Goal: Task Accomplishment & Management: Complete application form

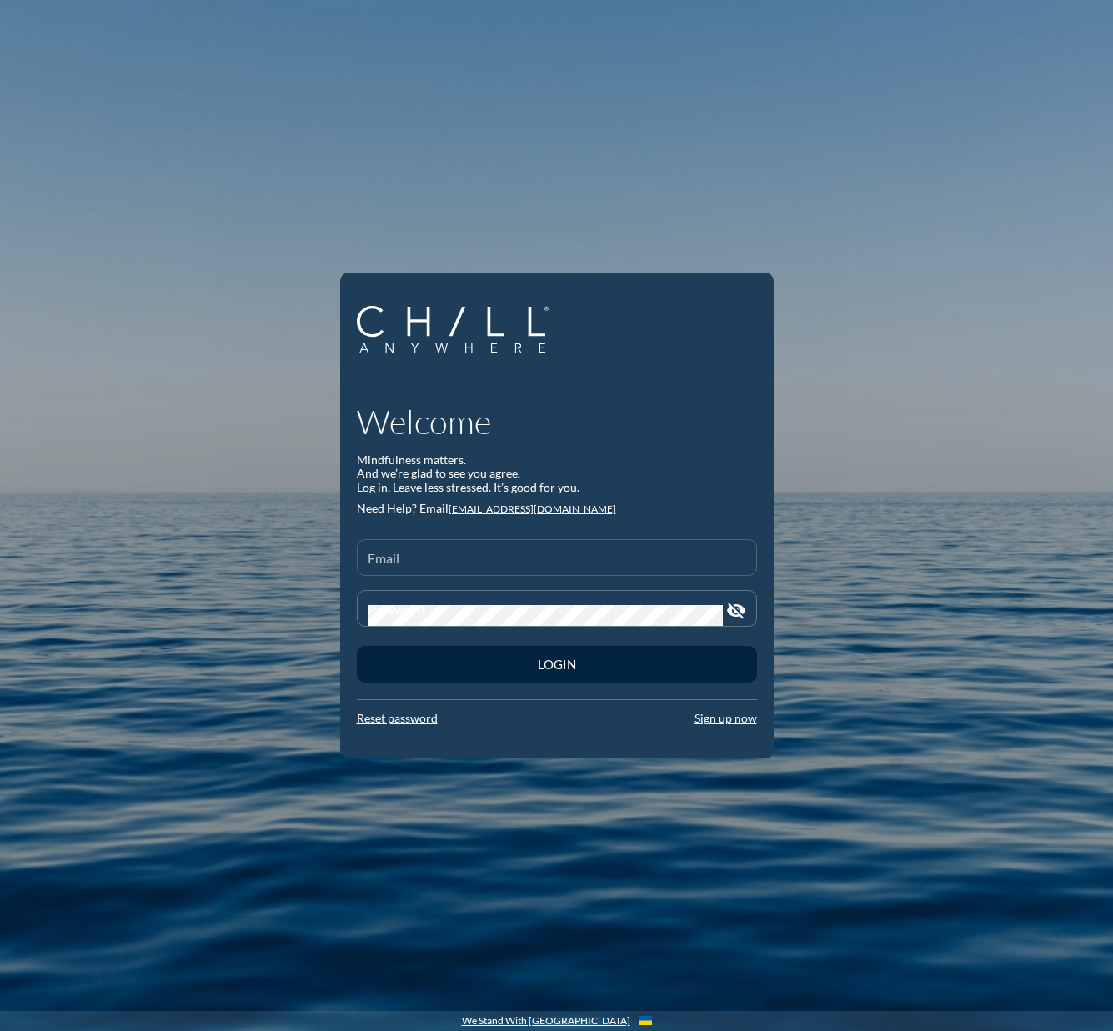
click at [473, 550] on div "Email" at bounding box center [557, 557] width 378 height 35
paste input "[EMAIL_ADDRESS][DOMAIN_NAME]"
type input "[EMAIL_ADDRESS][DOMAIN_NAME]"
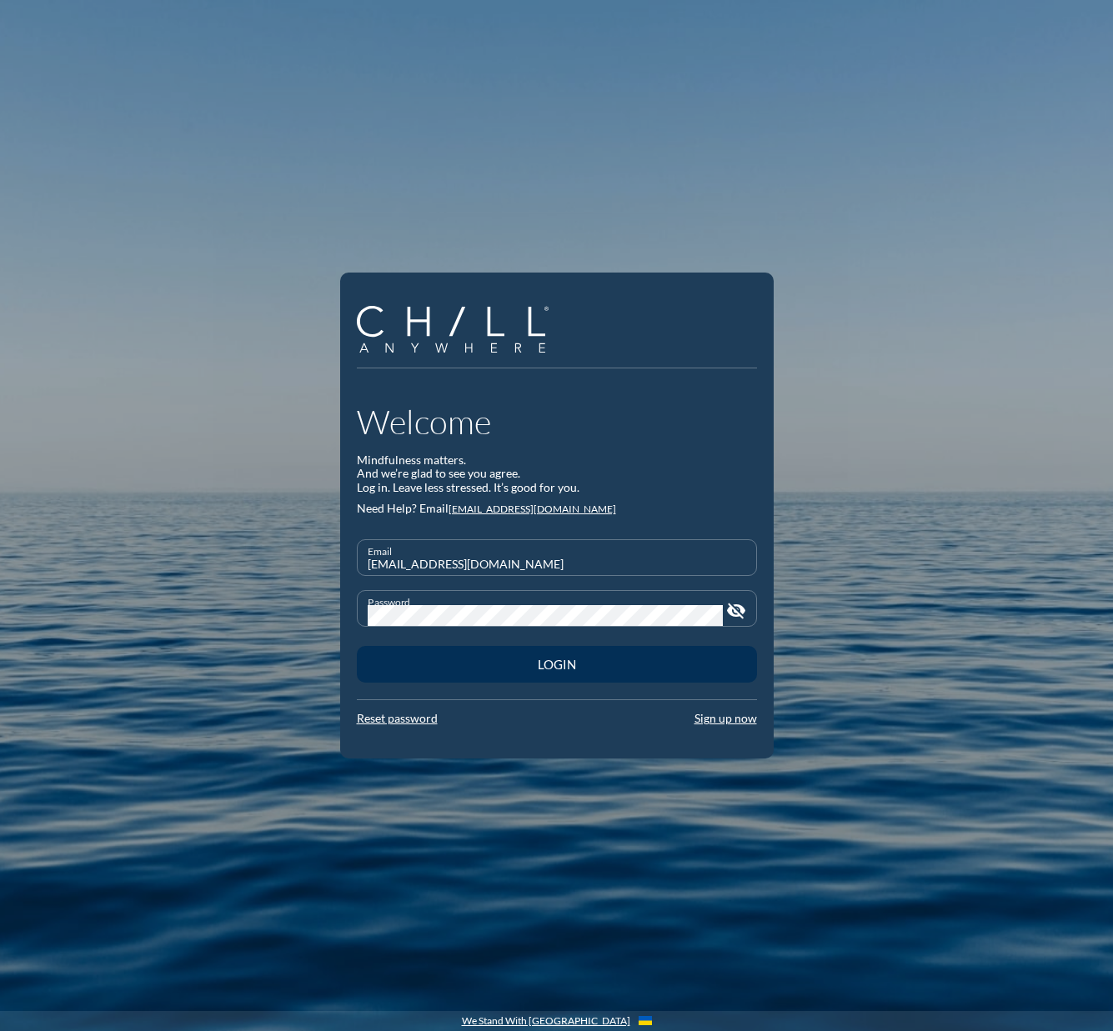
click at [511, 657] on div "Login" at bounding box center [557, 664] width 342 height 15
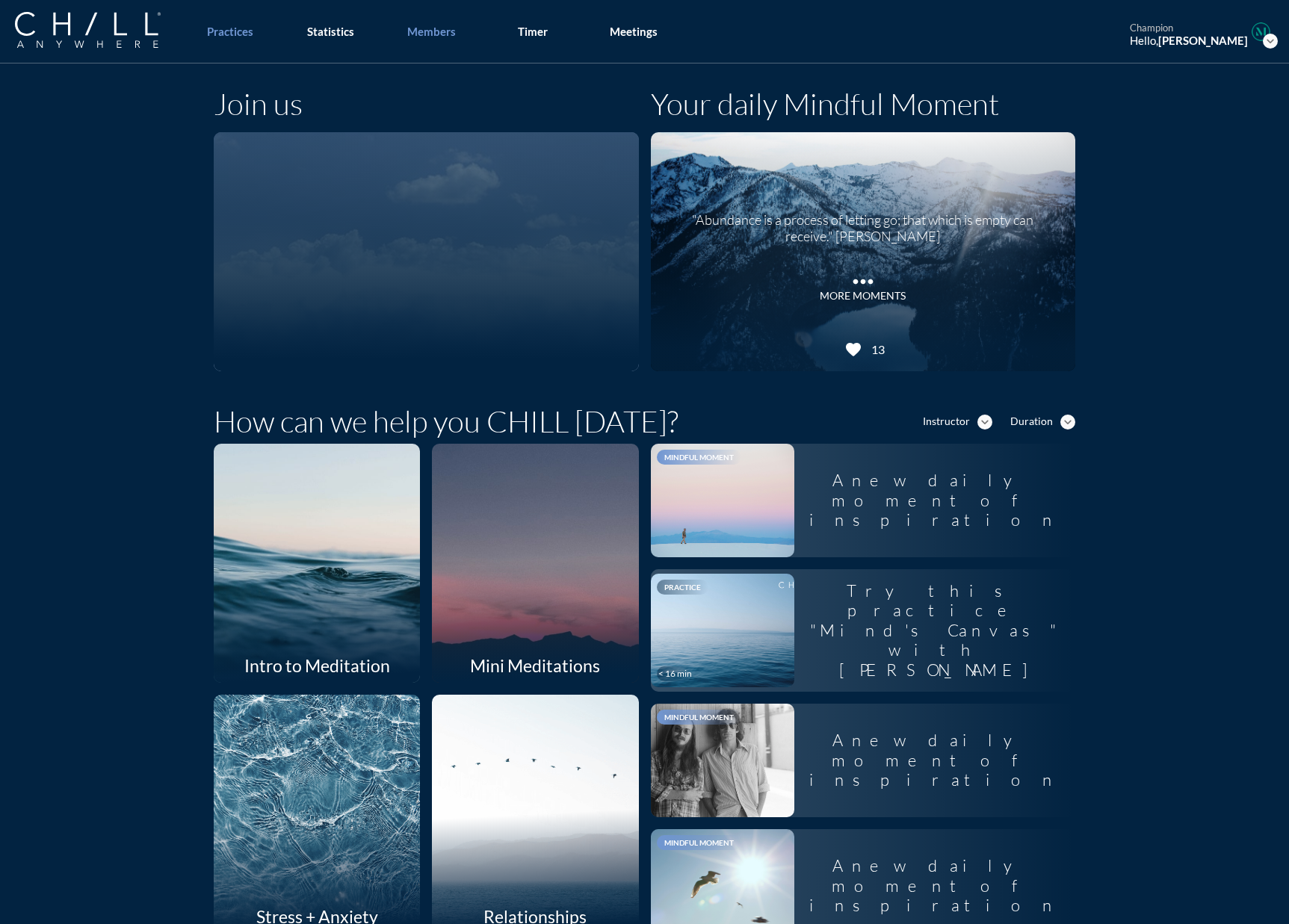
click at [449, 25] on div "Members" at bounding box center [431, 31] width 48 height 13
click at [438, 35] on div "Members" at bounding box center [431, 31] width 48 height 13
click at [379, 108] on div "Join us" at bounding box center [426, 109] width 425 height 47
click at [418, 28] on div "Members" at bounding box center [431, 31] width 48 height 13
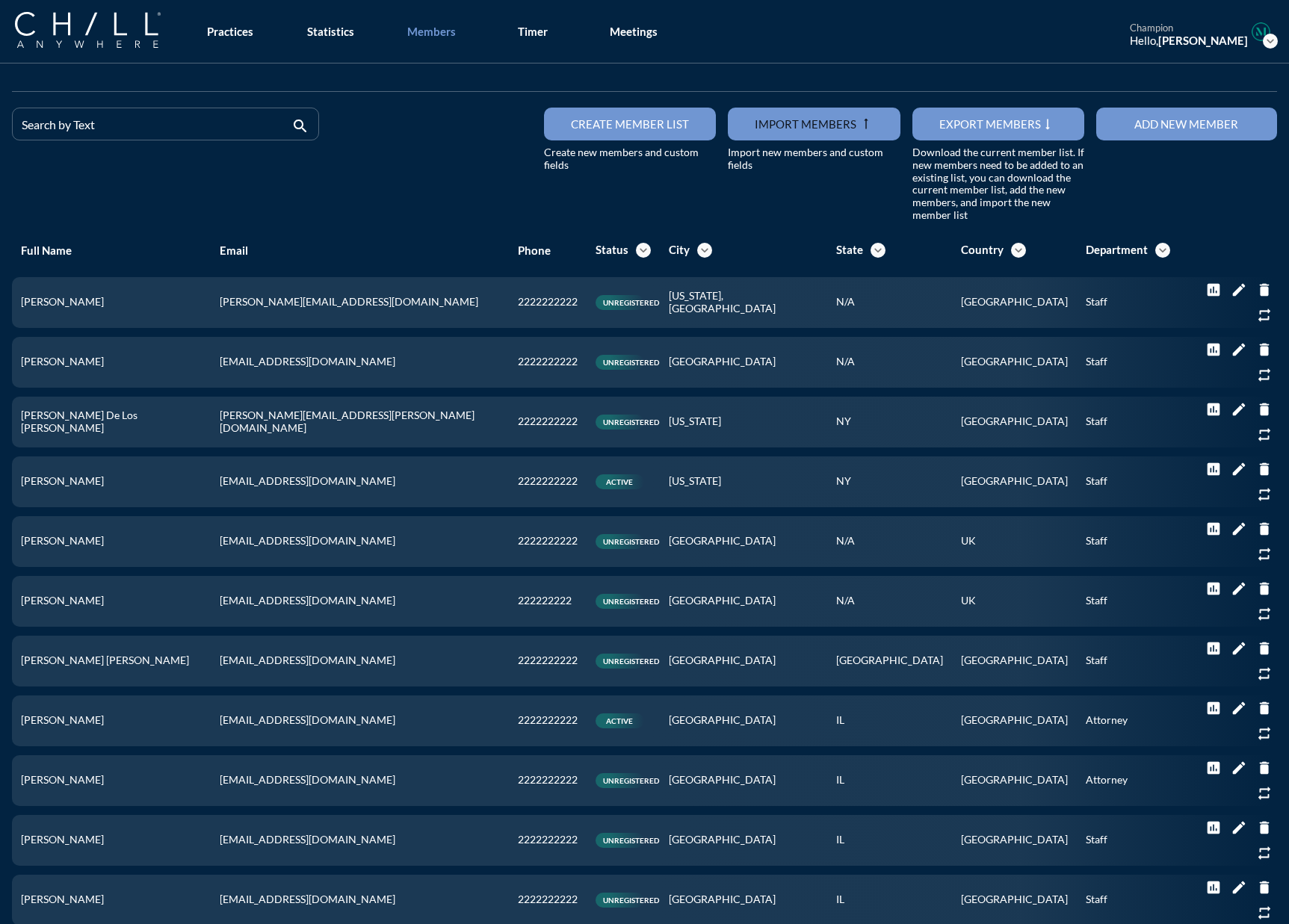
click at [124, 116] on div "Search by Text" at bounding box center [155, 124] width 267 height 31
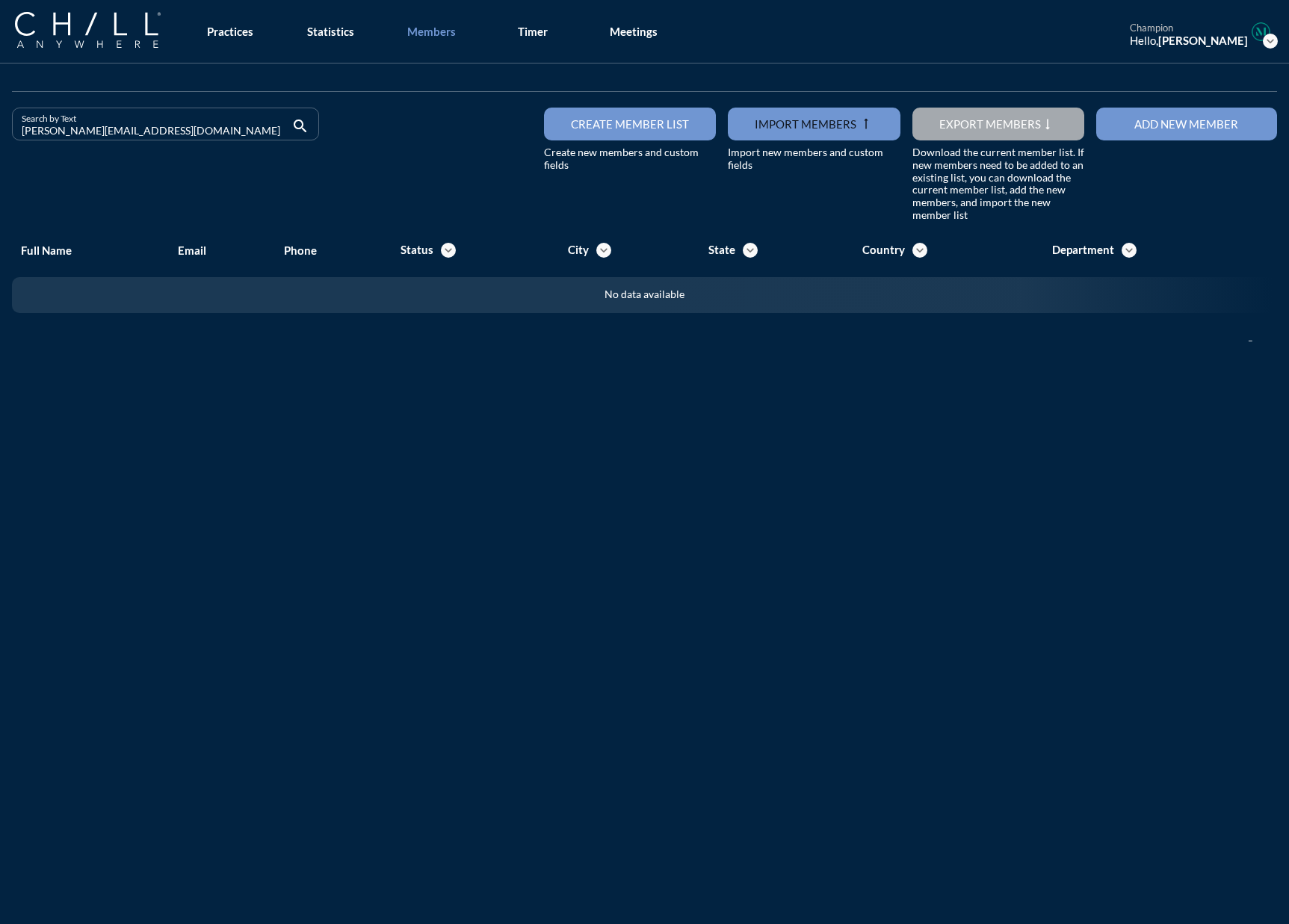
drag, startPoint x: 129, startPoint y: 133, endPoint x: -56, endPoint y: 142, distance: 185.2
click at [0, 142] on html "All Administrative Administrative (non-[PERSON_NAME]) Associate Attorney Attorn…" at bounding box center [644, 462] width 1289 height 924
drag, startPoint x: 124, startPoint y: 135, endPoint x: 11, endPoint y: 133, distance: 113.0
click at [11, 133] on div "Search by Text [EMAIL_ADDRESS][DOMAIN_NAME] search" at bounding box center [166, 165] width 319 height 115
drag, startPoint x: 144, startPoint y: 127, endPoint x: -60, endPoint y: 128, distance: 204.0
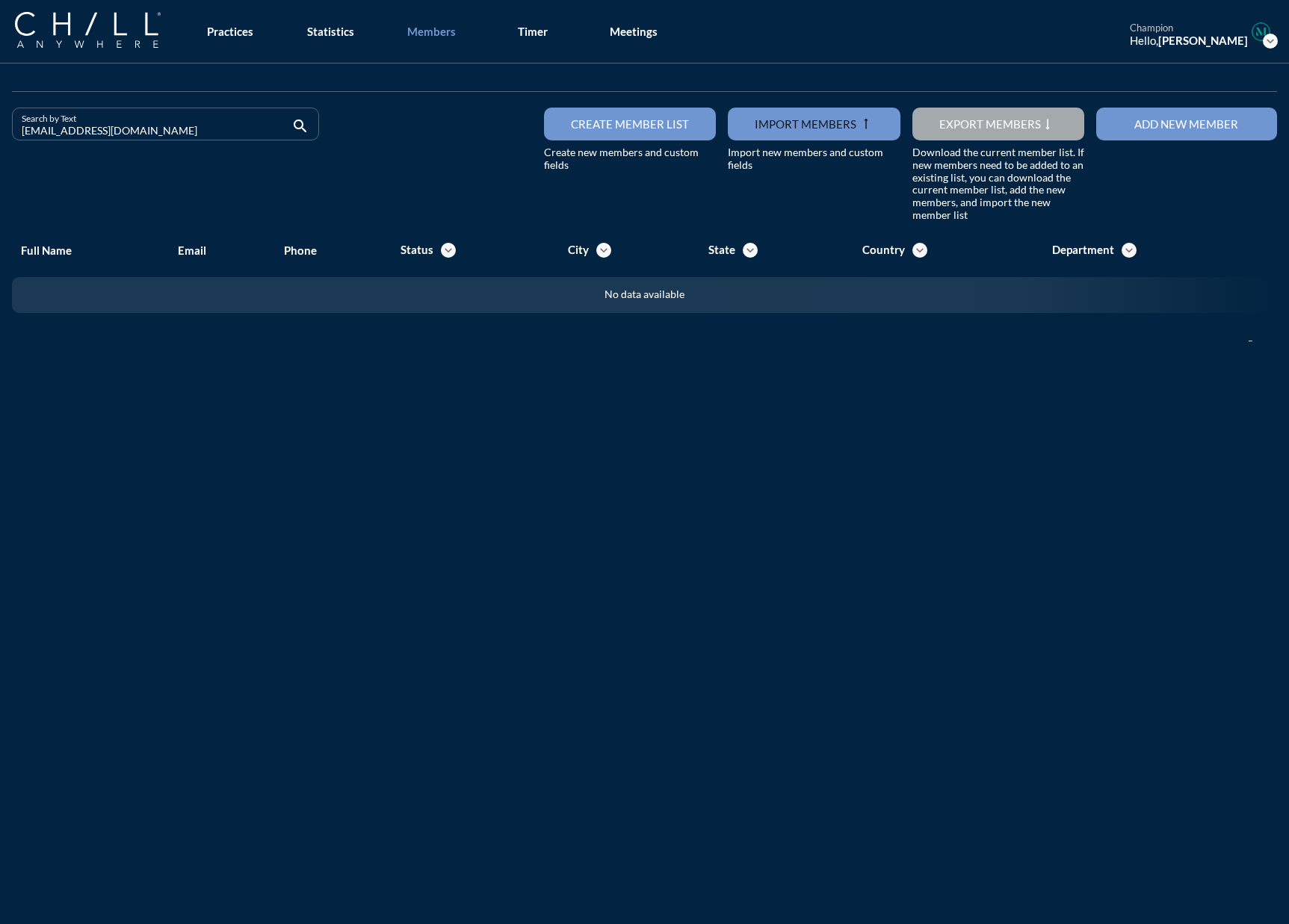
click at [0, 128] on html "All Administrative Administrative (non-[PERSON_NAME]) Associate Attorney Attorn…" at bounding box center [644, 462] width 1289 height 924
drag, startPoint x: 267, startPoint y: 137, endPoint x: -43, endPoint y: 137, distance: 310.0
click at [0, 137] on html "All Administrative Administrative (non-[PERSON_NAME]) Associate Attorney Attorn…" at bounding box center [644, 462] width 1289 height 924
drag, startPoint x: 148, startPoint y: 122, endPoint x: -3, endPoint y: 135, distance: 151.6
click at [0, 135] on html "All Administrative Administrative (non-[PERSON_NAME]) Associate Attorney Attorn…" at bounding box center [644, 462] width 1289 height 924
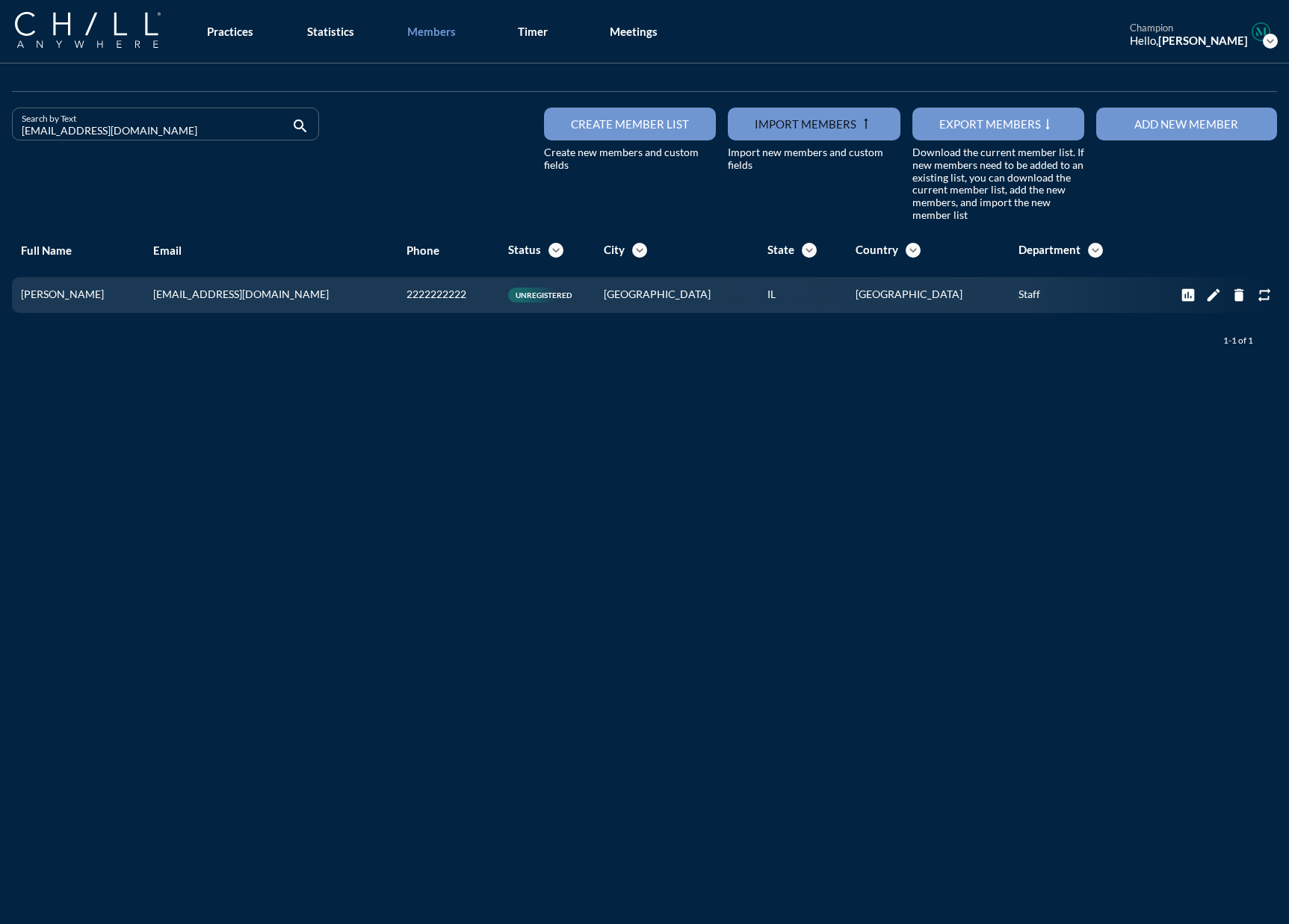
drag, startPoint x: 141, startPoint y: 127, endPoint x: -3, endPoint y: 133, distance: 144.1
click at [0, 133] on html "All Administrative Administrative (non-[PERSON_NAME]) Associate Attorney Attorn…" at bounding box center [644, 462] width 1289 height 924
drag, startPoint x: 182, startPoint y: 133, endPoint x: -227, endPoint y: 140, distance: 409.1
click at [0, 140] on html "All Administrative Administrative (non-[PERSON_NAME]) Associate Attorney Attorn…" at bounding box center [644, 462] width 1289 height 924
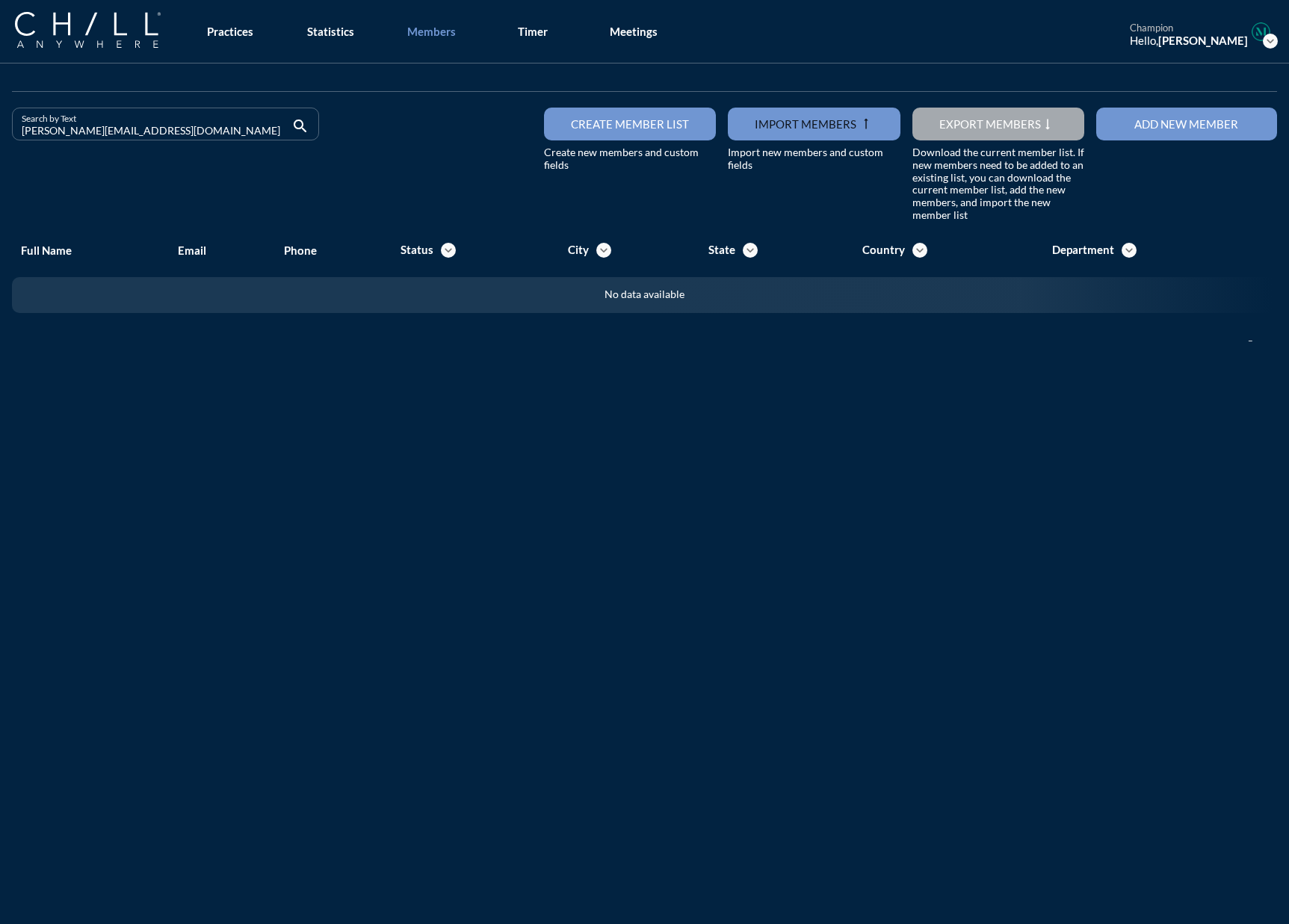
drag, startPoint x: 161, startPoint y: 130, endPoint x: -36, endPoint y: 130, distance: 197.0
click at [0, 130] on html "All Administrative Administrative (non-[PERSON_NAME]) Associate Attorney Attorn…" at bounding box center [644, 462] width 1289 height 924
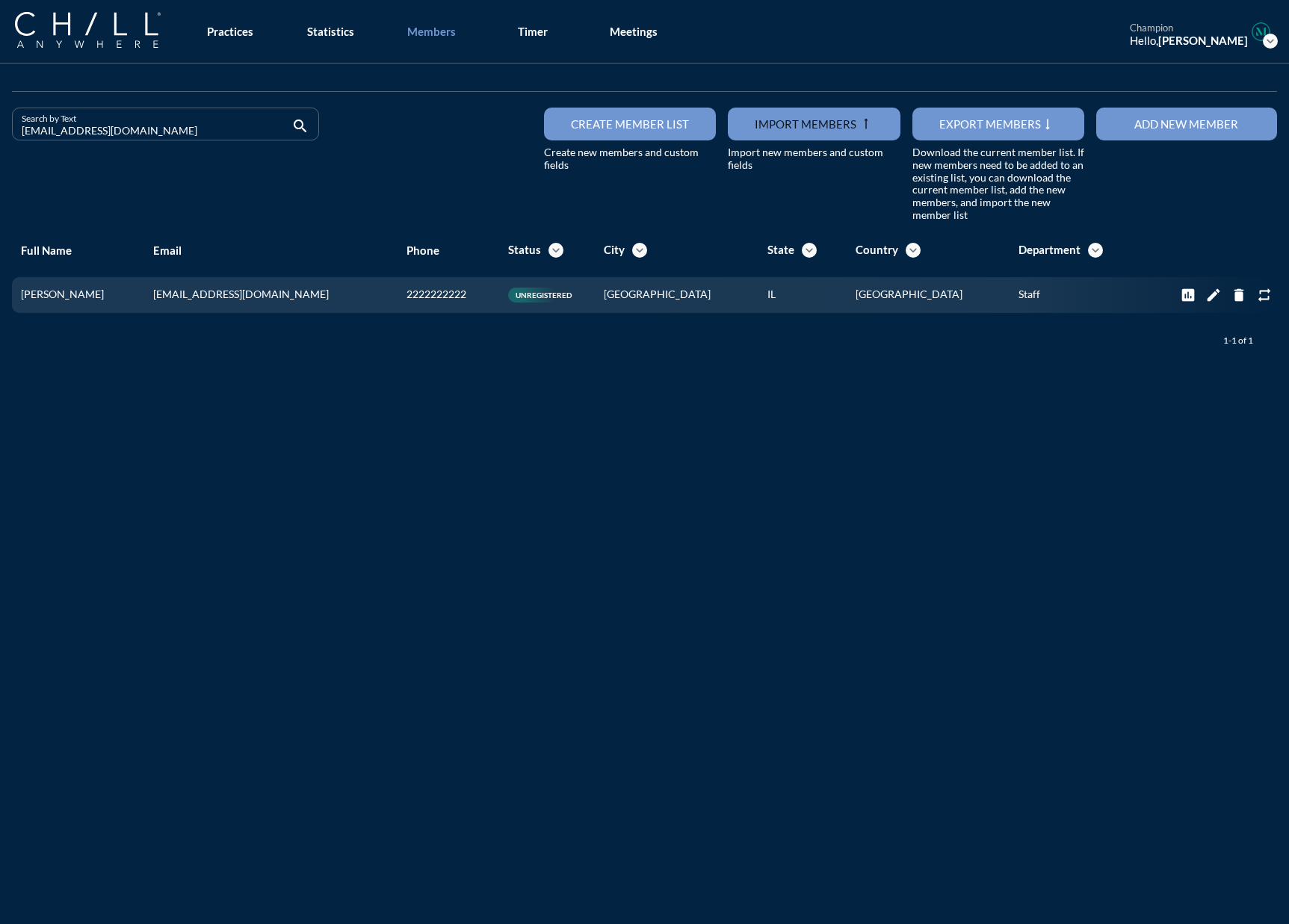
drag, startPoint x: 174, startPoint y: 131, endPoint x: -108, endPoint y: 138, distance: 282.1
click at [0, 138] on html "All Administrative Administrative (non-[PERSON_NAME]) Associate Attorney Attorn…" at bounding box center [644, 462] width 1289 height 924
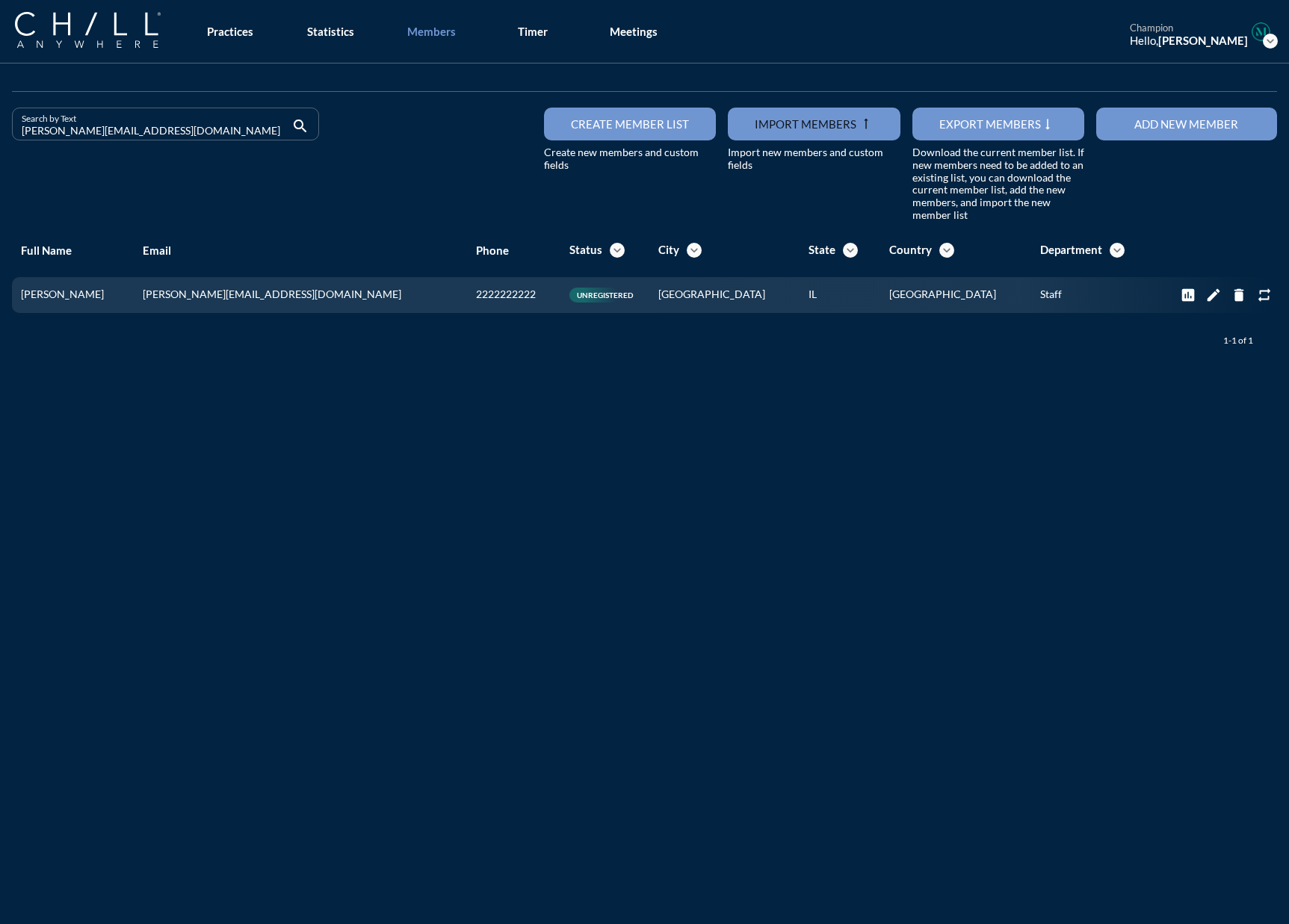
drag, startPoint x: 138, startPoint y: 135, endPoint x: -67, endPoint y: 135, distance: 205.0
click at [0, 135] on html "All Administrative Administrative (non-[PERSON_NAME]) Associate Attorney Attorn…" at bounding box center [644, 462] width 1289 height 924
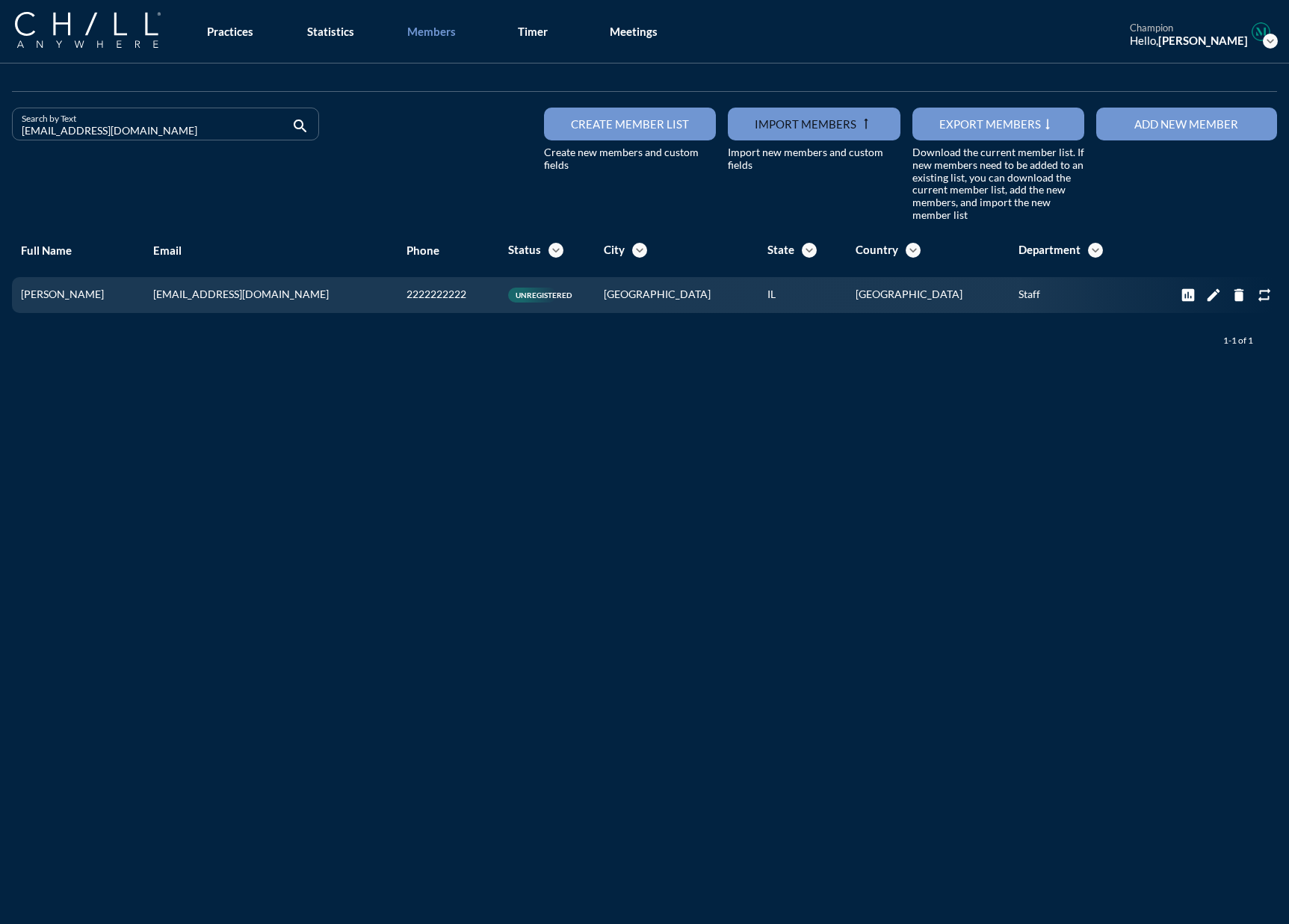
drag, startPoint x: 143, startPoint y: 132, endPoint x: -170, endPoint y: 130, distance: 313.0
click at [0, 130] on html "All Administrative Administrative (non-[PERSON_NAME]) Associate Attorney Attorn…" at bounding box center [644, 462] width 1289 height 924
drag, startPoint x: 117, startPoint y: 128, endPoint x: -34, endPoint y: 129, distance: 151.0
click at [0, 129] on html "All Administrative Administrative (non-[PERSON_NAME]) Associate Attorney Attorn…" at bounding box center [644, 462] width 1289 height 924
drag, startPoint x: 126, startPoint y: 128, endPoint x: -89, endPoint y: 128, distance: 215.0
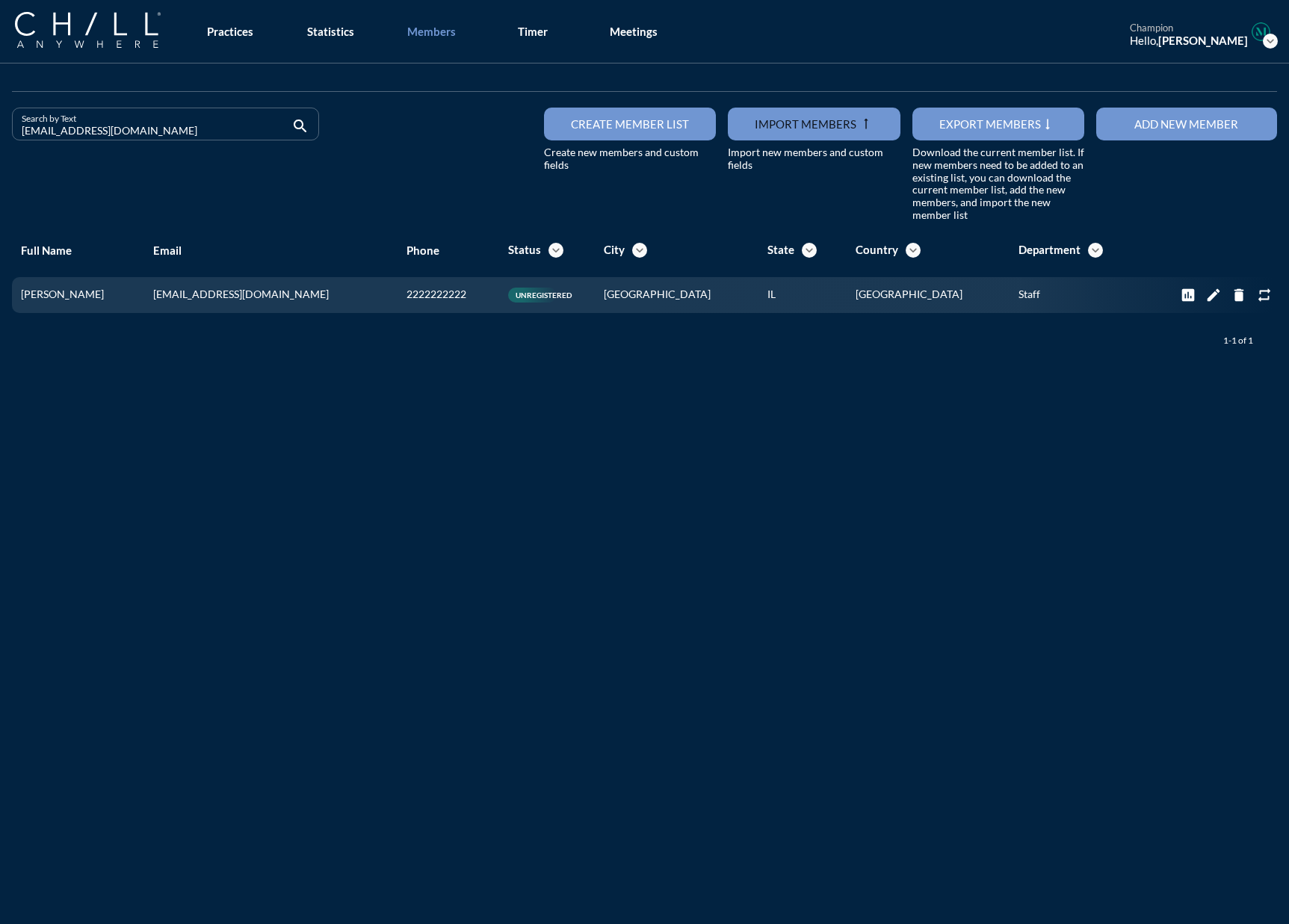
click at [0, 128] on html "All Administrative Administrative (non-[PERSON_NAME]) Associate Attorney Attorn…" at bounding box center [644, 462] width 1289 height 924
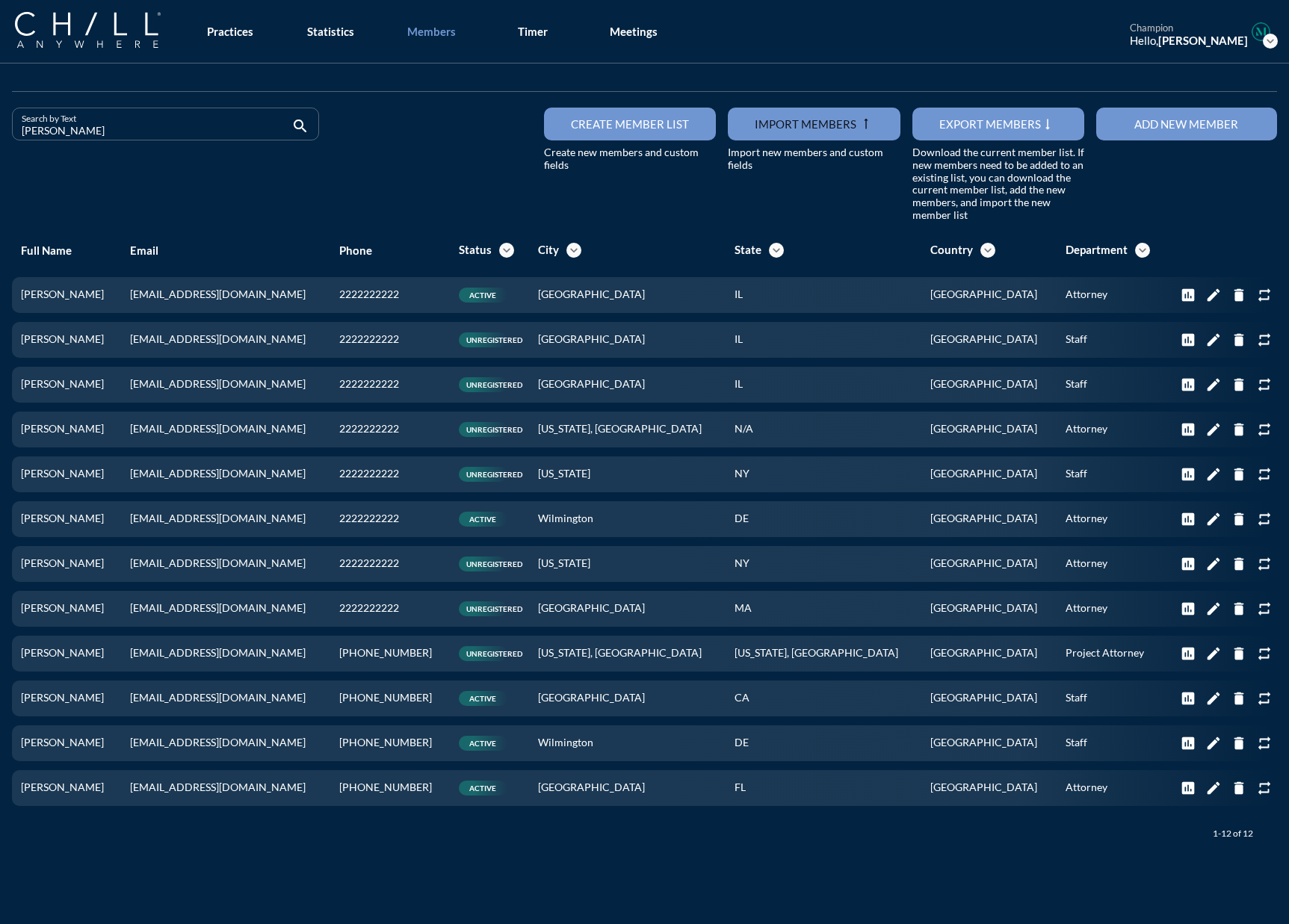
drag, startPoint x: 47, startPoint y: 122, endPoint x: -146, endPoint y: 117, distance: 193.1
click at [0, 117] on html "All Administrative Administrative (non-[PERSON_NAME]) Associate Attorney Attorn…" at bounding box center [644, 462] width 1289 height 924
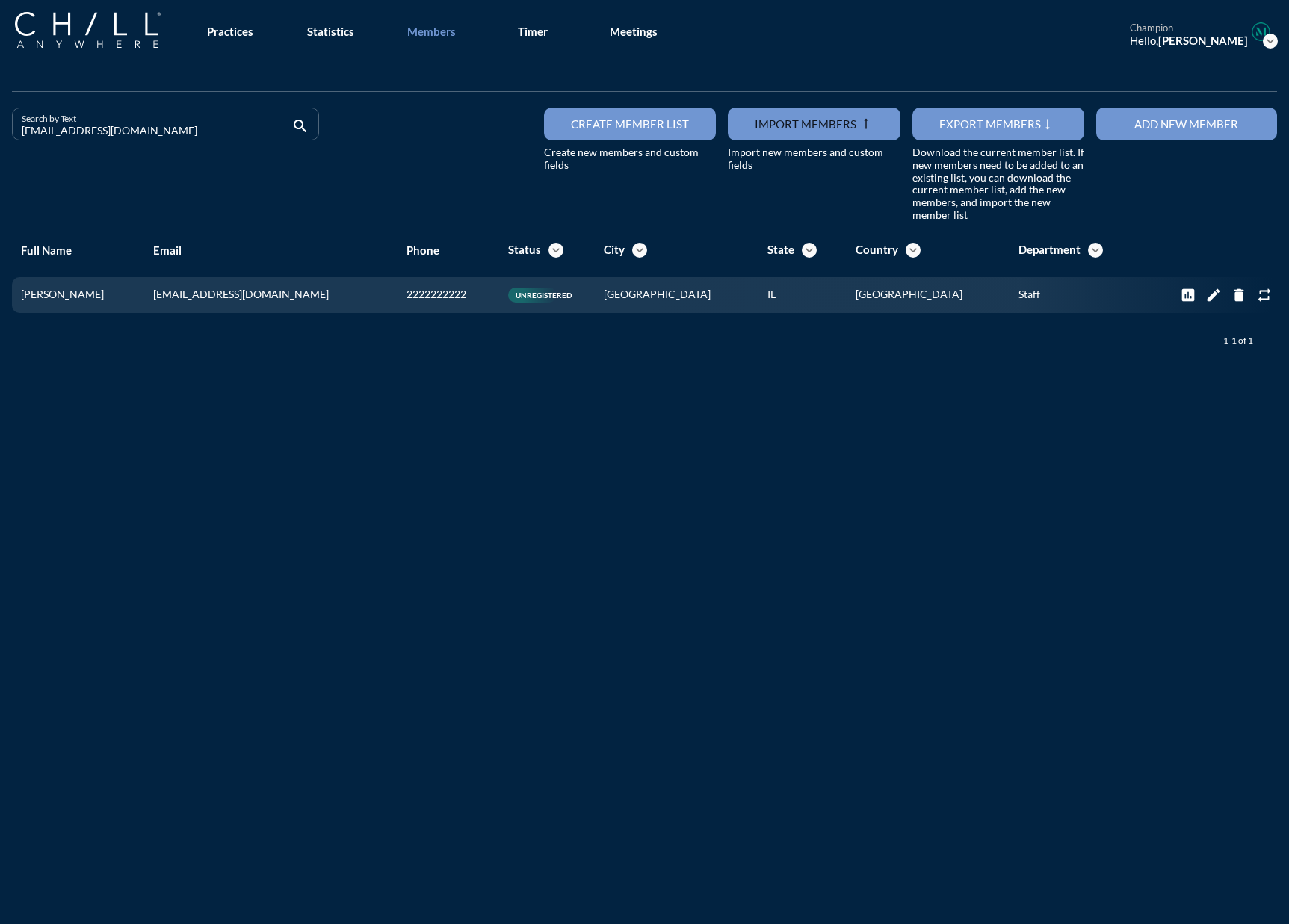
drag, startPoint x: 137, startPoint y: 133, endPoint x: -104, endPoint y: 128, distance: 241.1
click at [0, 128] on html "All Administrative Administrative (non-[PERSON_NAME]) Associate Attorney Attorn…" at bounding box center [644, 462] width 1289 height 924
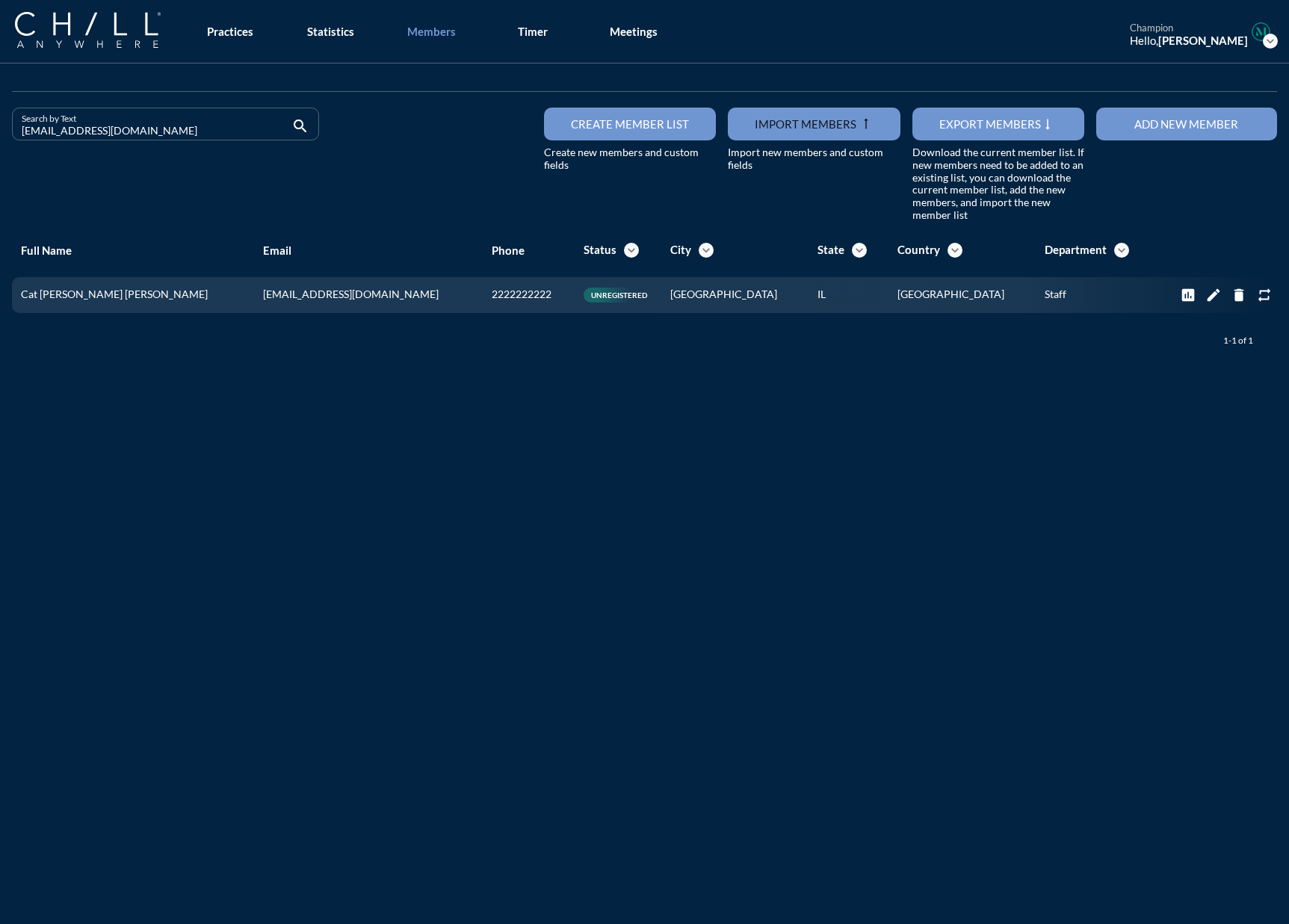
drag, startPoint x: 169, startPoint y: 133, endPoint x: -44, endPoint y: 122, distance: 213.3
click at [0, 122] on html "All Administrative Administrative (non-[PERSON_NAME]) Associate Attorney Attorn…" at bounding box center [644, 462] width 1289 height 924
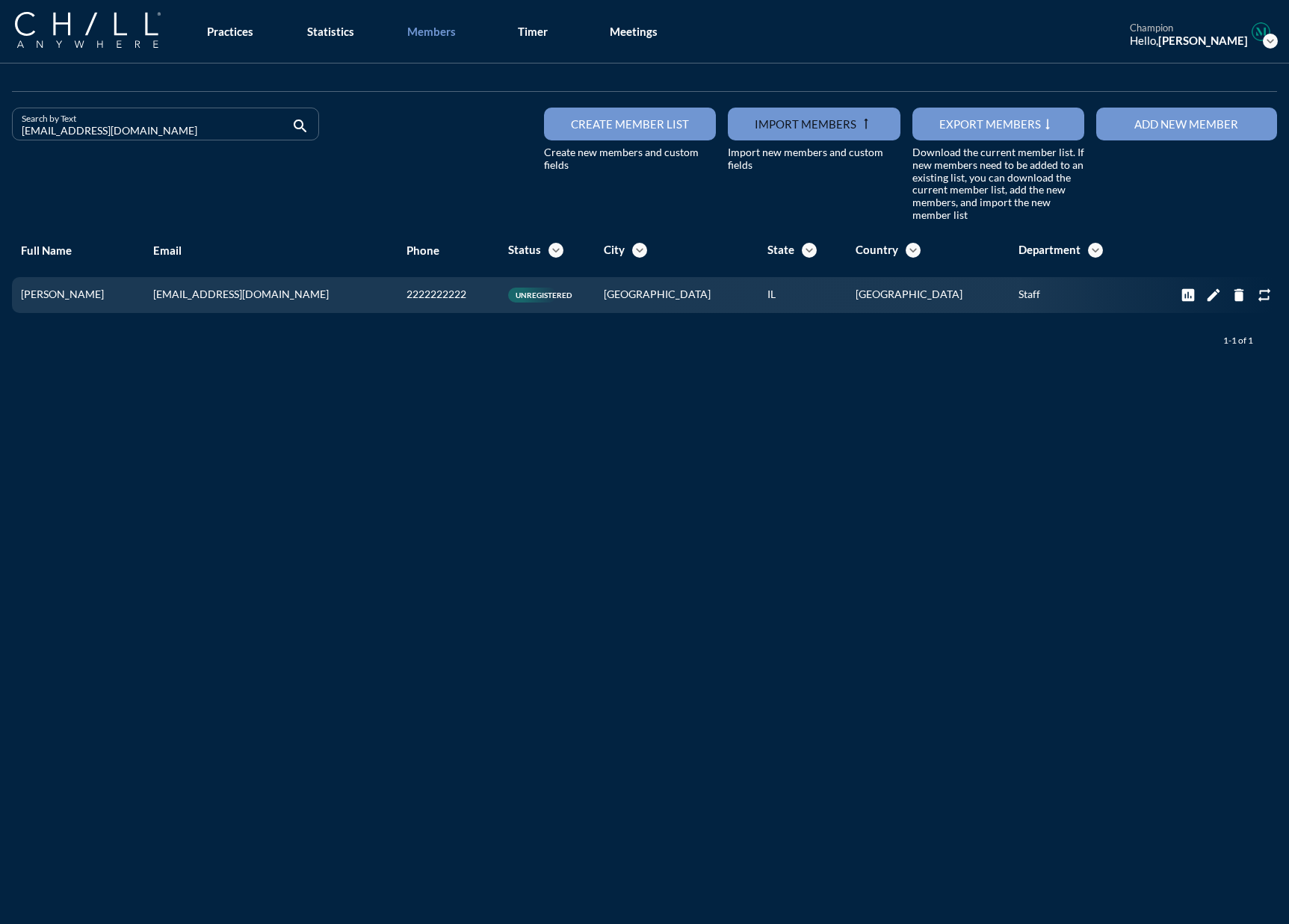
drag, startPoint x: 151, startPoint y: 130, endPoint x: -43, endPoint y: 134, distance: 194.0
click at [0, 134] on html "All Administrative Administrative (non-[PERSON_NAME]) Associate Attorney Attorn…" at bounding box center [644, 462] width 1289 height 924
drag, startPoint x: 156, startPoint y: 137, endPoint x: -45, endPoint y: 137, distance: 201.0
click at [0, 137] on html "All Administrative Administrative (non-[PERSON_NAME]) Associate Attorney Attorn…" at bounding box center [644, 462] width 1289 height 924
drag, startPoint x: 144, startPoint y: 133, endPoint x: -119, endPoint y: 120, distance: 263.3
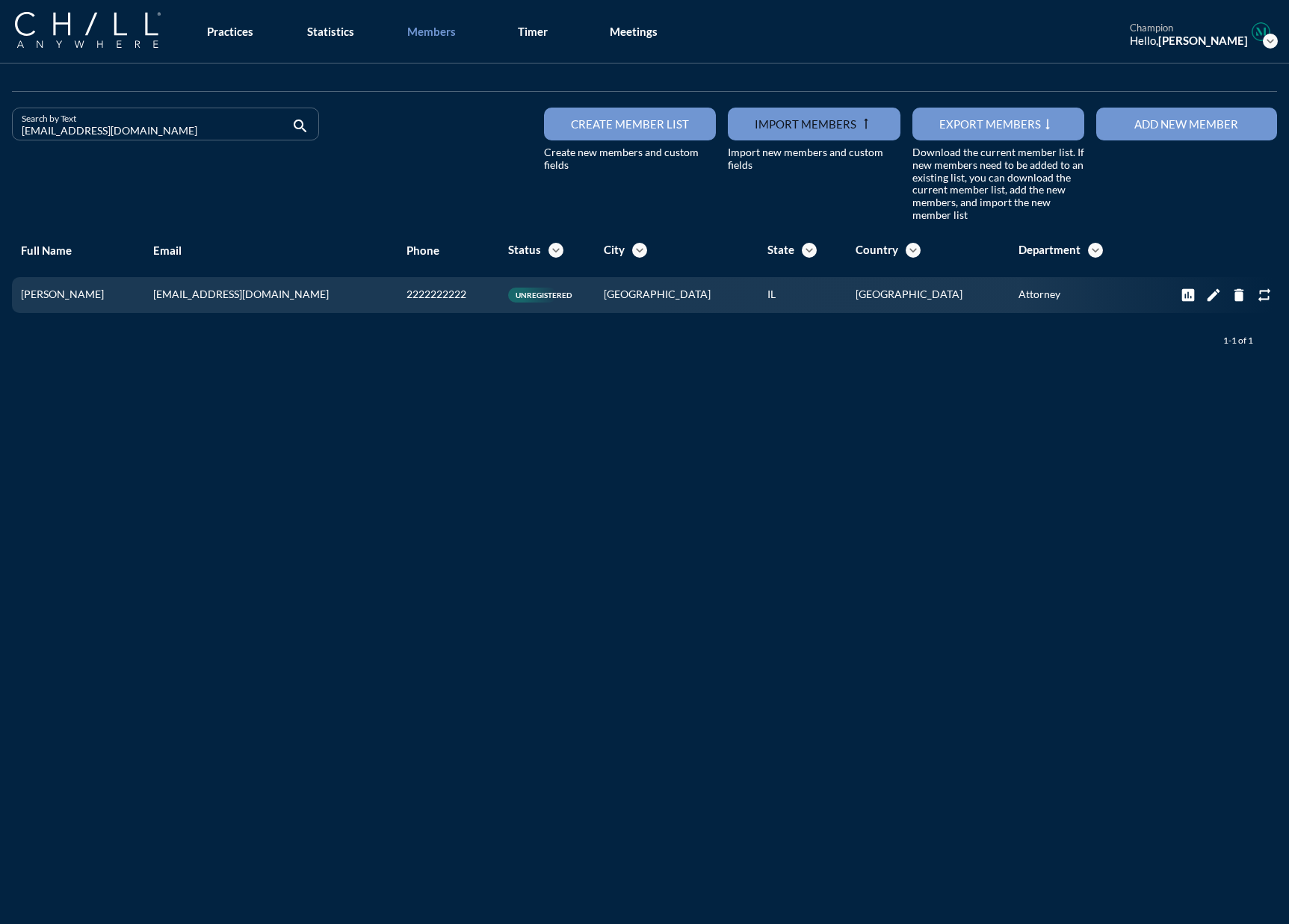
click at [0, 120] on html "All Administrative Administrative (non-[PERSON_NAME]) Associate Attorney Attorn…" at bounding box center [644, 462] width 1289 height 924
drag, startPoint x: 177, startPoint y: 125, endPoint x: -174, endPoint y: 127, distance: 351.0
click at [0, 127] on html "All Administrative Administrative (non-[PERSON_NAME]) Associate Attorney Attorn…" at bounding box center [644, 462] width 1289 height 924
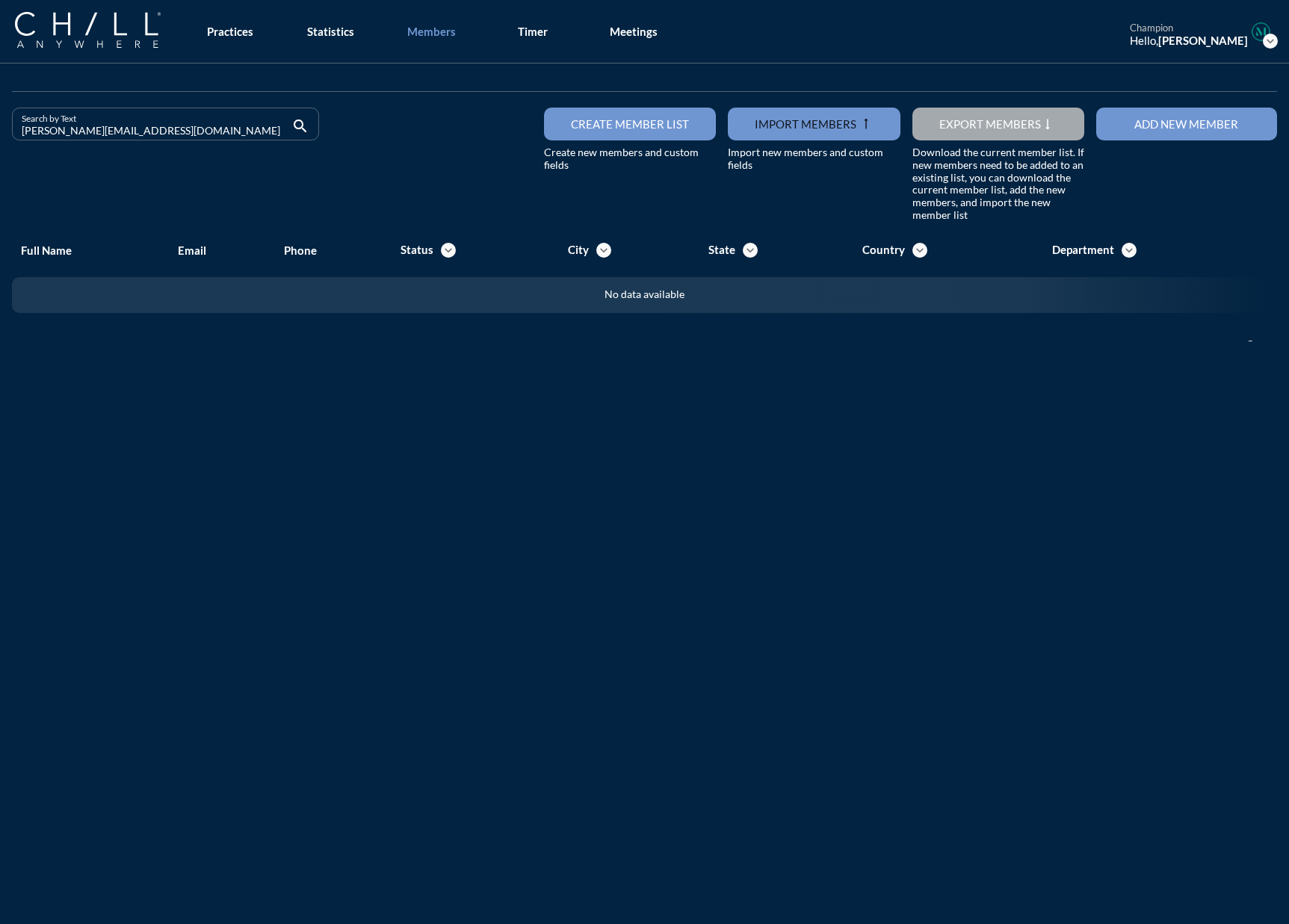
drag, startPoint x: 160, startPoint y: 128, endPoint x: -108, endPoint y: 140, distance: 268.3
click at [0, 140] on html "All Administrative Administrative (non-[PERSON_NAME]) Associate Attorney Attorn…" at bounding box center [644, 462] width 1289 height 924
drag, startPoint x: 137, startPoint y: 135, endPoint x: -20, endPoint y: 141, distance: 157.1
click at [0, 141] on html "All Administrative Administrative (non-[PERSON_NAME]) Associate Attorney Attorn…" at bounding box center [644, 462] width 1289 height 924
drag, startPoint x: 123, startPoint y: 133, endPoint x: -38, endPoint y: 131, distance: 161.0
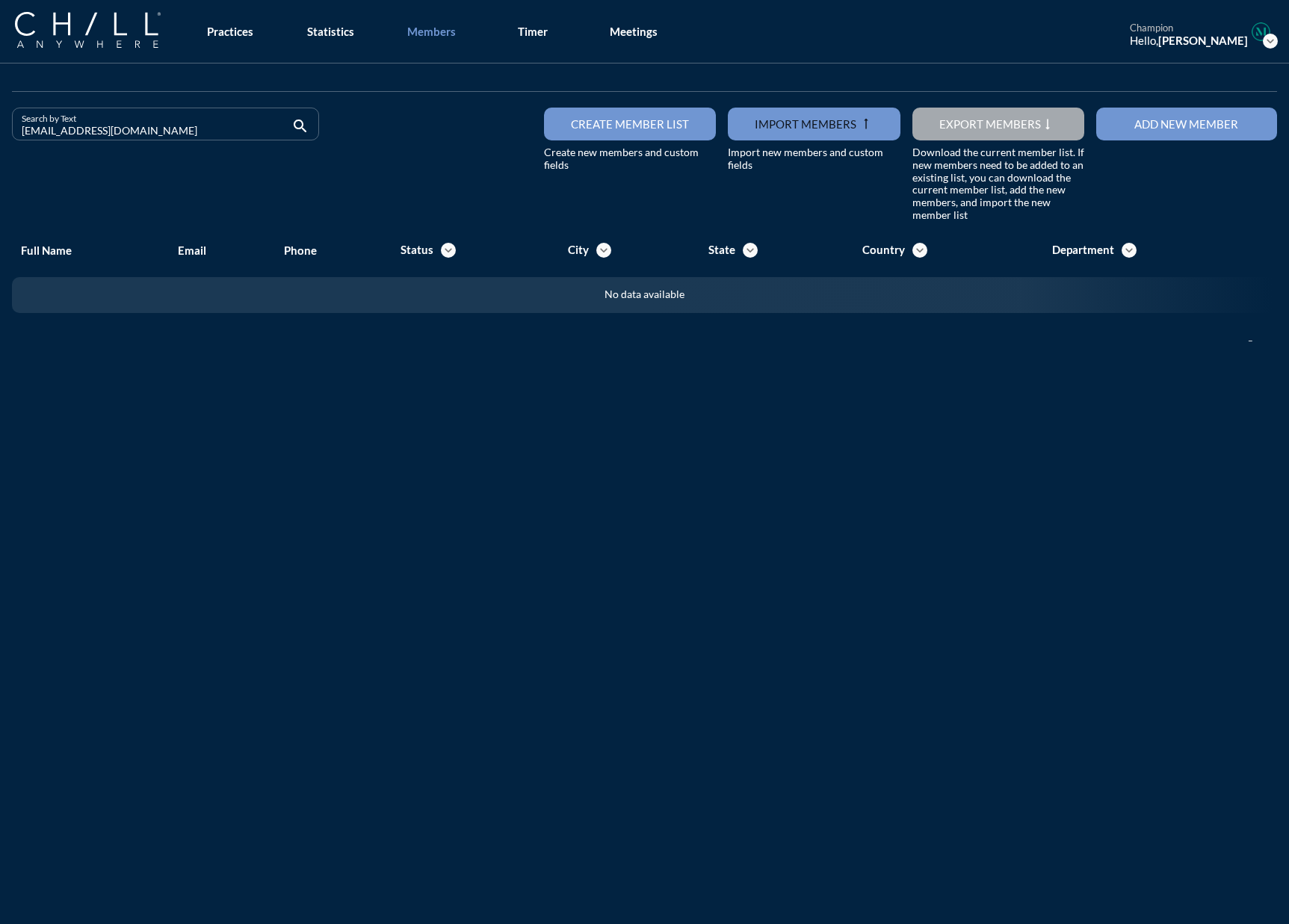
click at [0, 131] on html "All Administrative Administrative (non-[PERSON_NAME]) Associate Attorney Attorn…" at bounding box center [644, 462] width 1289 height 924
drag, startPoint x: 115, startPoint y: 137, endPoint x: -46, endPoint y: 129, distance: 161.2
click at [0, 129] on html "All Administrative Administrative (non-[PERSON_NAME]) Associate Attorney Attorn…" at bounding box center [644, 462] width 1289 height 924
drag, startPoint x: 160, startPoint y: 125, endPoint x: -132, endPoint y: 124, distance: 292.0
click at [0, 124] on html "All Administrative Administrative (non-[PERSON_NAME]) Associate Attorney Attorn…" at bounding box center [644, 462] width 1289 height 924
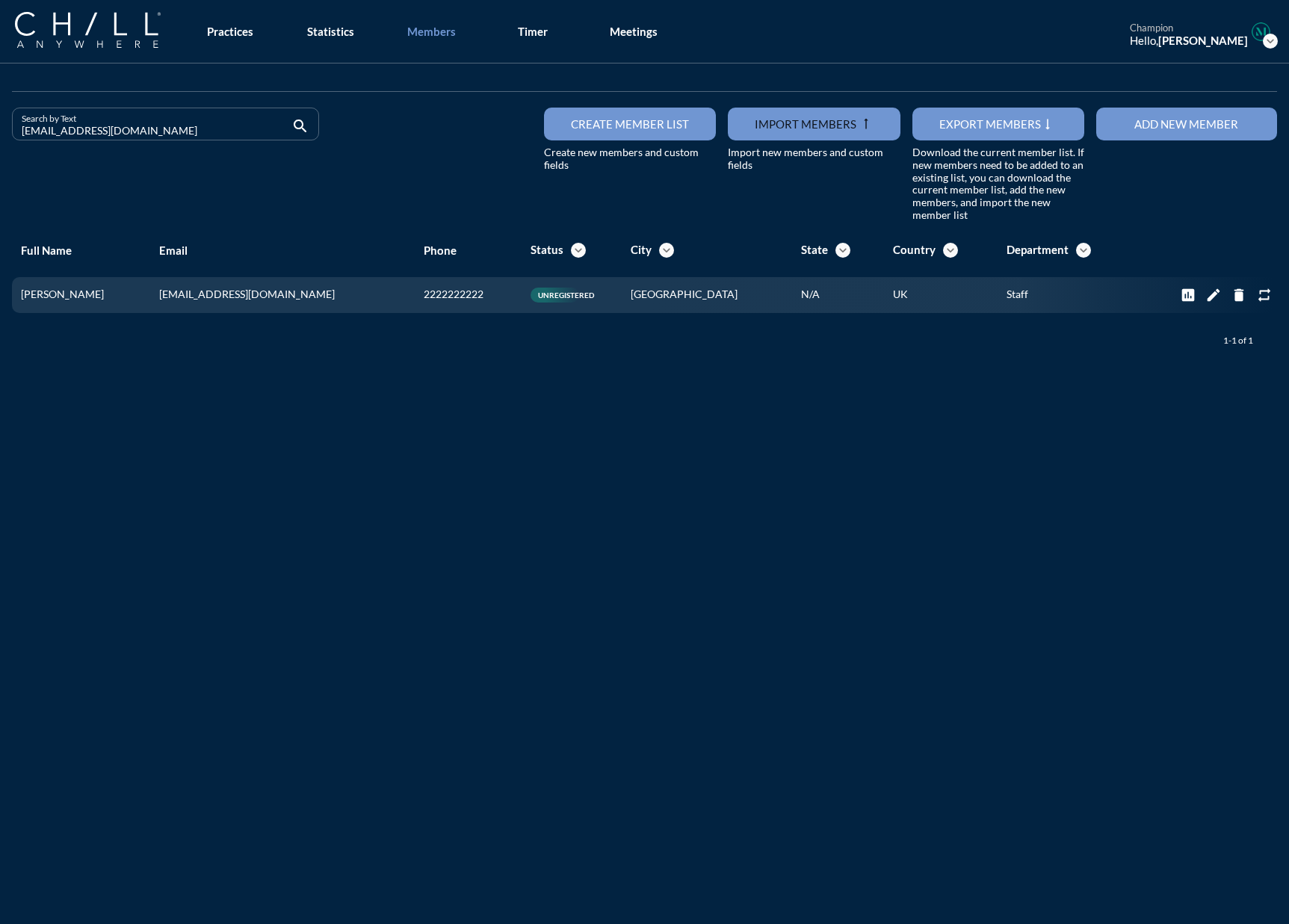
drag, startPoint x: 156, startPoint y: 129, endPoint x: -82, endPoint y: 133, distance: 238.0
click at [0, 133] on html "All Administrative Administrative (non-[PERSON_NAME]) Associate Attorney Attorn…" at bounding box center [644, 462] width 1289 height 924
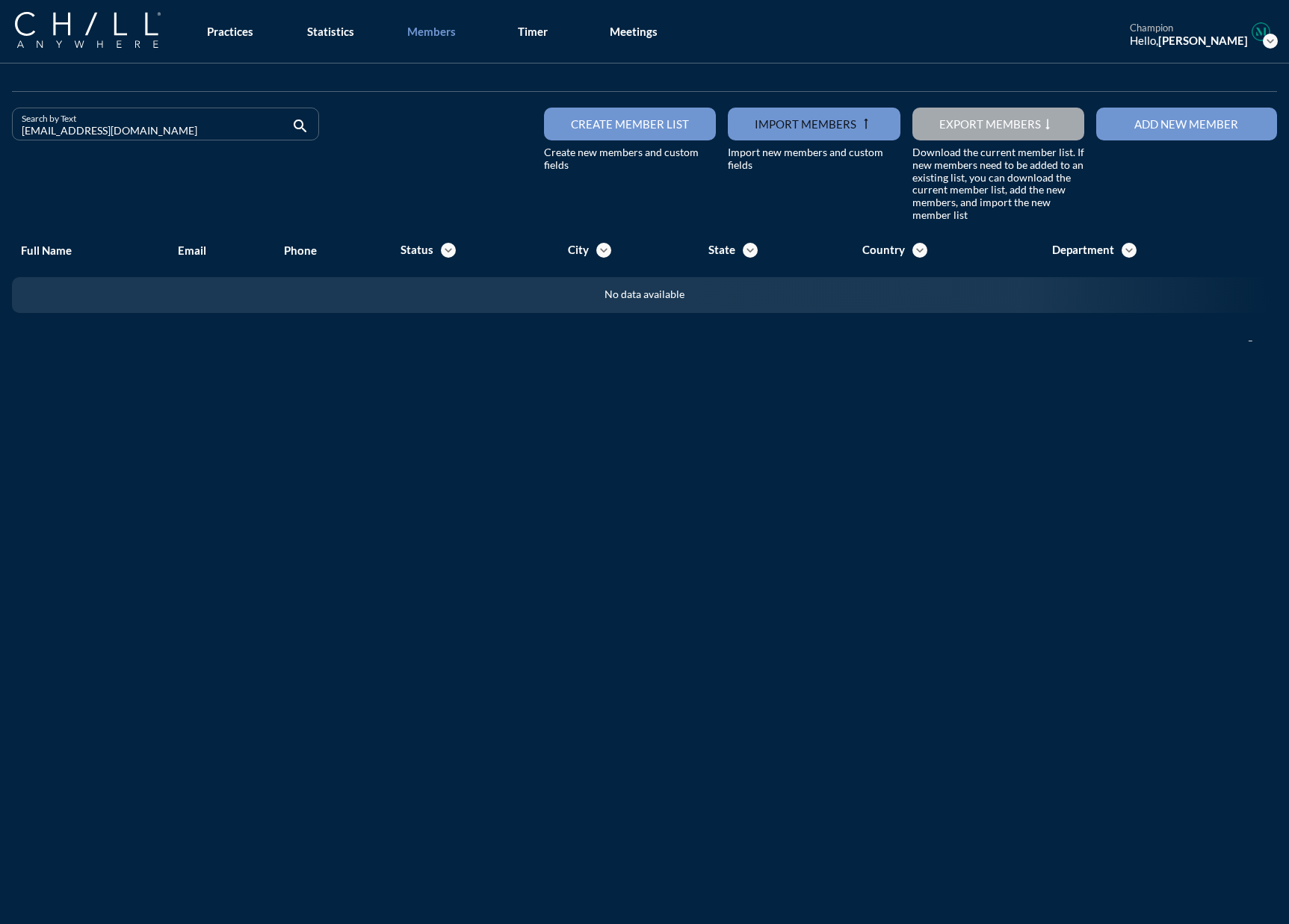
drag, startPoint x: 115, startPoint y: 133, endPoint x: -106, endPoint y: 126, distance: 221.1
click at [0, 126] on html "All Administrative Administrative (non-[PERSON_NAME]) Associate Attorney Attorn…" at bounding box center [644, 462] width 1289 height 924
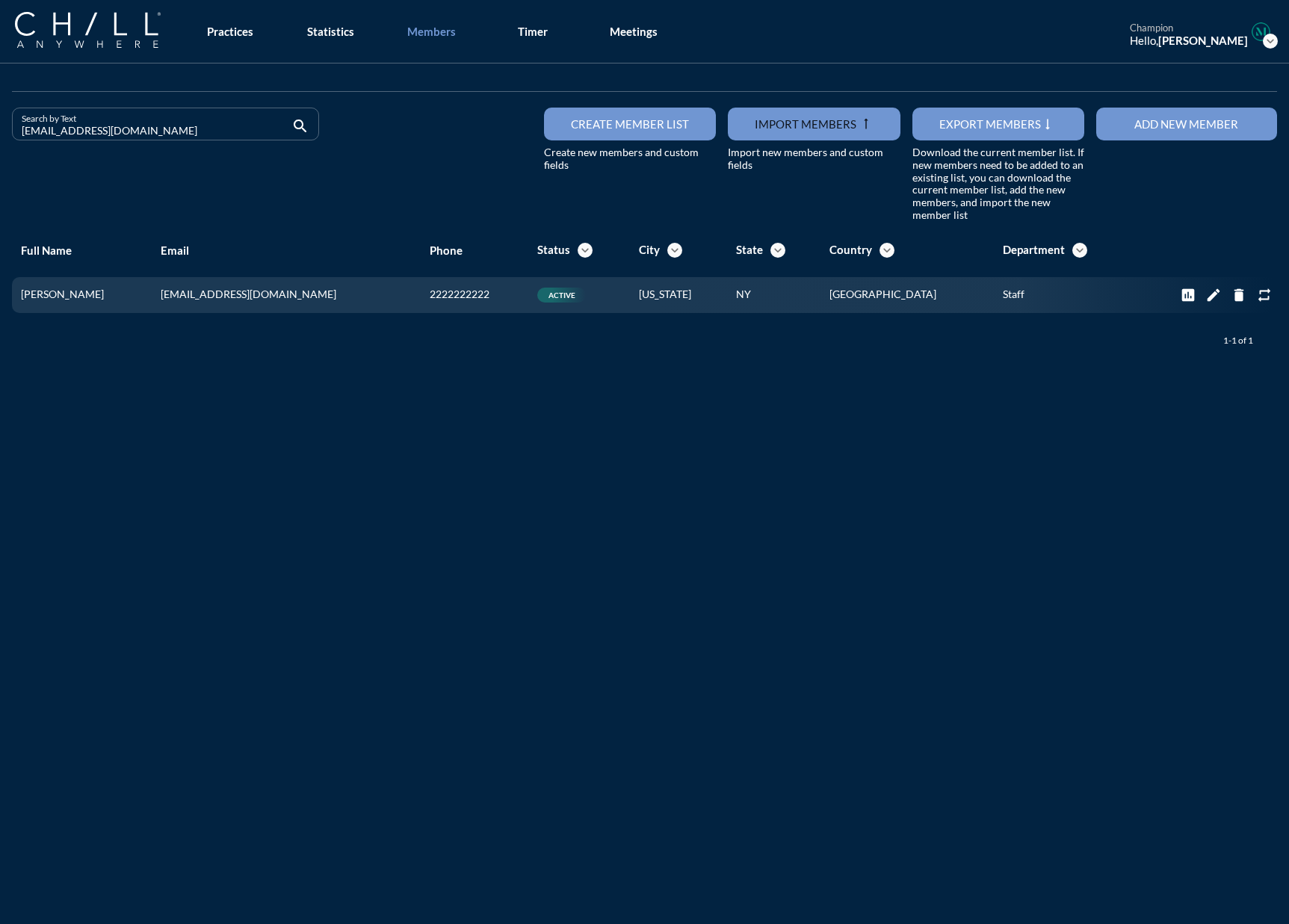
drag, startPoint x: 145, startPoint y: 126, endPoint x: -110, endPoint y: 129, distance: 255.0
click at [0, 129] on html "All Administrative Administrative (non-[PERSON_NAME]) Associate Attorney Attorn…" at bounding box center [644, 462] width 1289 height 924
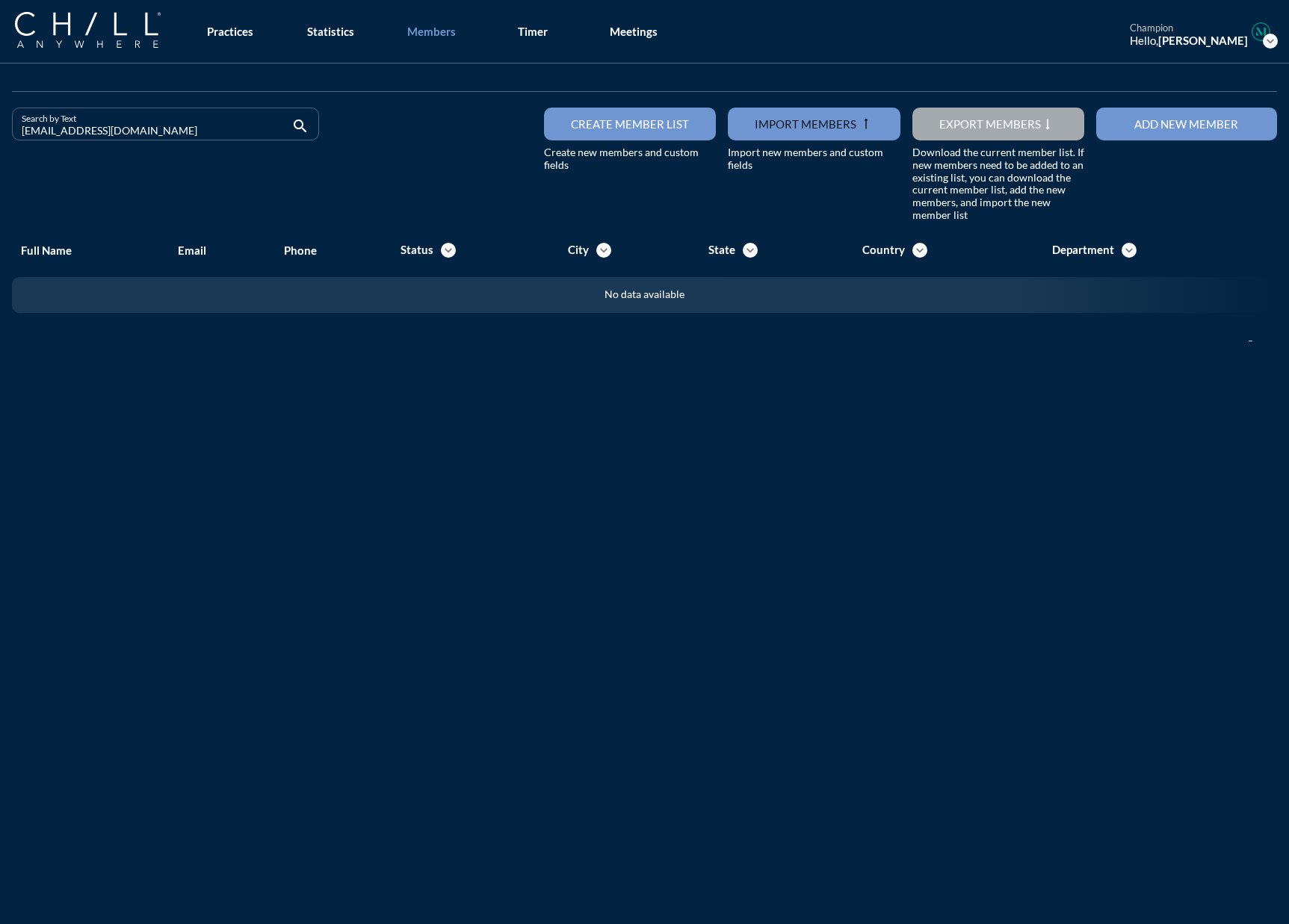
drag, startPoint x: 144, startPoint y: 129, endPoint x: -151, endPoint y: 135, distance: 295.1
click at [0, 135] on html "All Administrative Administrative (non-[PERSON_NAME]) Associate Attorney Attorn…" at bounding box center [644, 462] width 1289 height 924
drag, startPoint x: 130, startPoint y: 136, endPoint x: -233, endPoint y: 129, distance: 363.1
click at [0, 129] on html "All Administrative Administrative (non-[PERSON_NAME]) Associate Attorney Attorn…" at bounding box center [644, 462] width 1289 height 924
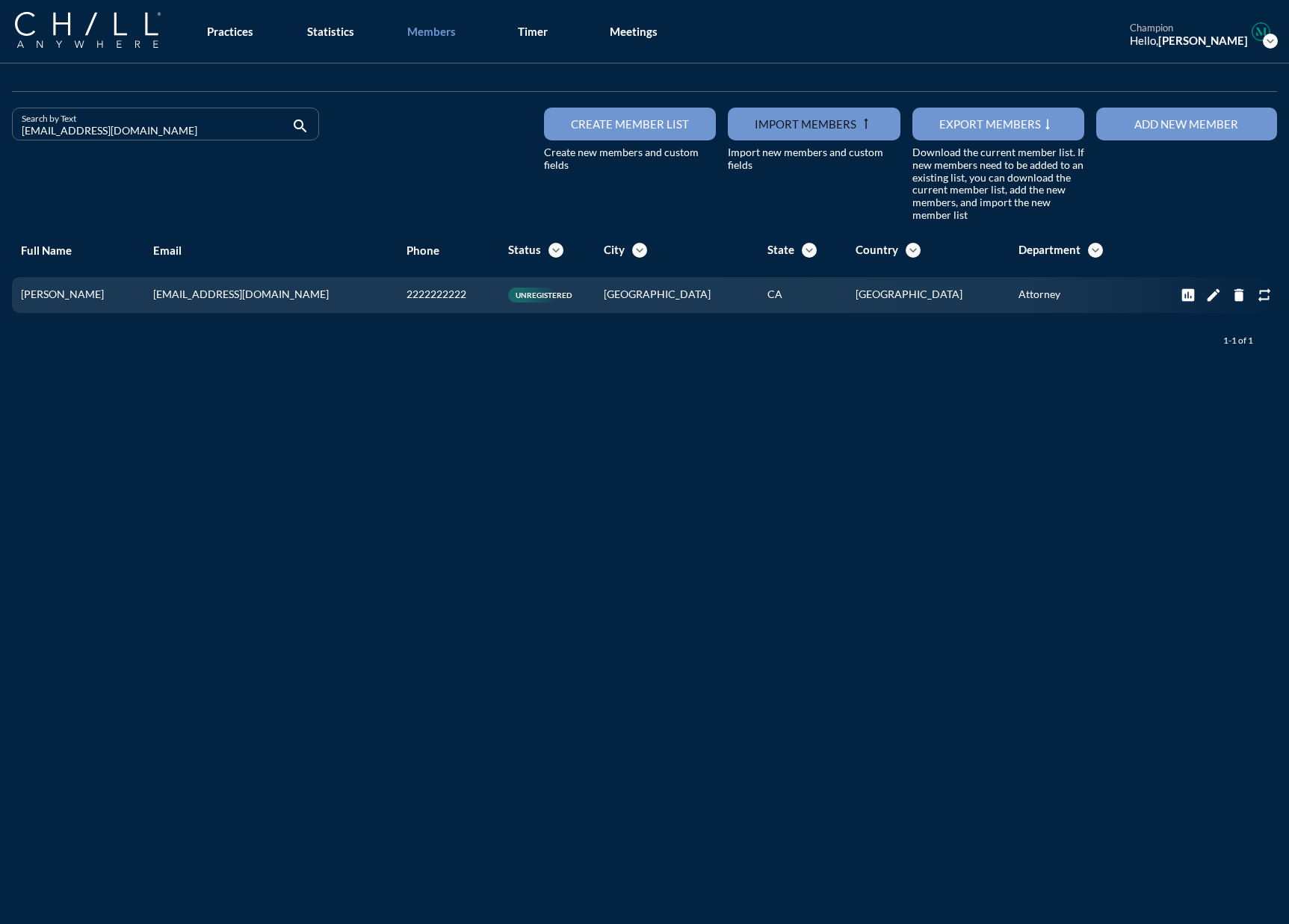
drag, startPoint x: 130, startPoint y: 124, endPoint x: -34, endPoint y: 134, distance: 164.3
click at [0, 134] on html "All Administrative Administrative (non-[PERSON_NAME]) Associate Attorney Attorn…" at bounding box center [644, 462] width 1289 height 924
click at [97, 133] on input "[EMAIL_ADDRESS][DOMAIN_NAME]" at bounding box center [155, 130] width 267 height 19
drag, startPoint x: 167, startPoint y: 135, endPoint x: -67, endPoint y: 134, distance: 234.0
click at [0, 134] on html "All Administrative Administrative (non-[PERSON_NAME]) Associate Attorney Attorn…" at bounding box center [644, 462] width 1289 height 924
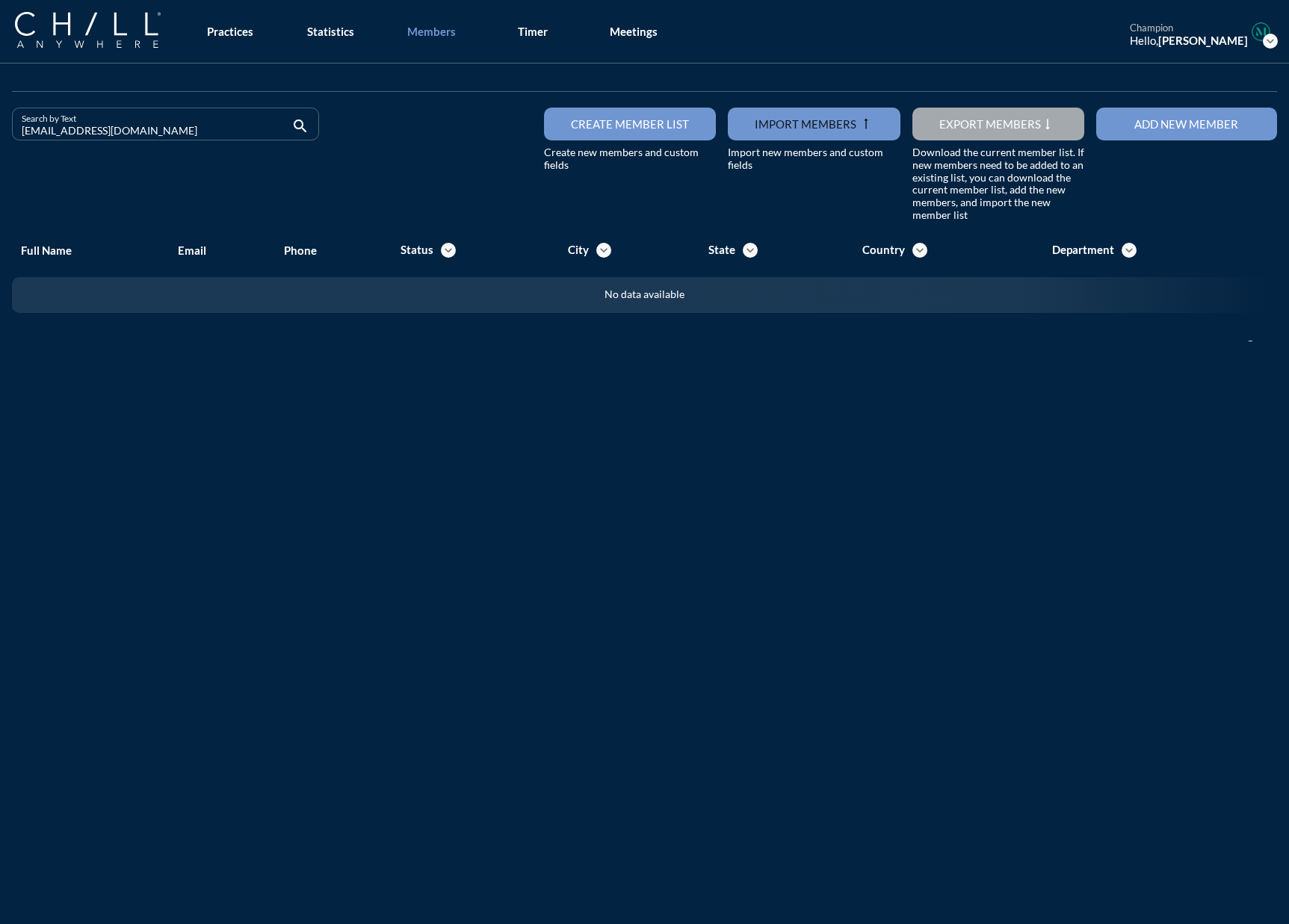
drag, startPoint x: 156, startPoint y: 133, endPoint x: -70, endPoint y: 128, distance: 226.1
click at [0, 128] on html "All Administrative Administrative (non-[PERSON_NAME]) Associate Attorney Attorn…" at bounding box center [644, 462] width 1289 height 924
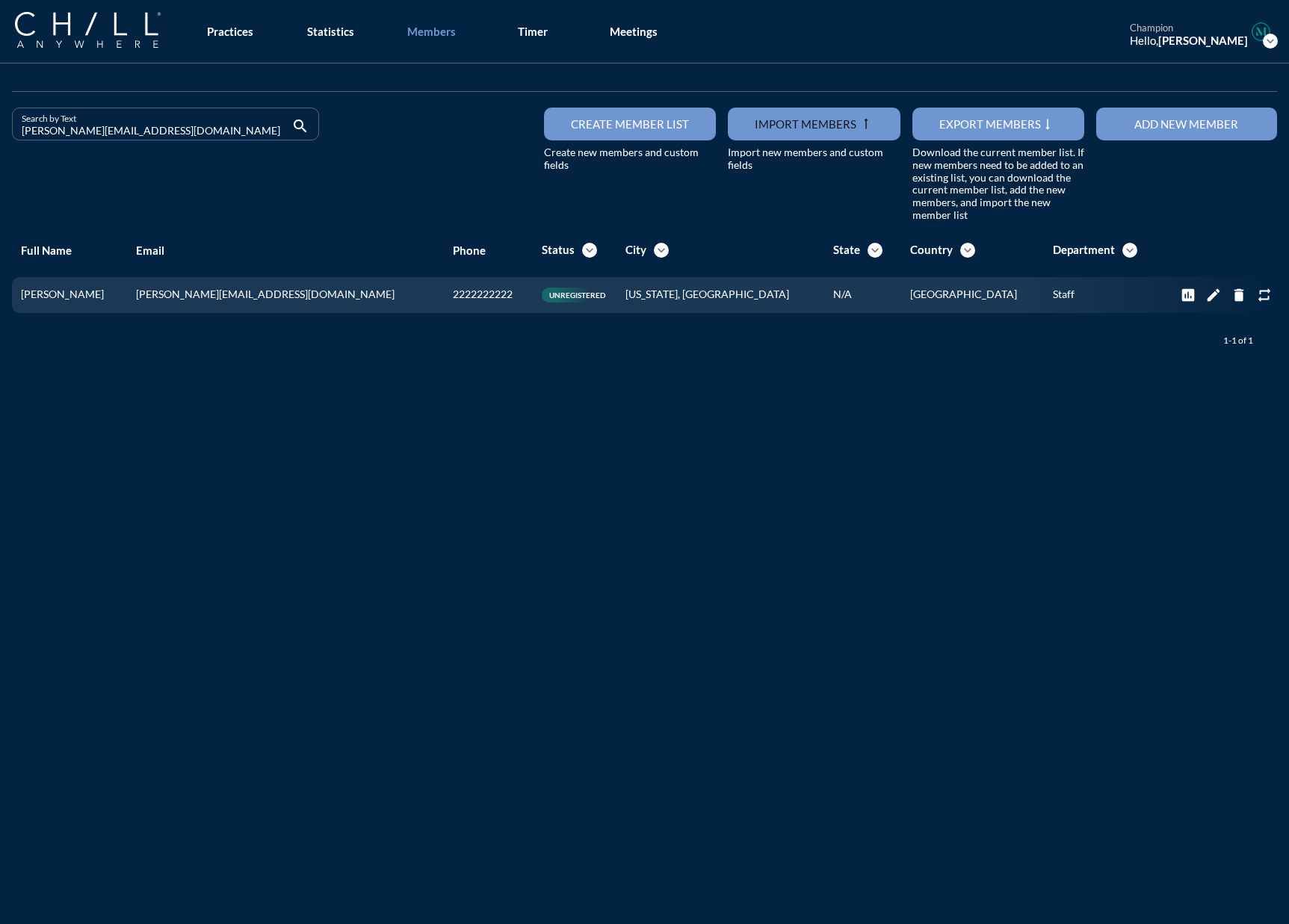
type input "[PERSON_NAME][EMAIL_ADDRESS][DOMAIN_NAME]"
drag, startPoint x: 268, startPoint y: 133, endPoint x: 17, endPoint y: 134, distance: 251.0
click at [17, 134] on div "Search by Text [PERSON_NAME][EMAIL_ADDRESS][DOMAIN_NAME] search" at bounding box center [165, 124] width 307 height 33
click at [38, 155] on div "Search by Text search" at bounding box center [166, 165] width 319 height 115
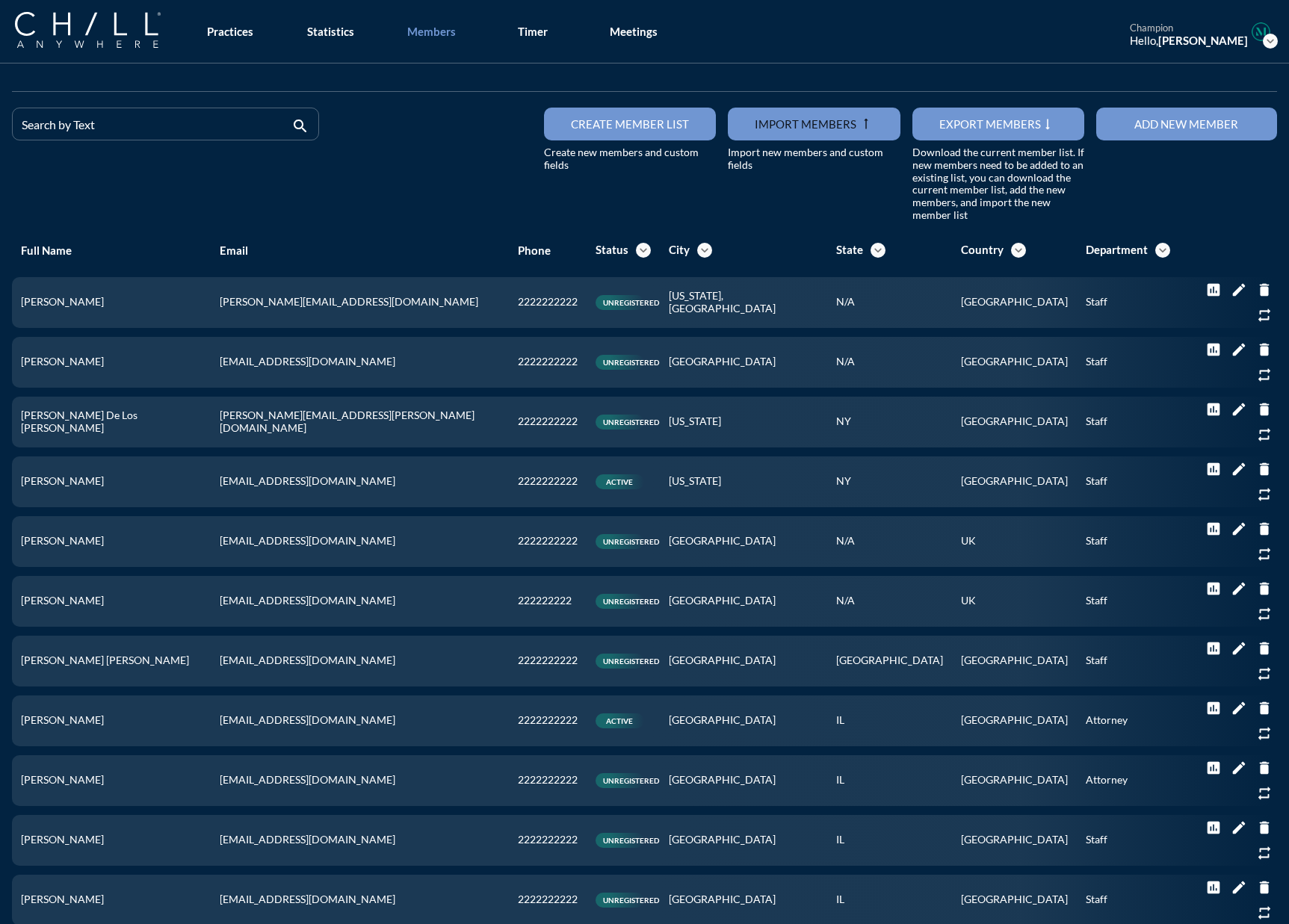
click at [997, 129] on div "Add new member" at bounding box center [1186, 124] width 128 height 13
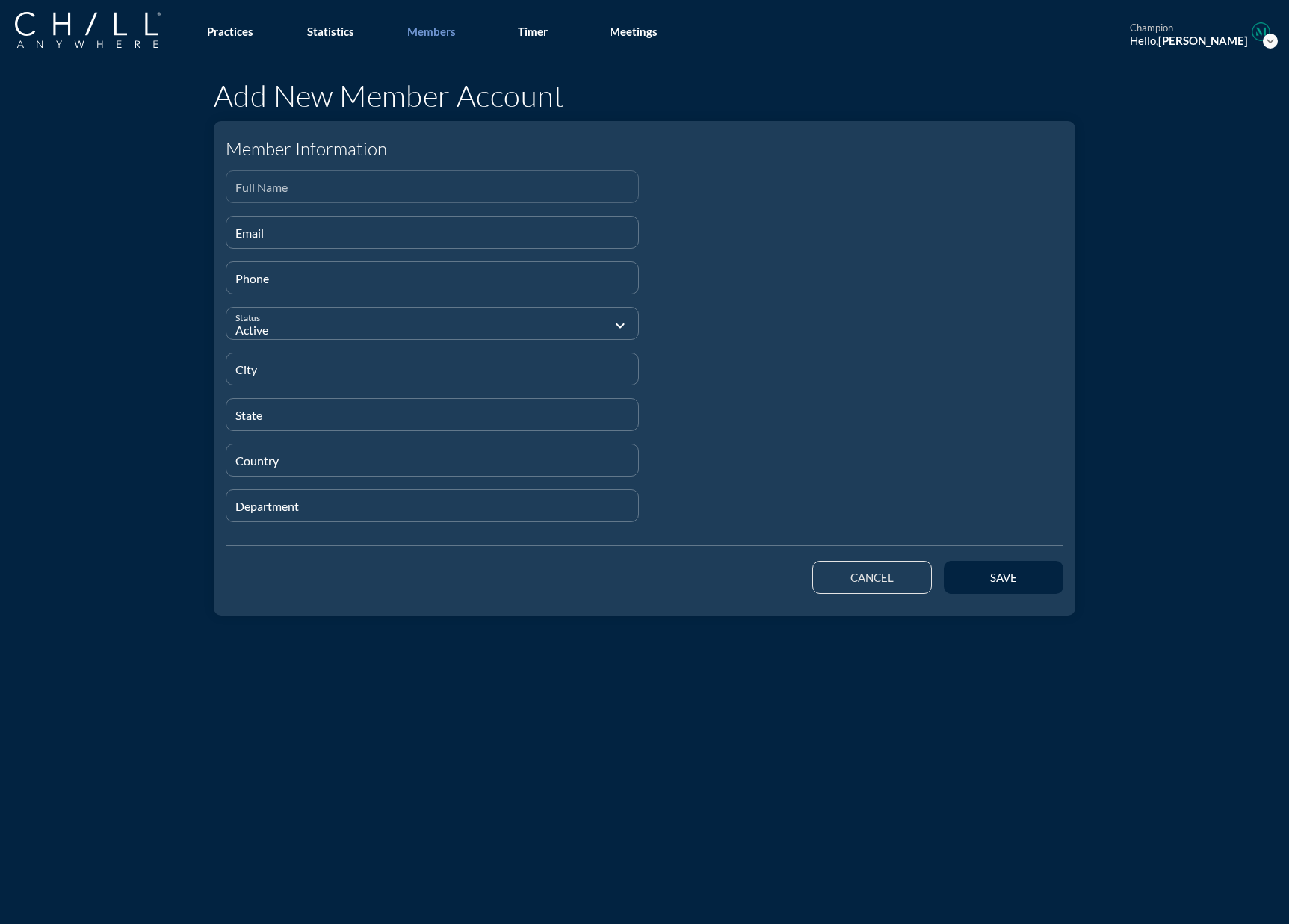
click at [248, 199] on input "Full Name" at bounding box center [432, 193] width 394 height 19
paste input "[PERSON_NAME]"
type input "[PERSON_NAME]"
click at [273, 236] on input "Email" at bounding box center [432, 238] width 394 height 19
paste input "[PERSON_NAME][EMAIL_ADDRESS][DOMAIN_NAME]"
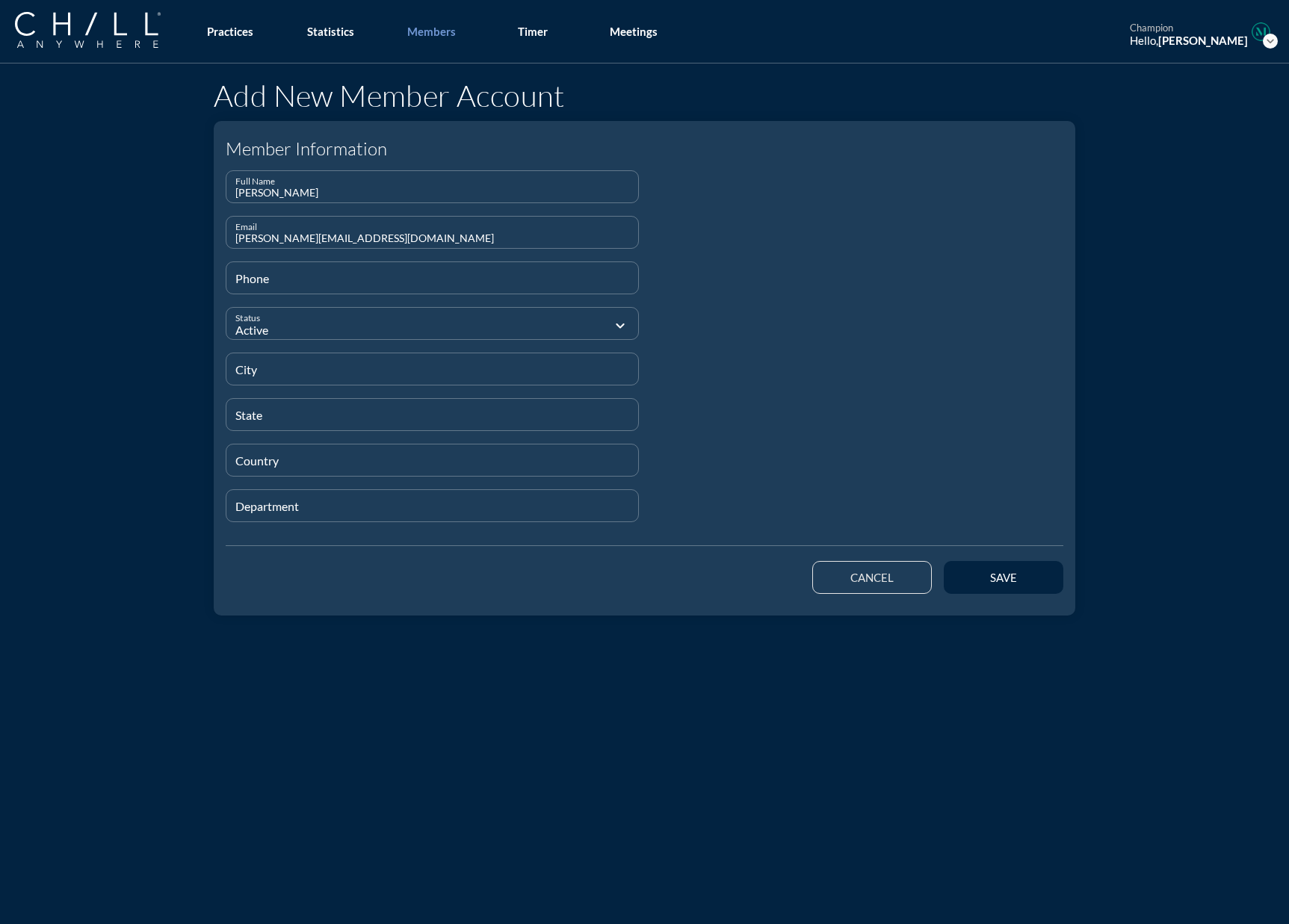
type input "[PERSON_NAME][EMAIL_ADDRESS][DOMAIN_NAME]"
type input "[PHONE_NUMBER]"
type input "[GEOGRAPHIC_DATA]"
type input "MA"
type input "[GEOGRAPHIC_DATA]"
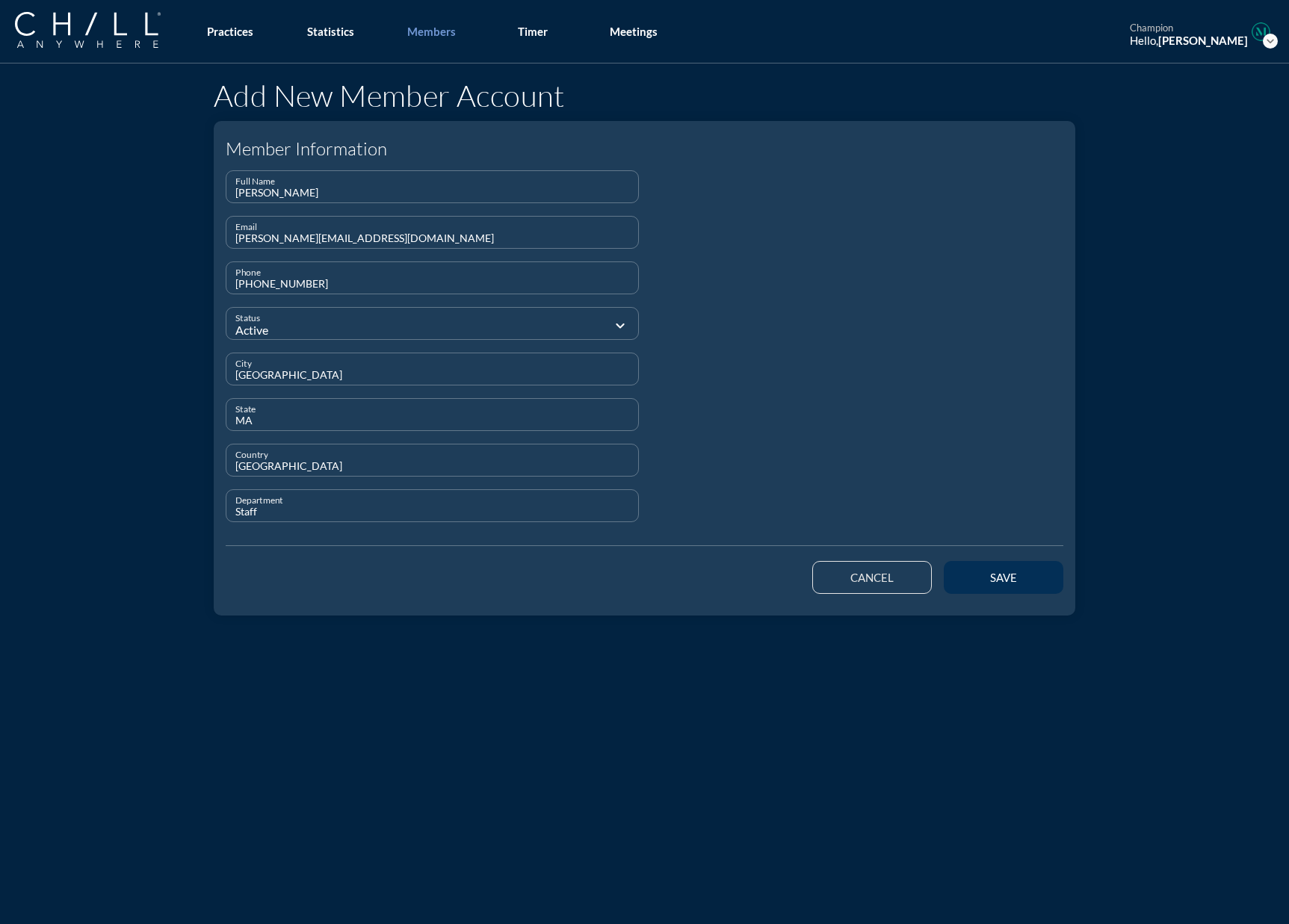
type input "Staff"
click at [970, 573] on div "save" at bounding box center [1003, 577] width 67 height 13
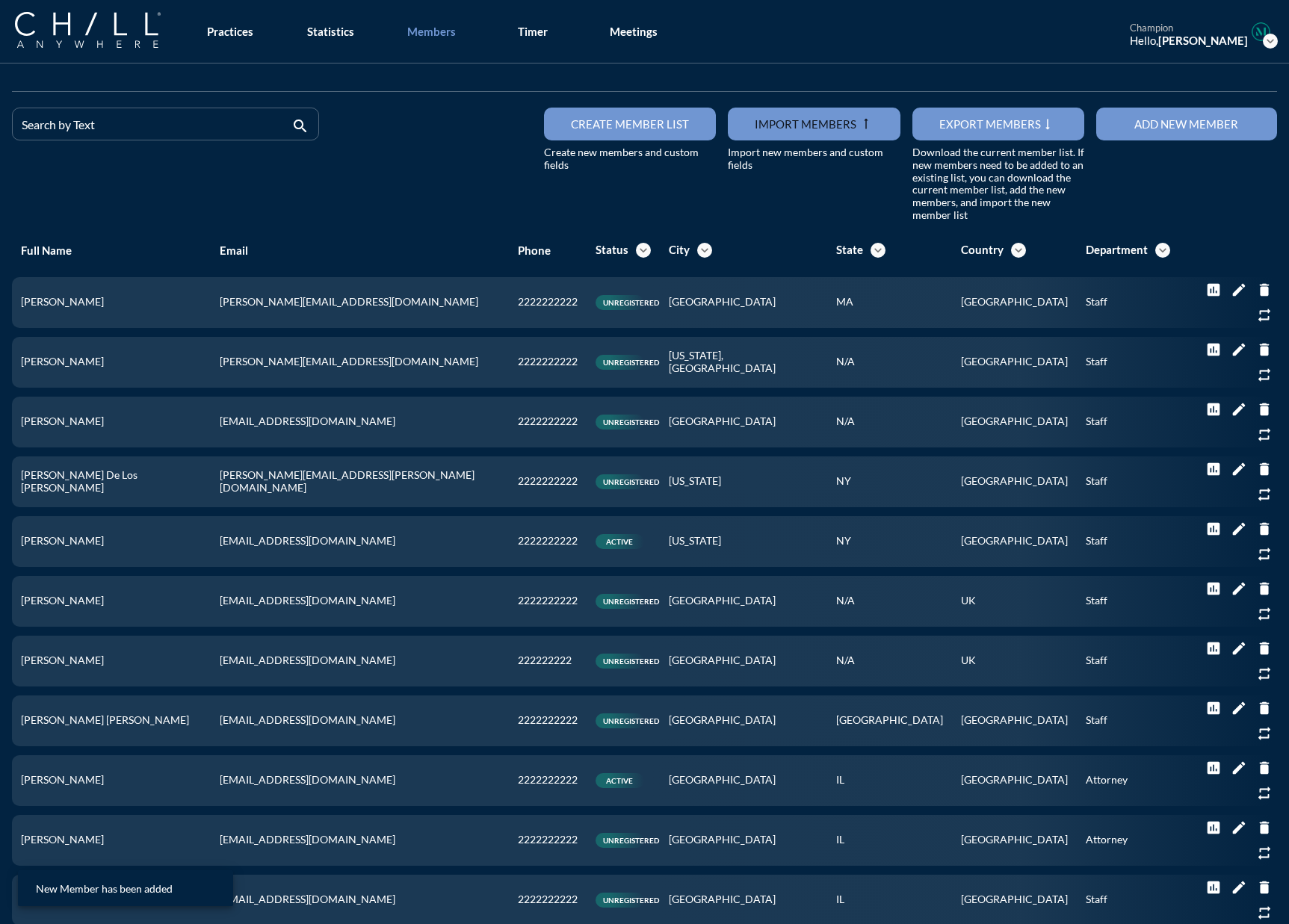
click at [997, 119] on div "Add new member" at bounding box center [1186, 124] width 128 height 13
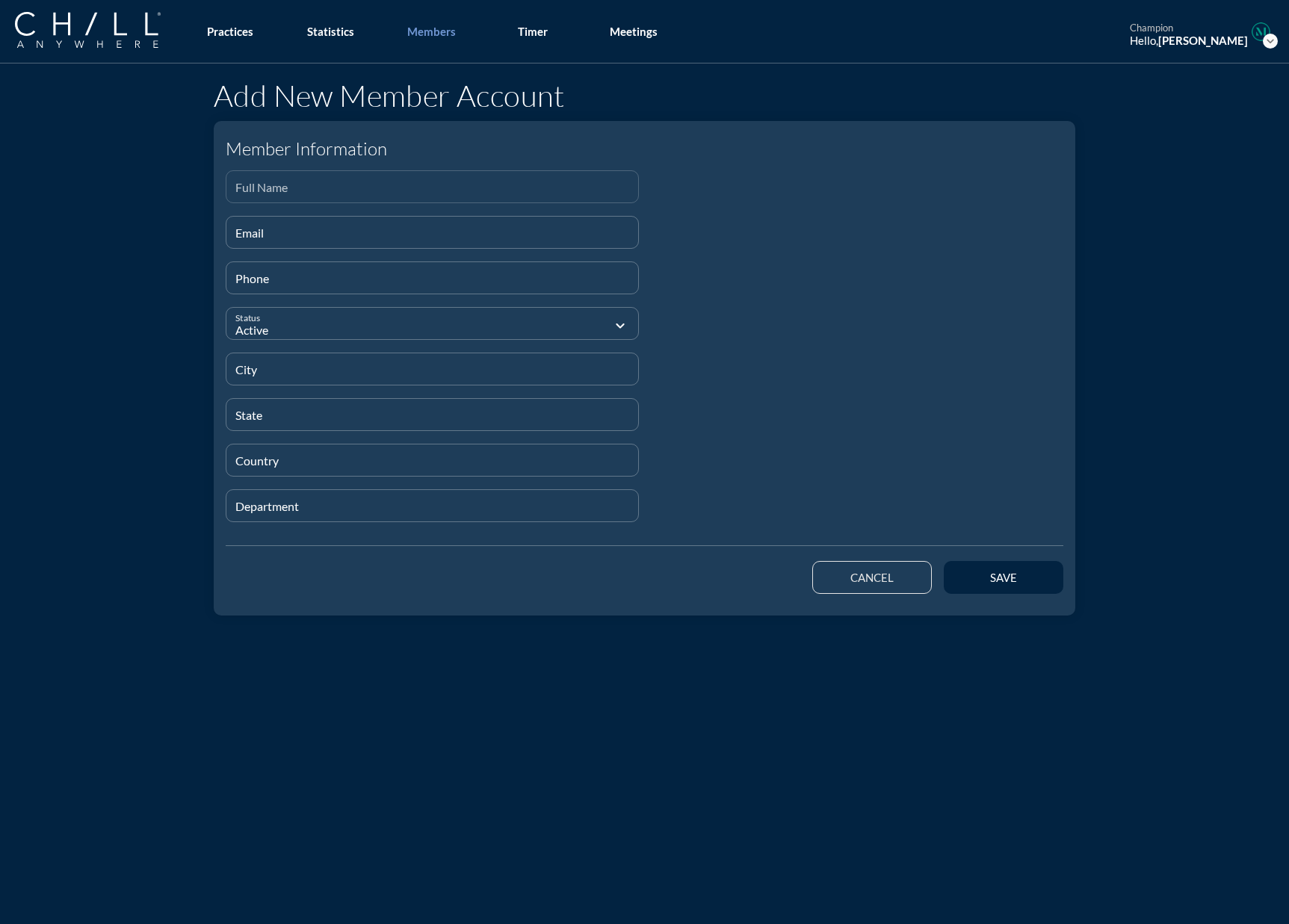
click at [276, 182] on div "Full Name" at bounding box center [432, 186] width 394 height 31
paste input "[PERSON_NAME]"
type input "[PERSON_NAME]"
click at [292, 243] on input "Email" at bounding box center [432, 238] width 394 height 19
paste input "[EMAIL_ADDRESS][DOMAIN_NAME]"
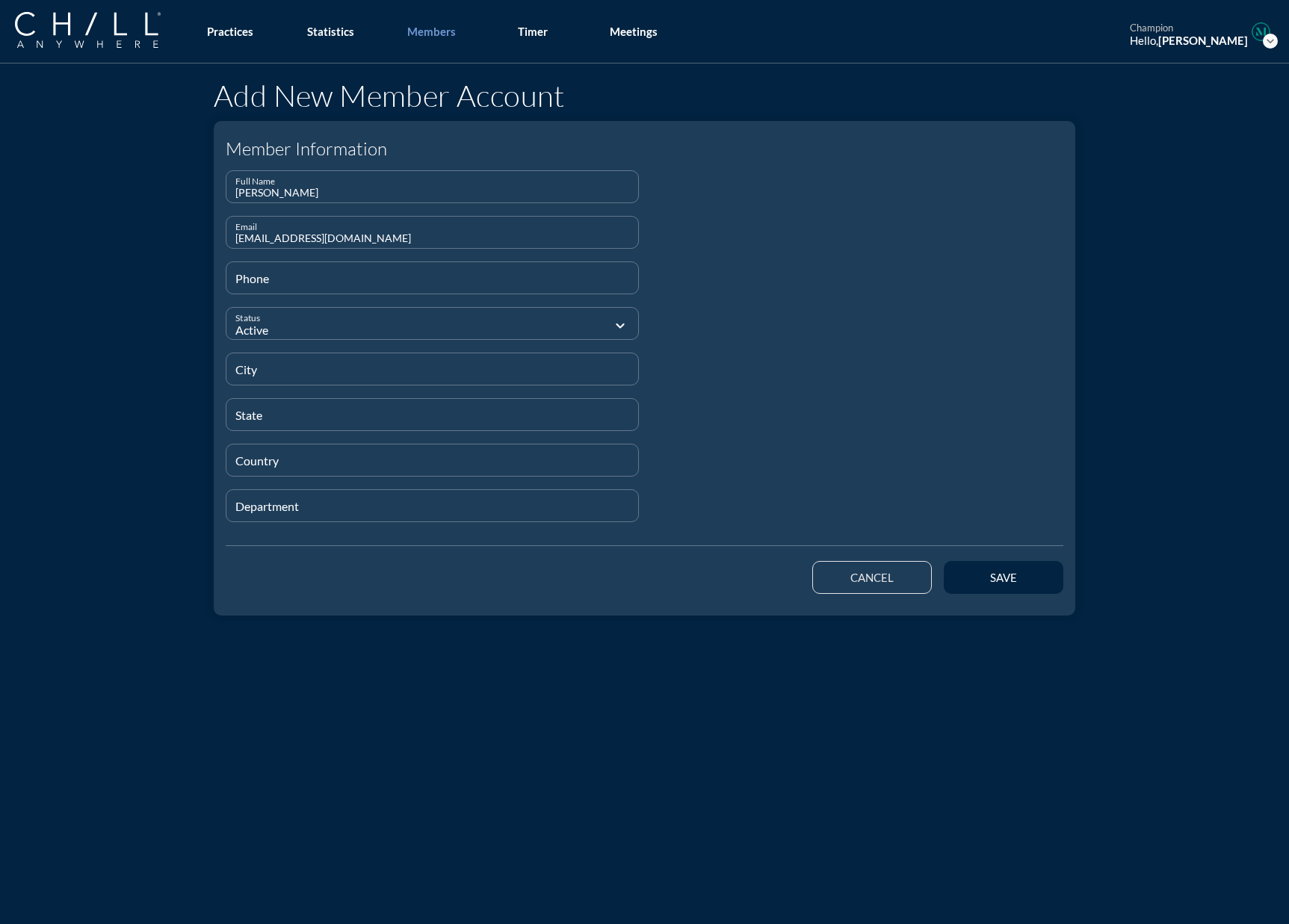
type input "[EMAIL_ADDRESS][DOMAIN_NAME]"
type input "[PHONE_NUMBER]"
type input "[GEOGRAPHIC_DATA]"
type input "IL"
type input "[GEOGRAPHIC_DATA]"
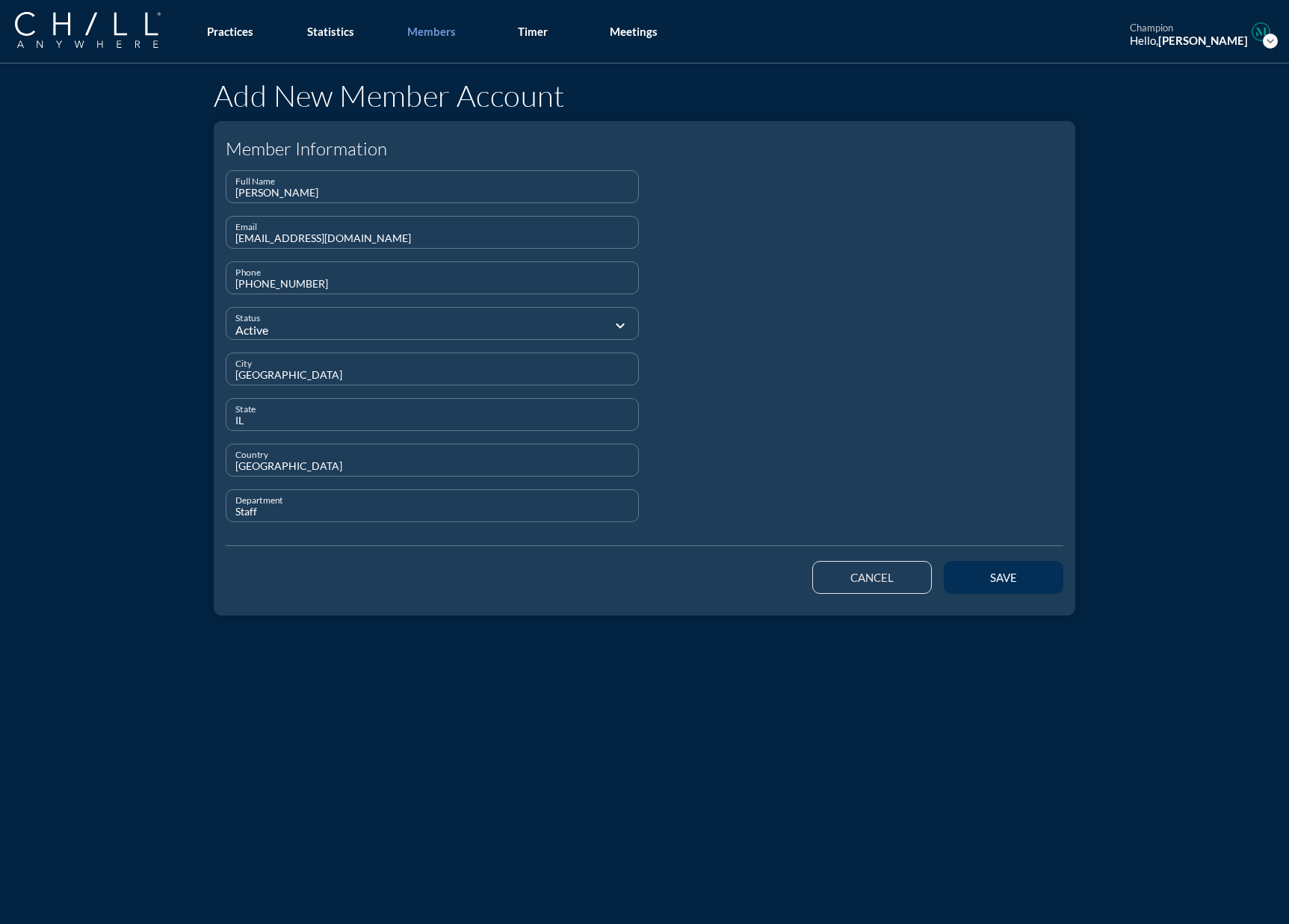
type input "Staff"
click at [973, 579] on div "save" at bounding box center [1003, 577] width 67 height 13
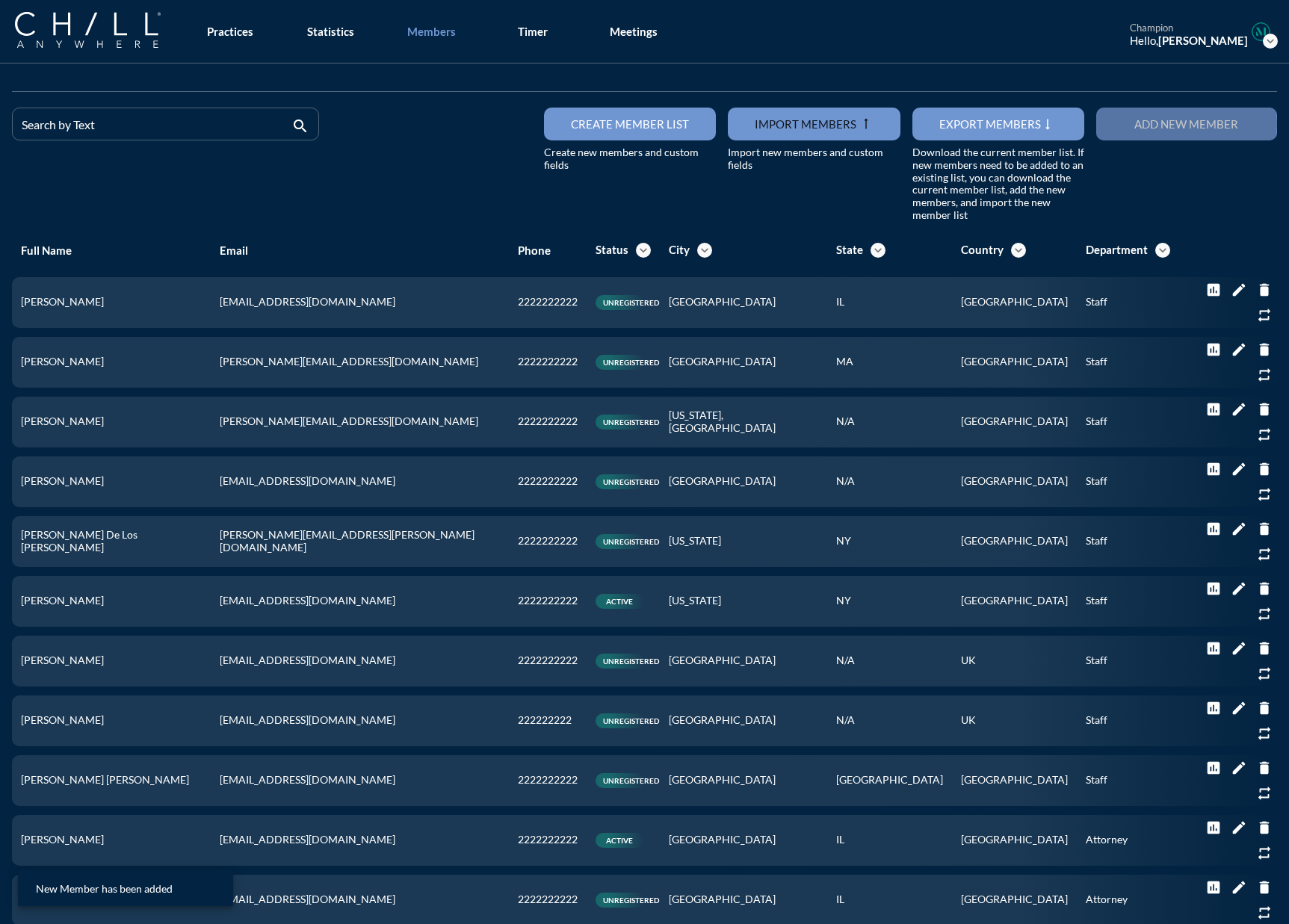
click at [997, 119] on div "Add new member" at bounding box center [1186, 124] width 128 height 13
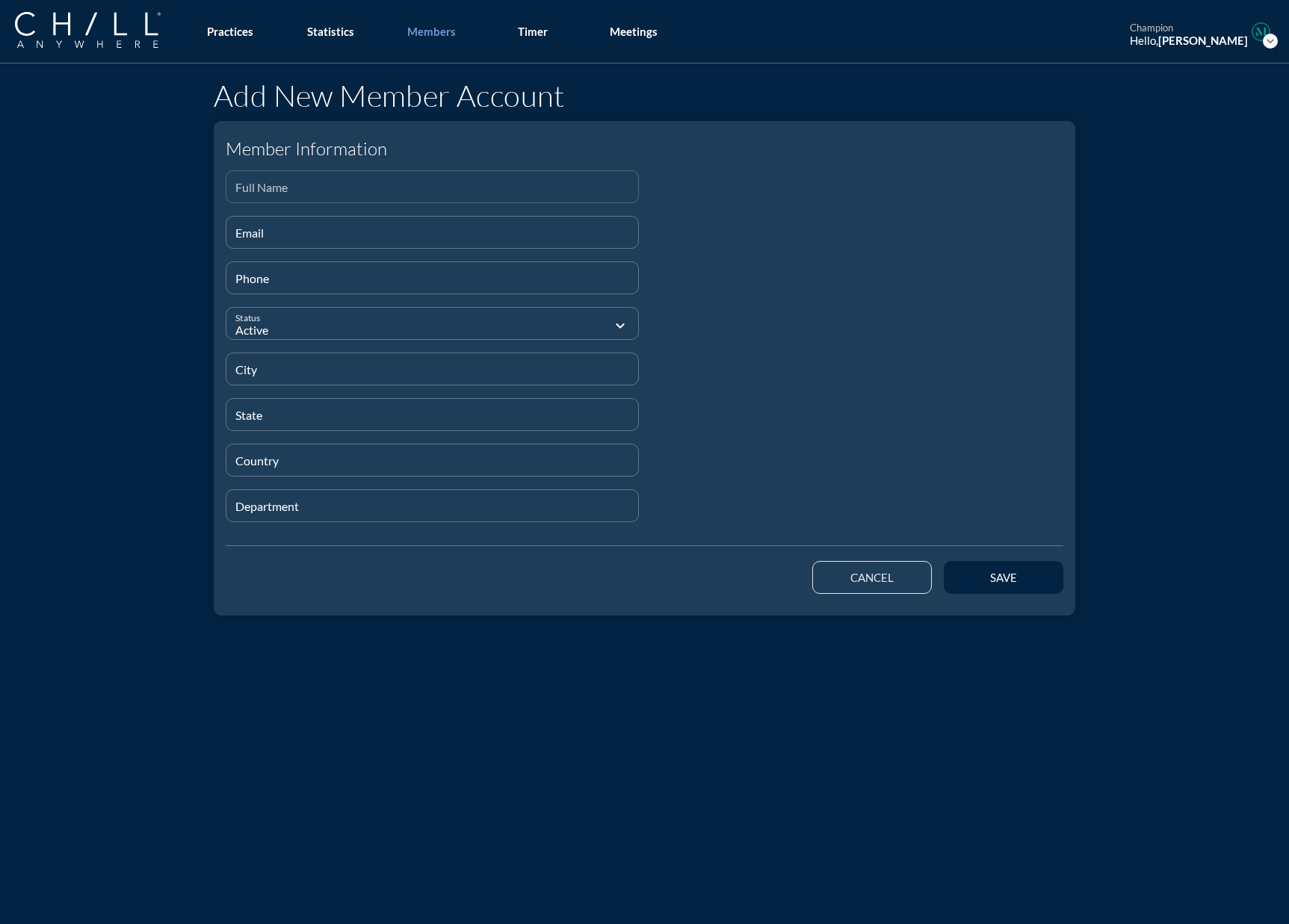
click at [325, 177] on div "Full Name" at bounding box center [432, 186] width 394 height 31
paste input "[PERSON_NAME]"
type input "[PERSON_NAME]"
click at [258, 239] on input "Email" at bounding box center [432, 238] width 394 height 19
paste input "[EMAIL_ADDRESS][DOMAIN_NAME]"
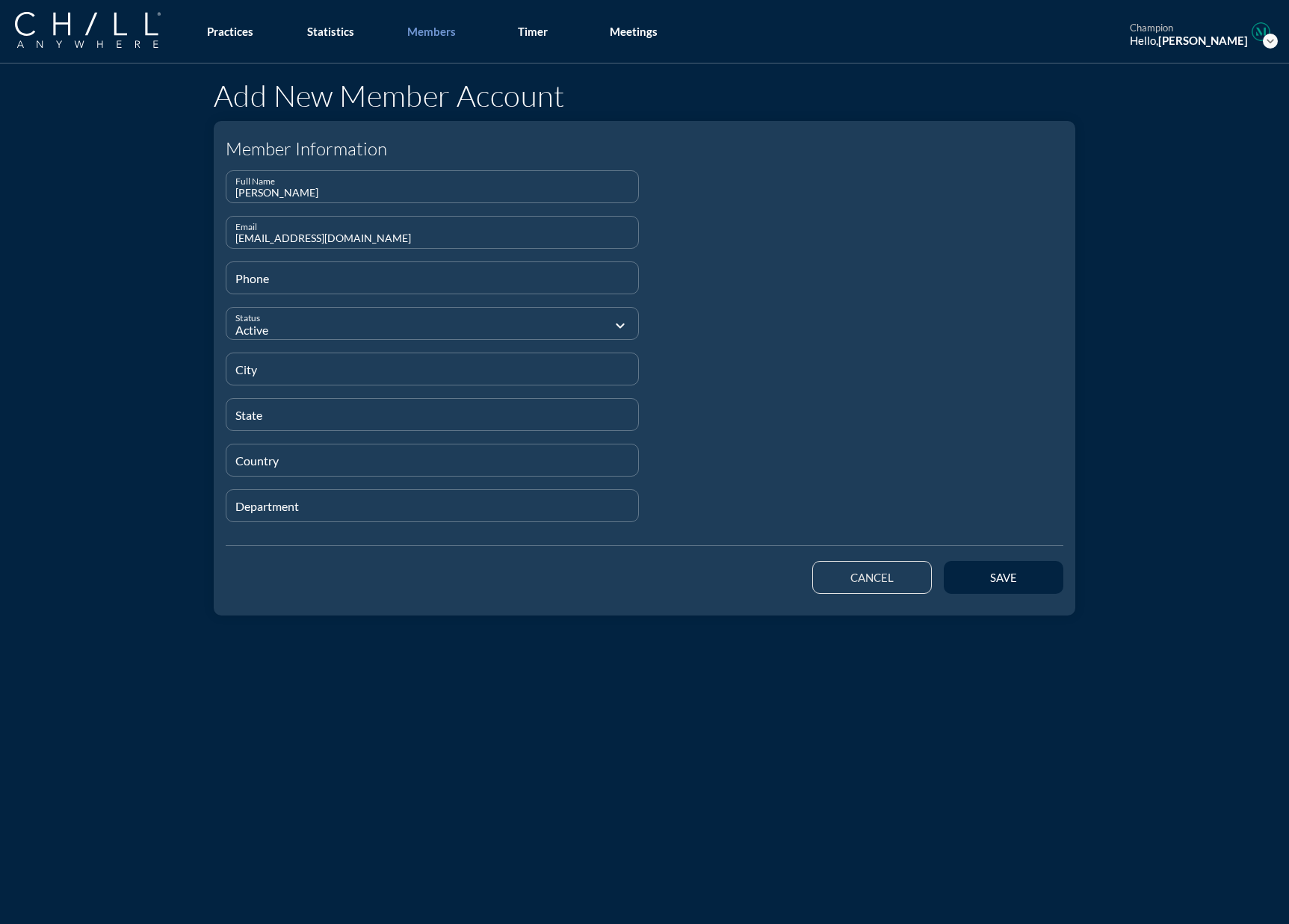
type input "[EMAIL_ADDRESS][DOMAIN_NAME]"
type input "[PHONE_NUMBER]"
type input "[GEOGRAPHIC_DATA]"
type input "IL"
type input "[GEOGRAPHIC_DATA]"
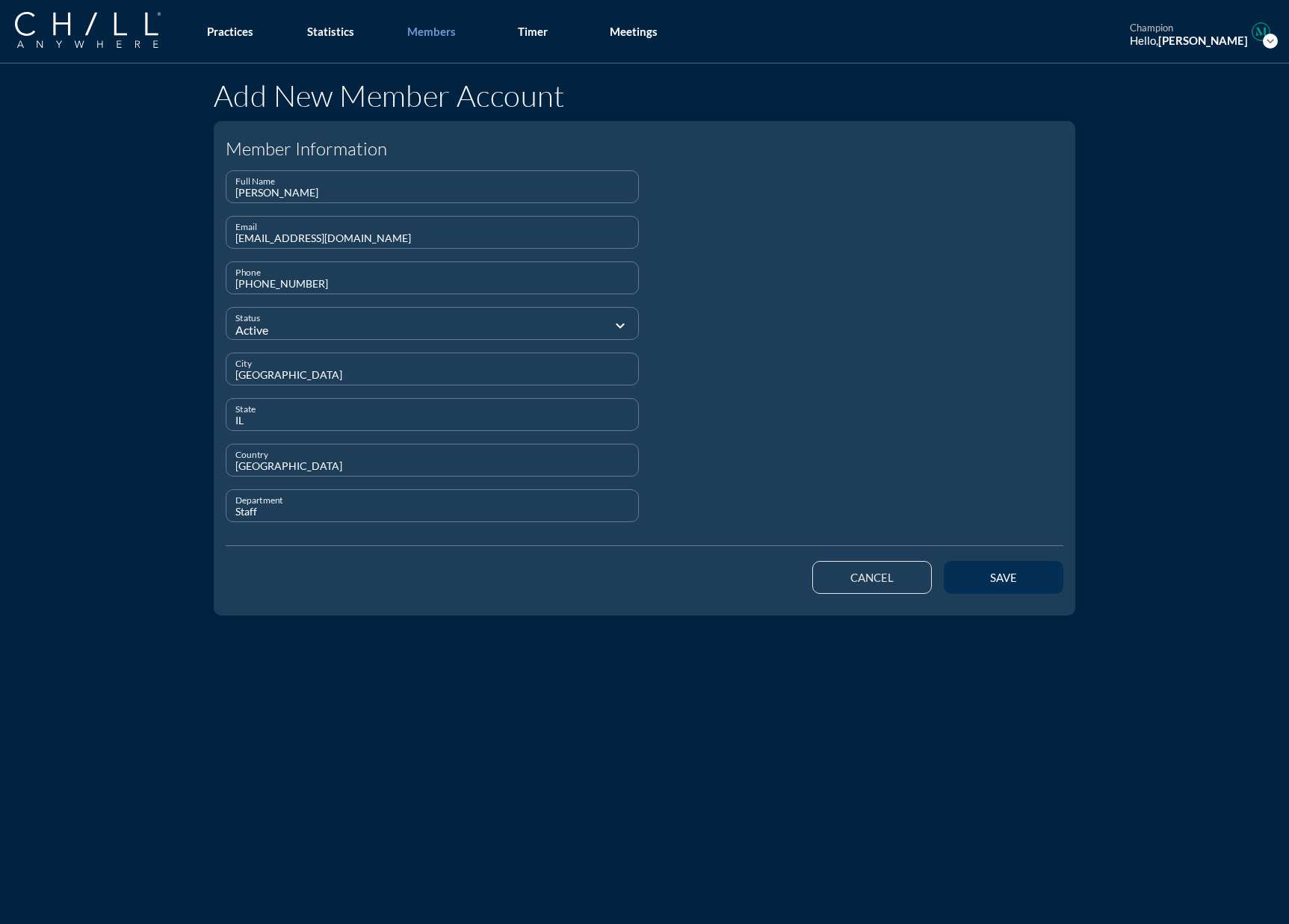
type input "Staff"
click at [983, 576] on div "save" at bounding box center [1003, 577] width 67 height 13
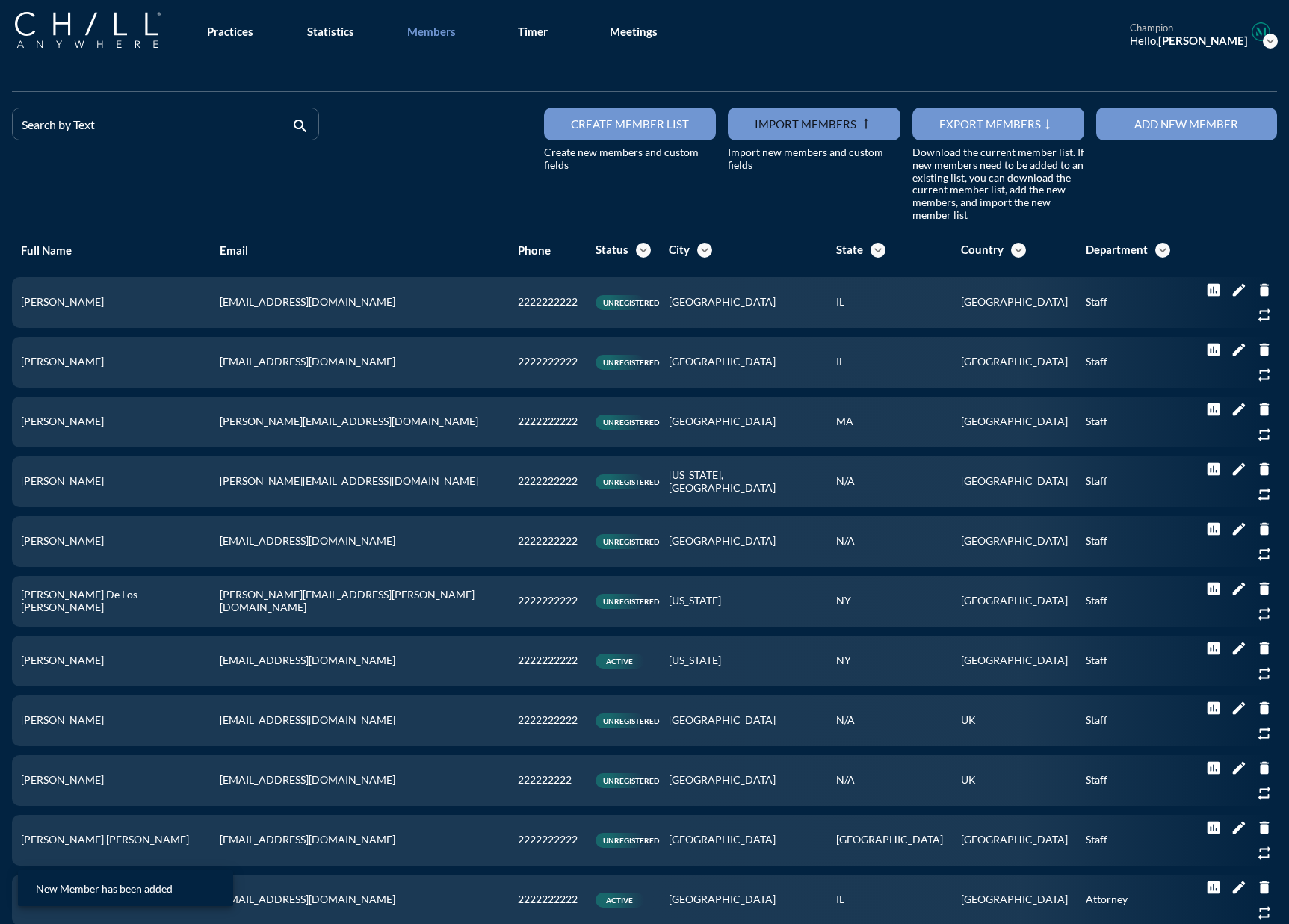
click at [997, 125] on div "Add new member" at bounding box center [1186, 124] width 128 height 13
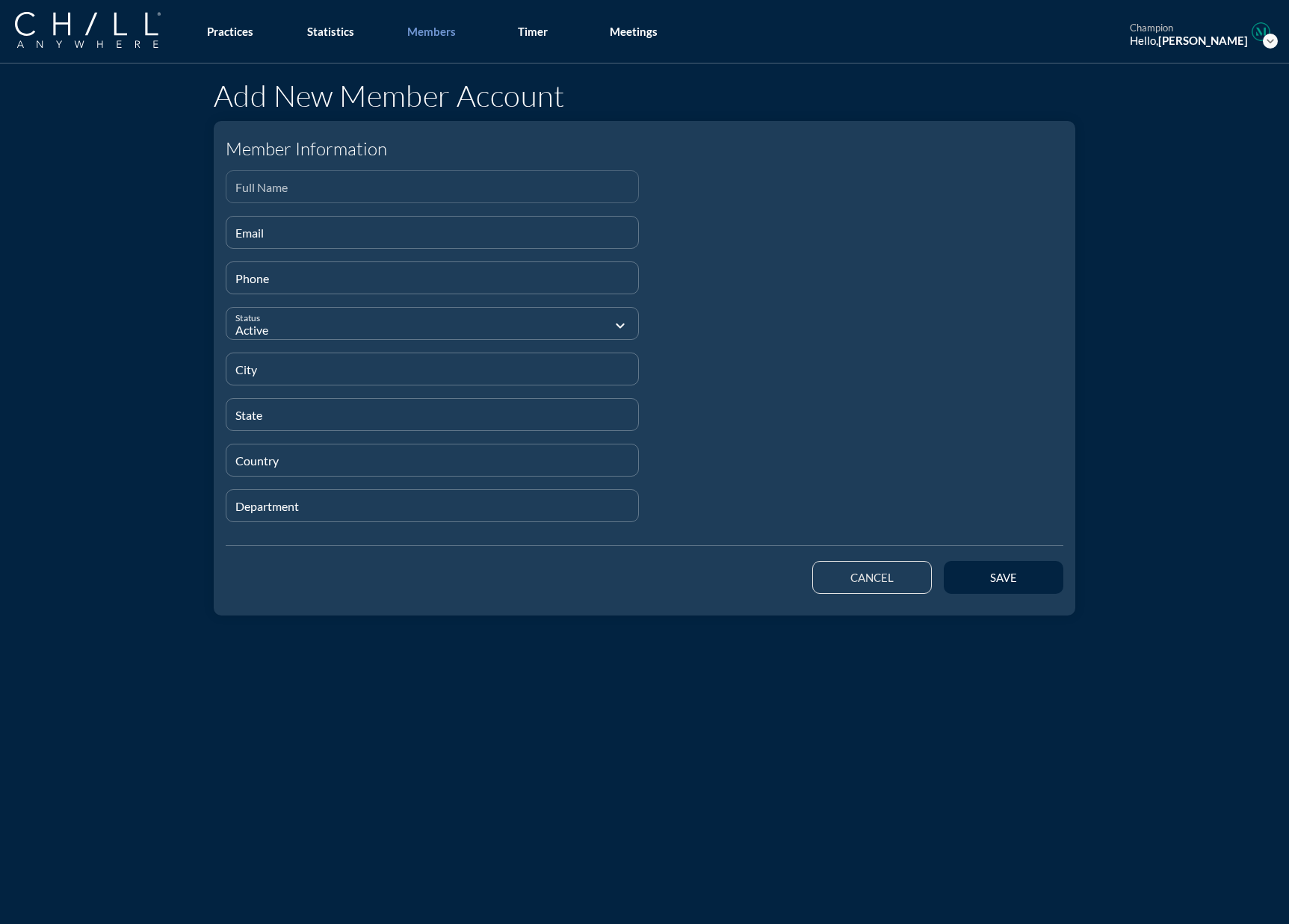
click at [487, 191] on input "Full Name" at bounding box center [432, 193] width 394 height 19
paste input "[PERSON_NAME]"
type input "[PERSON_NAME]"
click at [358, 234] on input "Email" at bounding box center [432, 238] width 394 height 19
paste input "[EMAIL_ADDRESS][DOMAIN_NAME]"
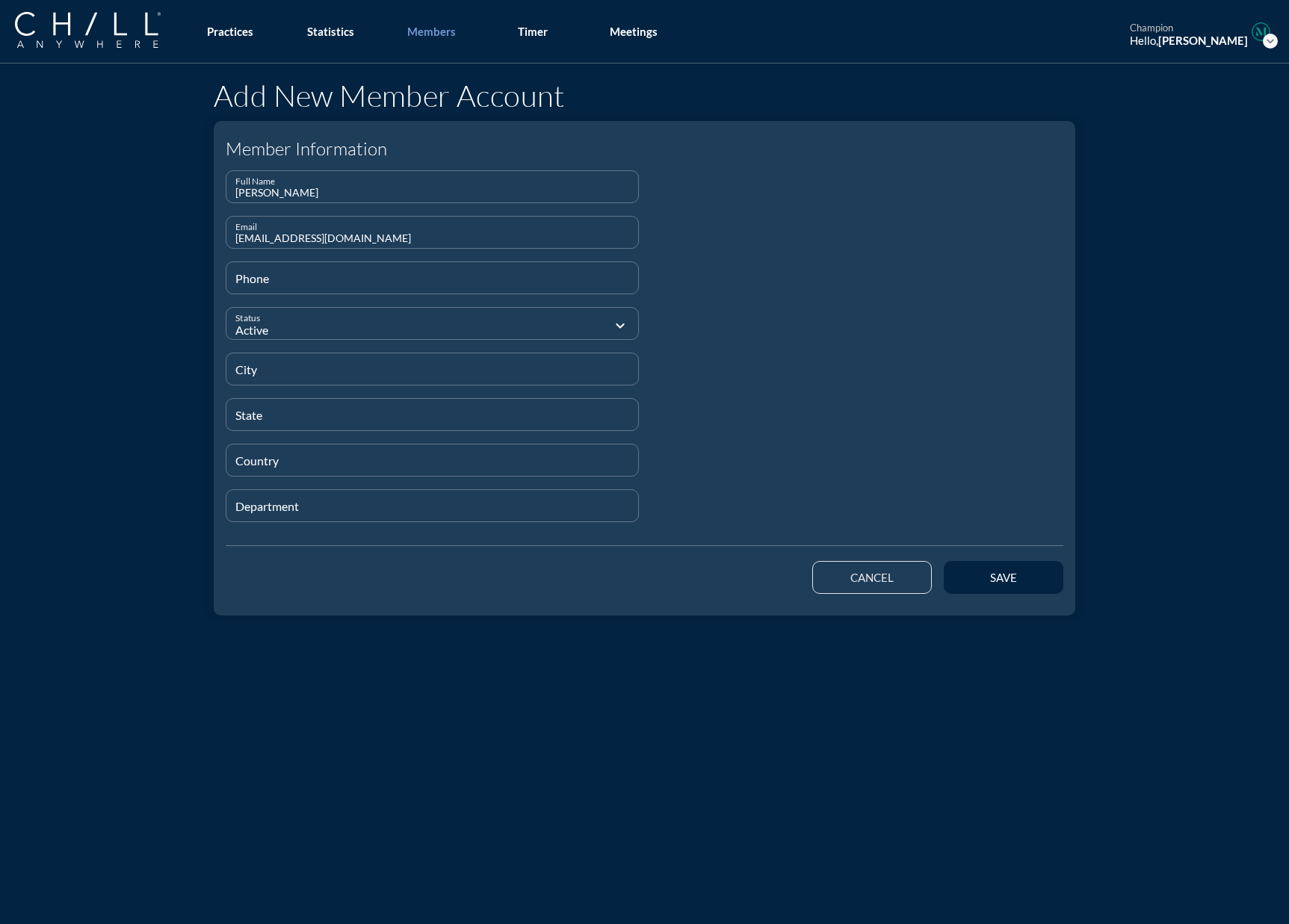
type input "[EMAIL_ADDRESS][DOMAIN_NAME]"
type input "[PHONE_NUMBER]"
type input "[GEOGRAPHIC_DATA]"
type input "IL"
type input "[GEOGRAPHIC_DATA]"
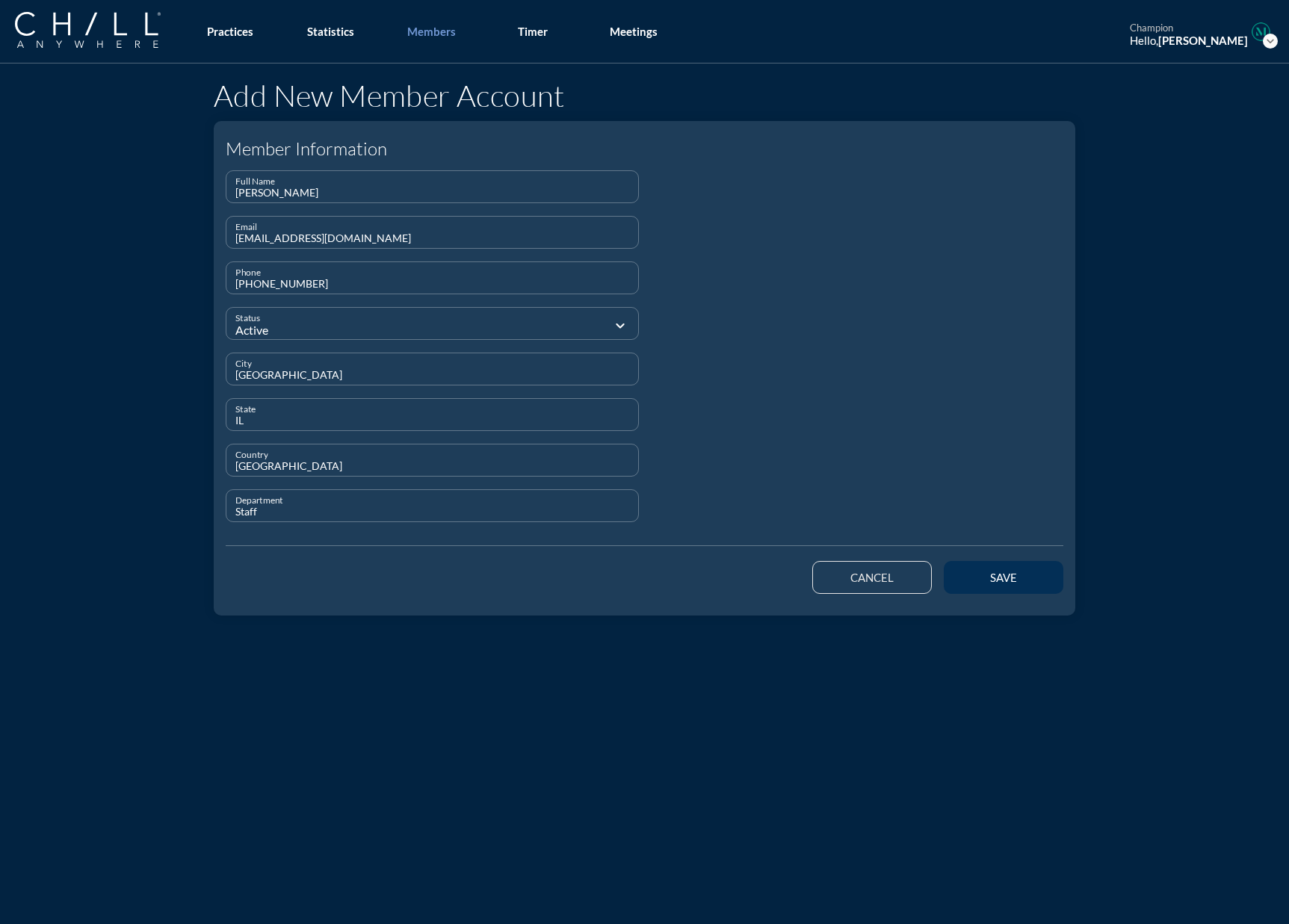
type input "Staff"
click at [984, 581] on div "save" at bounding box center [1003, 577] width 67 height 13
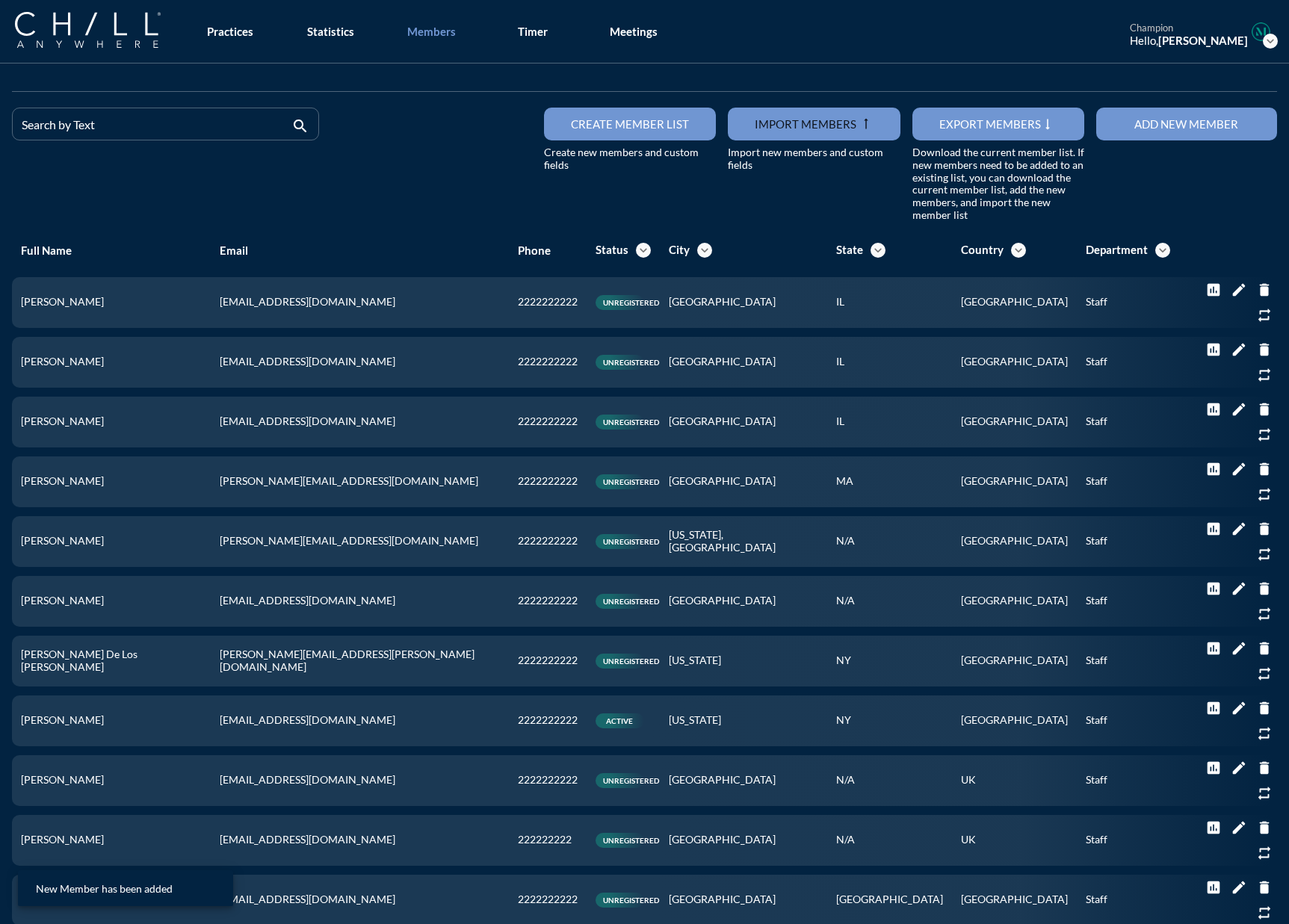
click at [997, 128] on button "Add new member" at bounding box center [1187, 124] width 181 height 33
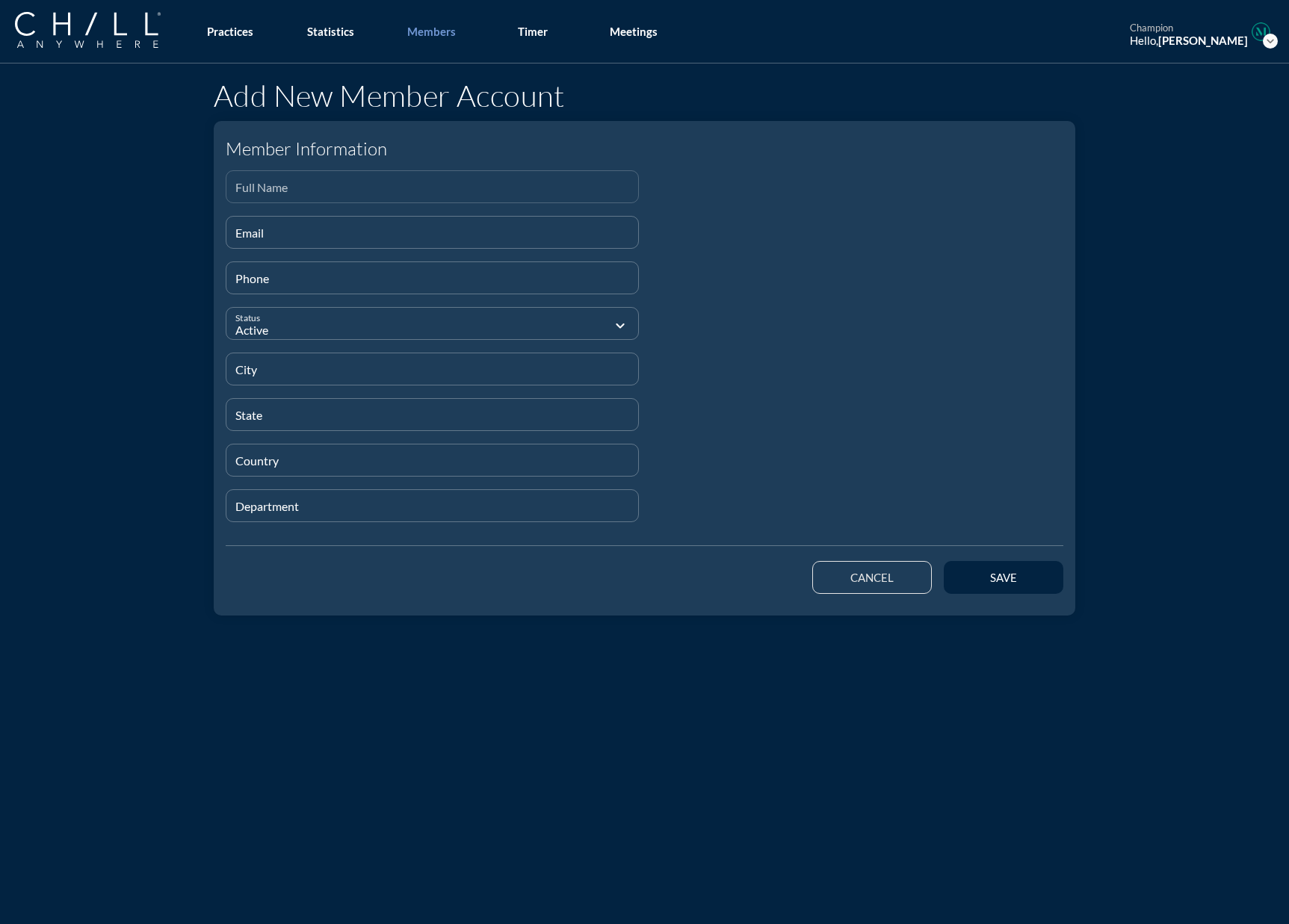
click at [290, 186] on input "Full Name" at bounding box center [432, 193] width 394 height 19
paste input "[PERSON_NAME]"
type input "[PERSON_NAME]"
click at [328, 235] on input "Email" at bounding box center [432, 238] width 394 height 19
paste input "[EMAIL_ADDRESS][DOMAIN_NAME]"
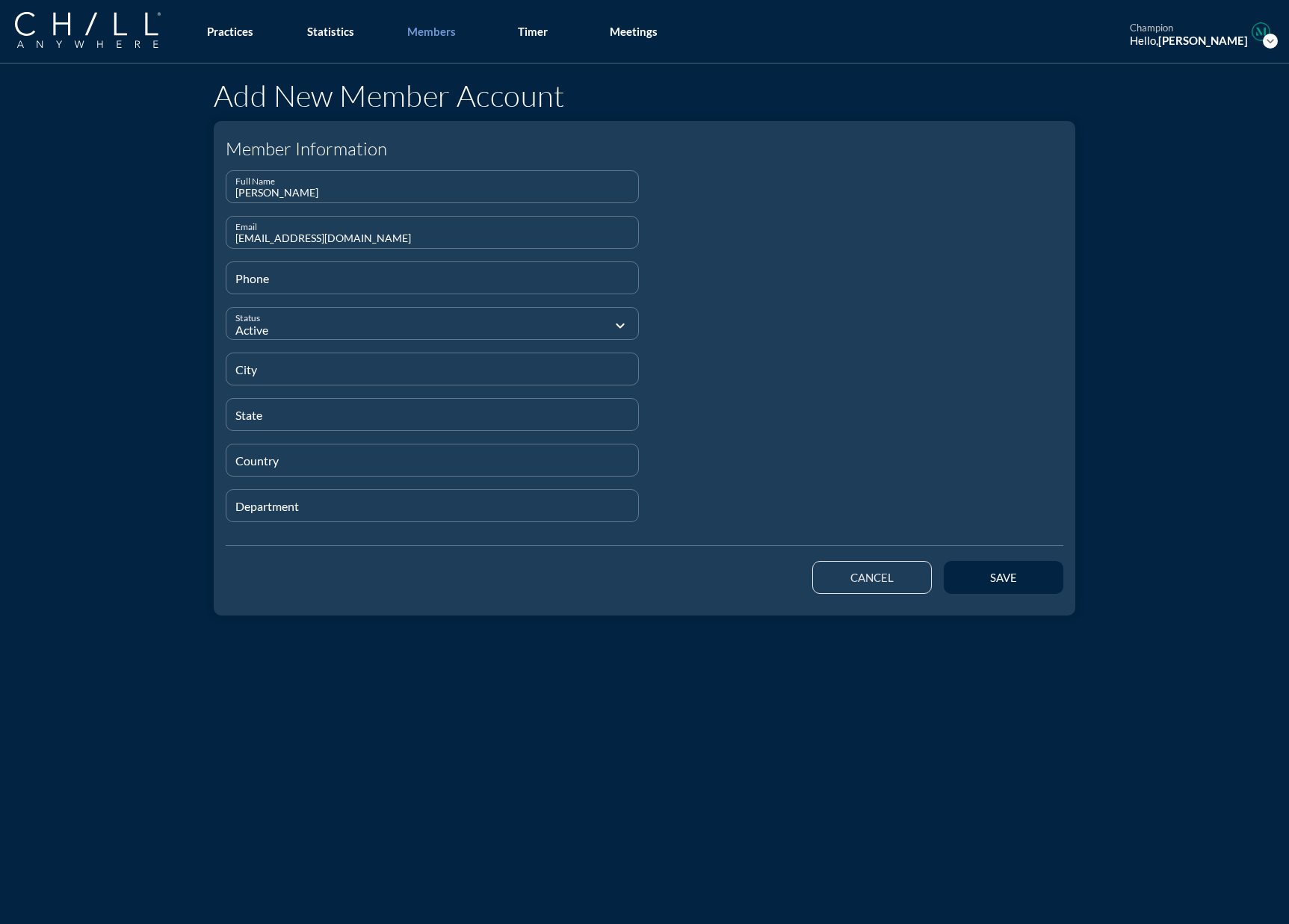
type input "[EMAIL_ADDRESS][DOMAIN_NAME]"
type input "[PHONE_NUMBER]"
type input "[GEOGRAPHIC_DATA]"
type input "IL"
type input "[GEOGRAPHIC_DATA]"
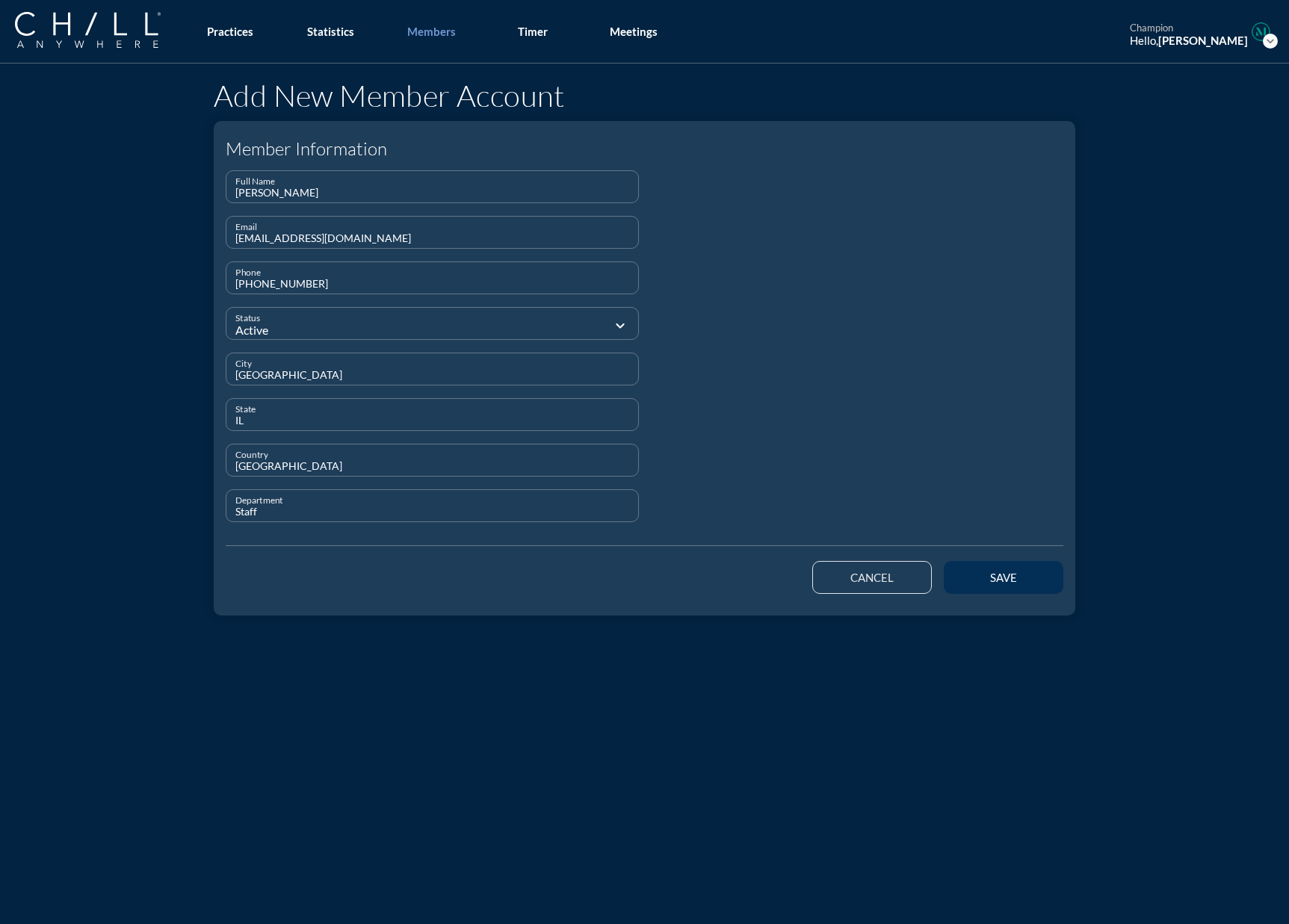
type input "Staff"
click at [997, 586] on button "save" at bounding box center [1003, 577] width 119 height 33
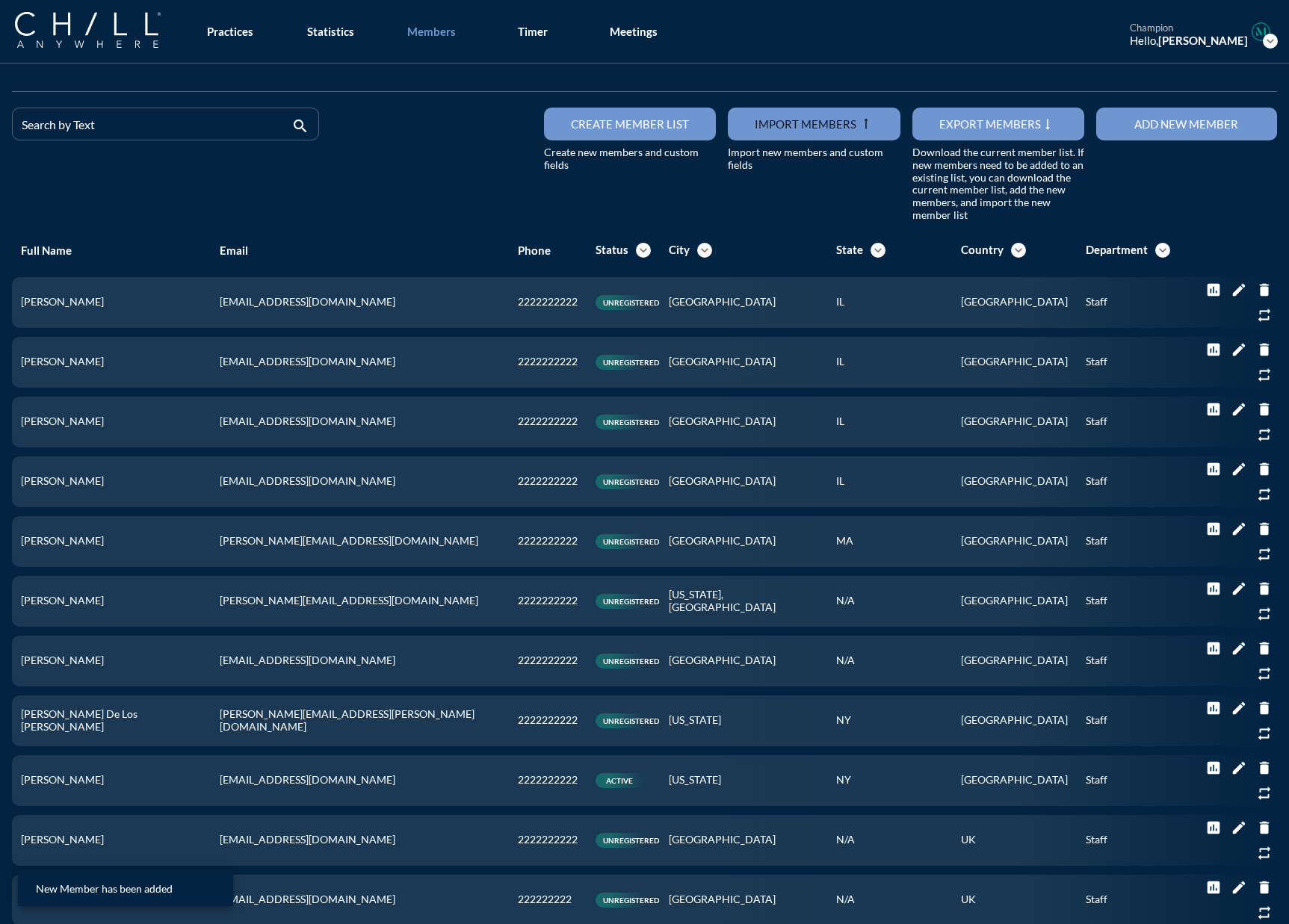
click at [997, 126] on div "Add new member" at bounding box center [1186, 124] width 128 height 13
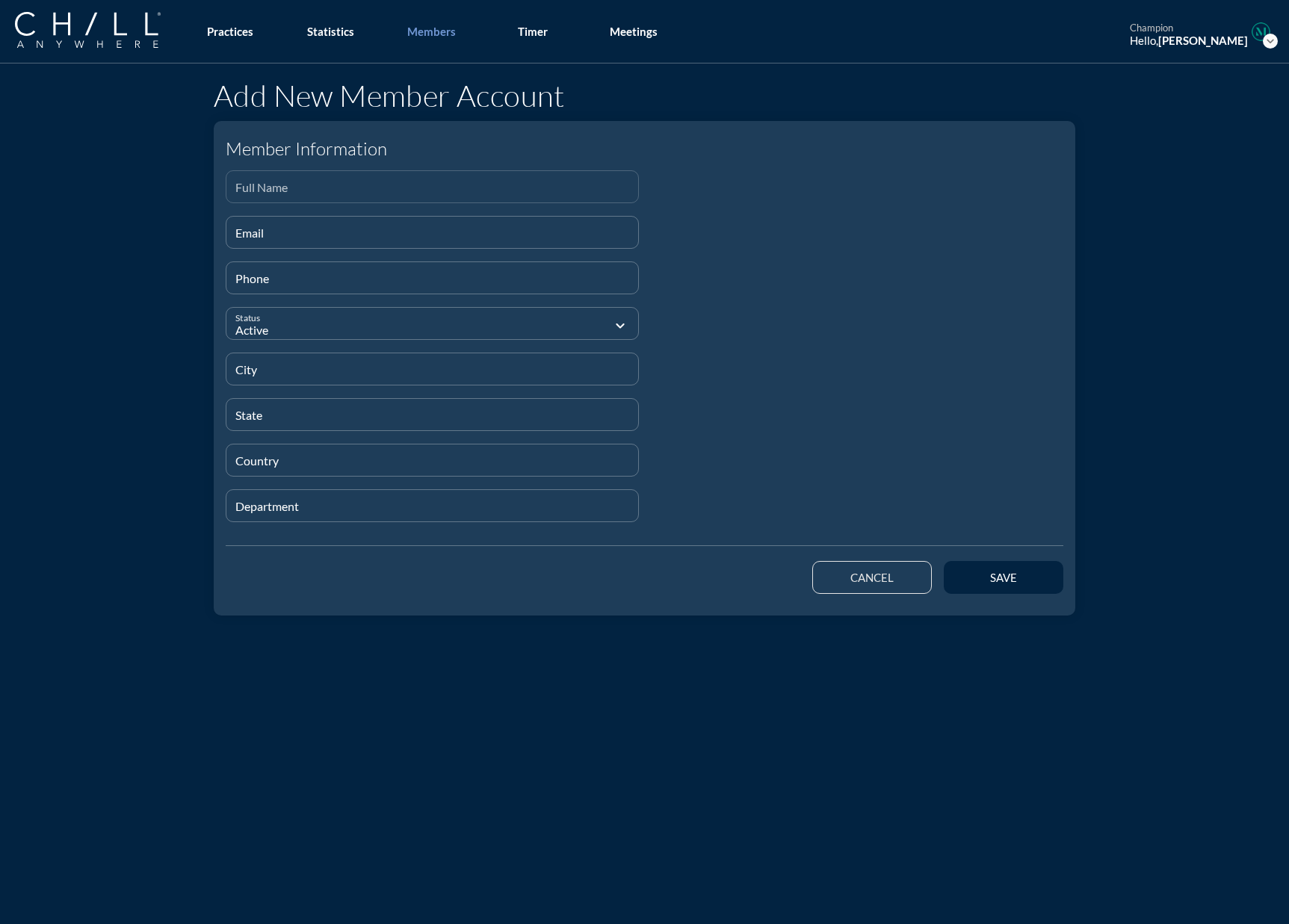
click at [261, 192] on input "Full Name" at bounding box center [432, 193] width 394 height 19
paste input "[PERSON_NAME]"
type input "[PERSON_NAME]"
click at [312, 218] on div "Email" at bounding box center [432, 232] width 394 height 31
paste input "[PERSON_NAME][EMAIL_ADDRESS][DOMAIN_NAME]"
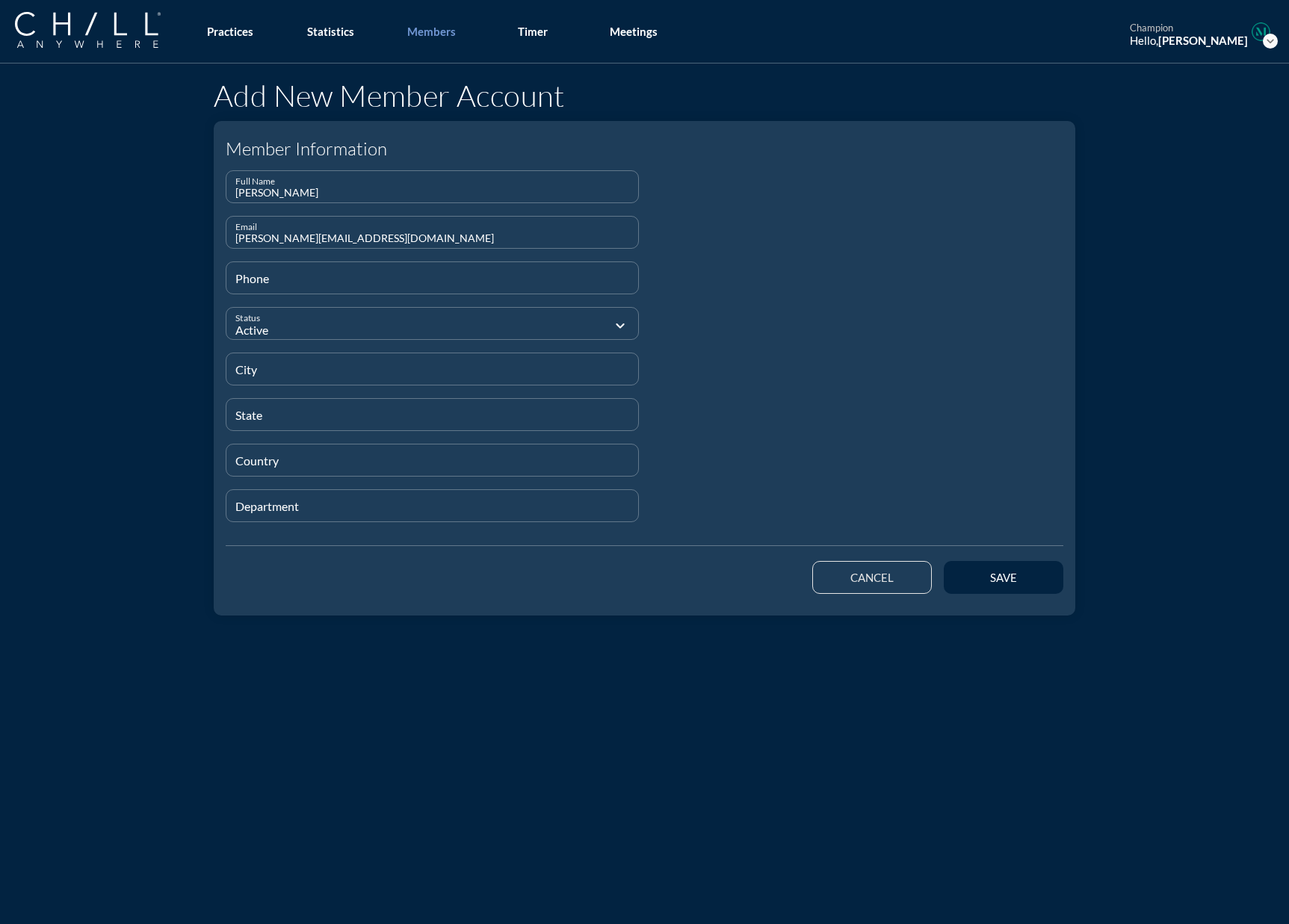
type input "[PERSON_NAME][EMAIL_ADDRESS][DOMAIN_NAME]"
type input "[PHONE_NUMBER]"
click at [276, 373] on input "Chciago" at bounding box center [432, 375] width 394 height 19
type input "[GEOGRAPHIC_DATA]"
type input "IL"
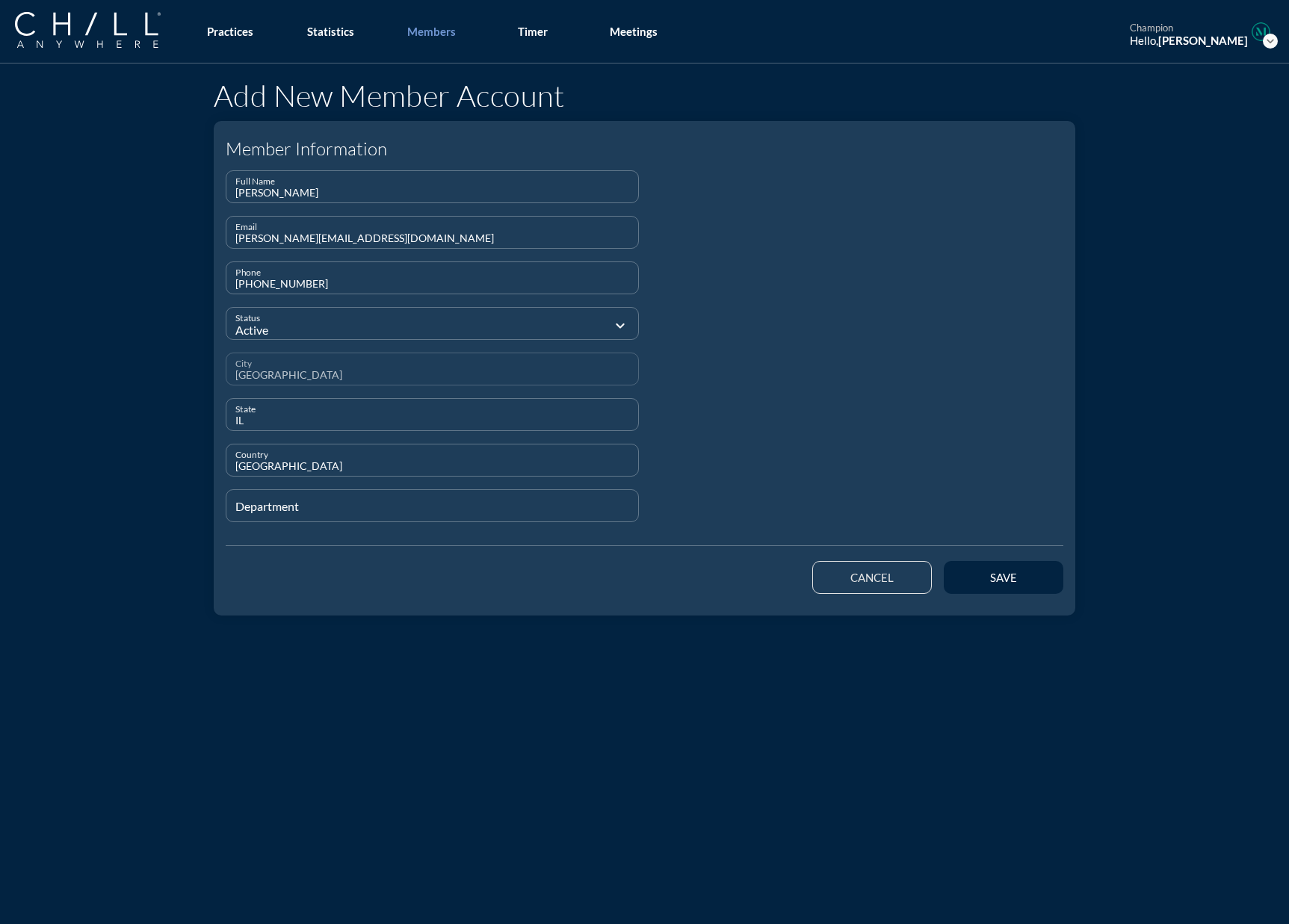
type input "[GEOGRAPHIC_DATA]"
type input "Staff"
click at [970, 563] on button "save" at bounding box center [1003, 577] width 119 height 33
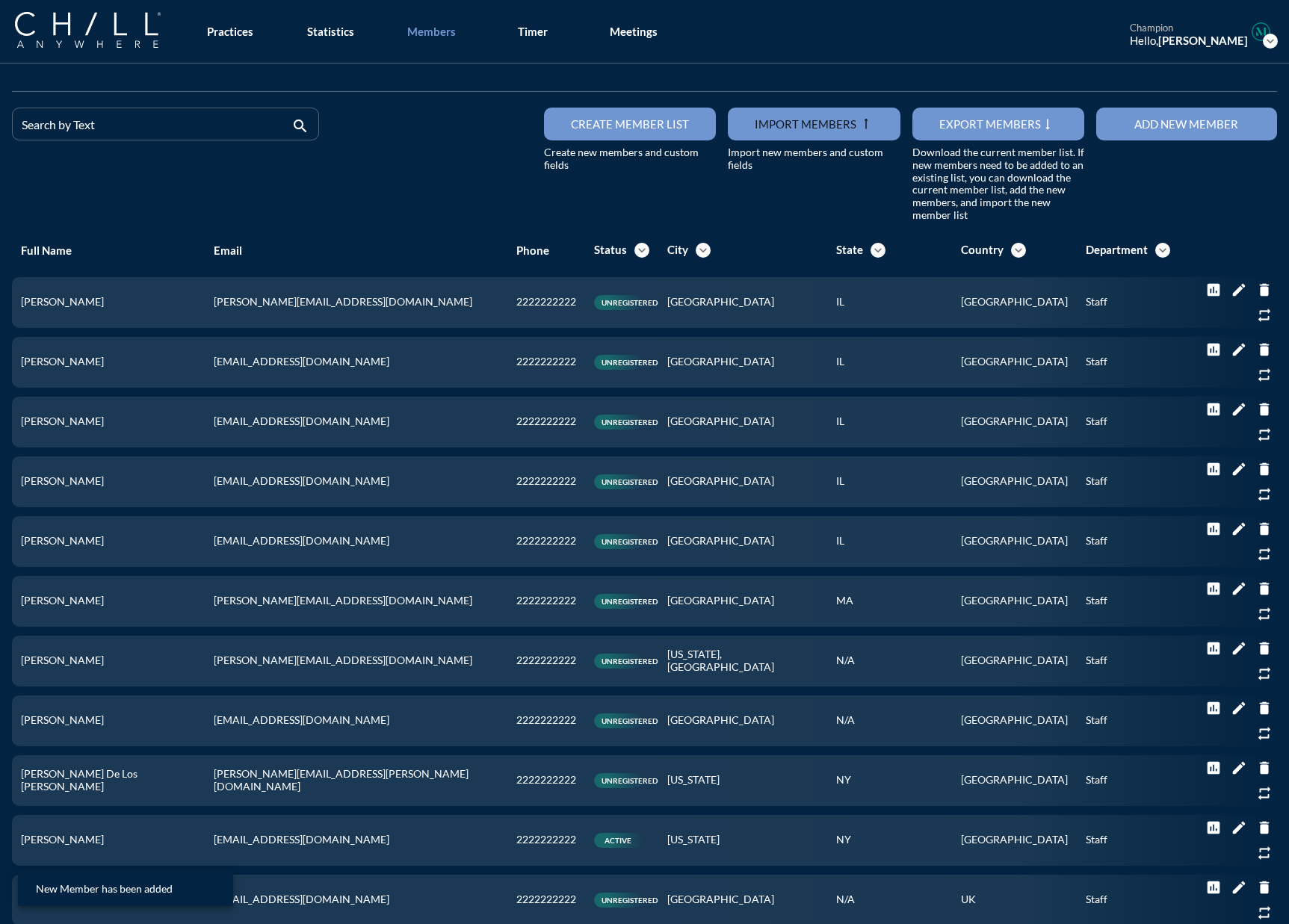
click at [997, 133] on button "Add new member" at bounding box center [1187, 124] width 181 height 33
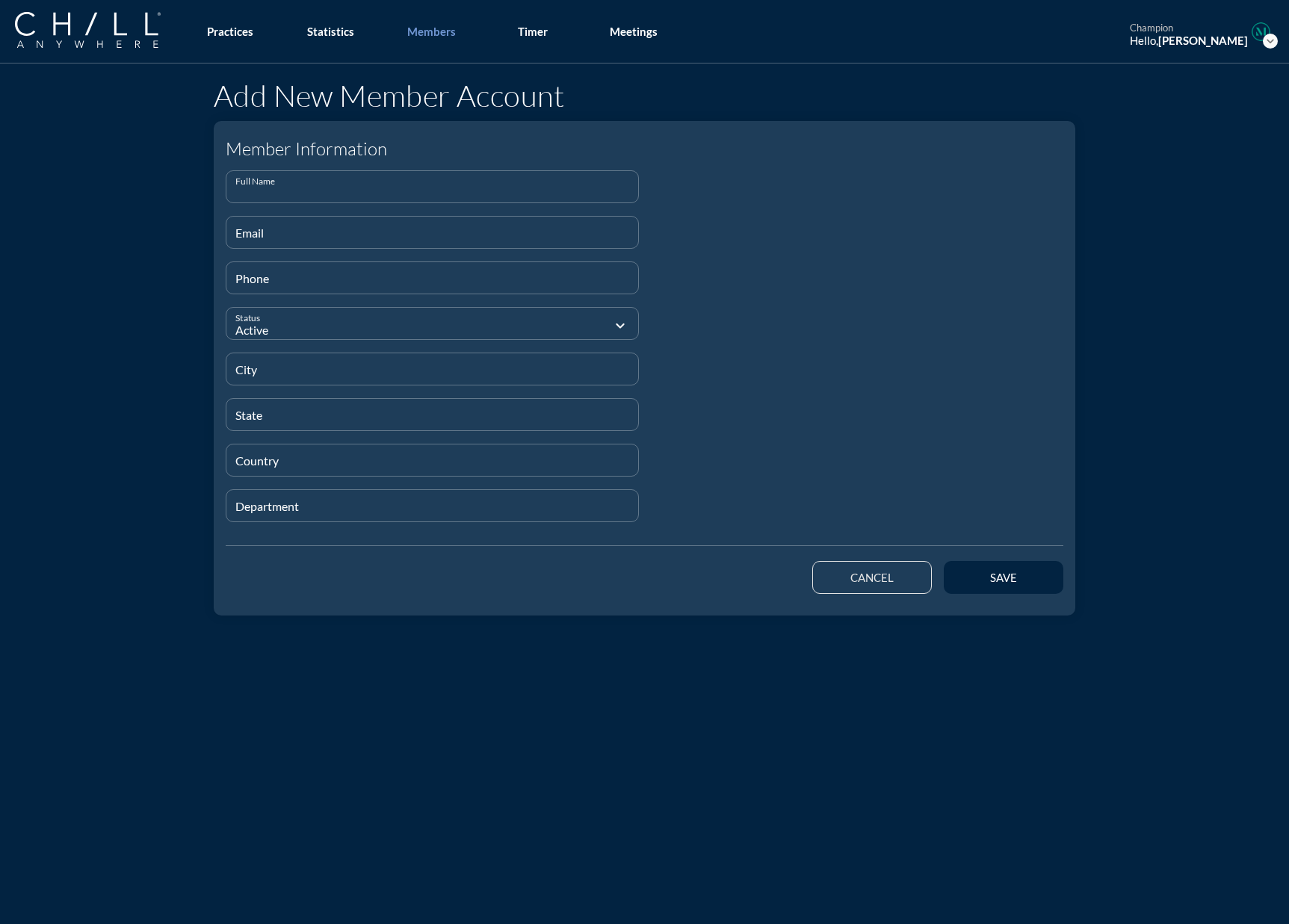
click at [332, 198] on input "Full Name" at bounding box center [432, 193] width 394 height 19
paste input "[PERSON_NAME]"
type input "[PERSON_NAME]"
click at [242, 236] on input "Email" at bounding box center [432, 238] width 394 height 19
paste input "[PERSON_NAME][EMAIL_ADDRESS][DOMAIN_NAME]"
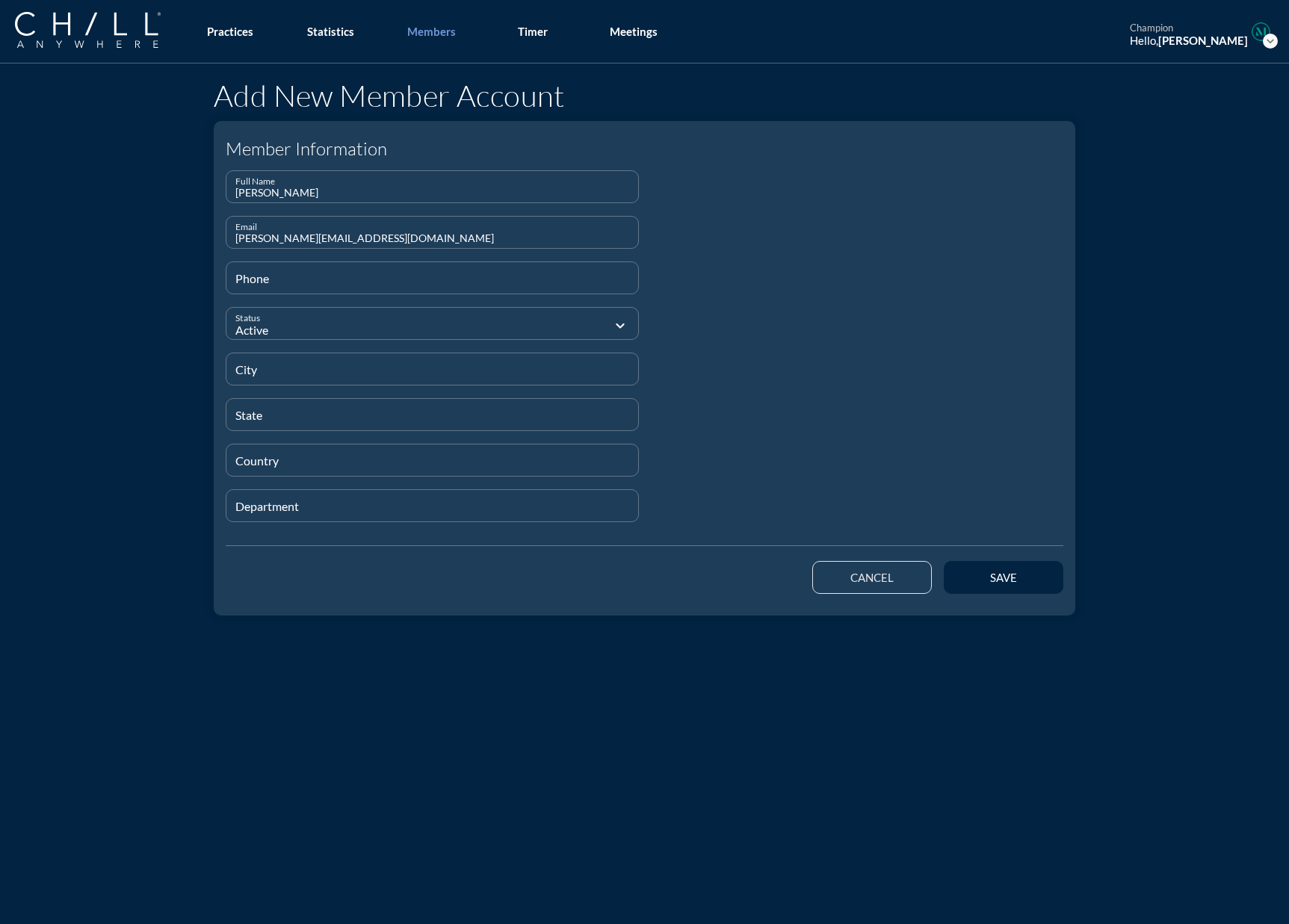
type input "[PERSON_NAME][EMAIL_ADDRESS][DOMAIN_NAME]"
type input "[PHONE_NUMBER]"
type input "[GEOGRAPHIC_DATA]"
type input "IL"
type input "[GEOGRAPHIC_DATA]"
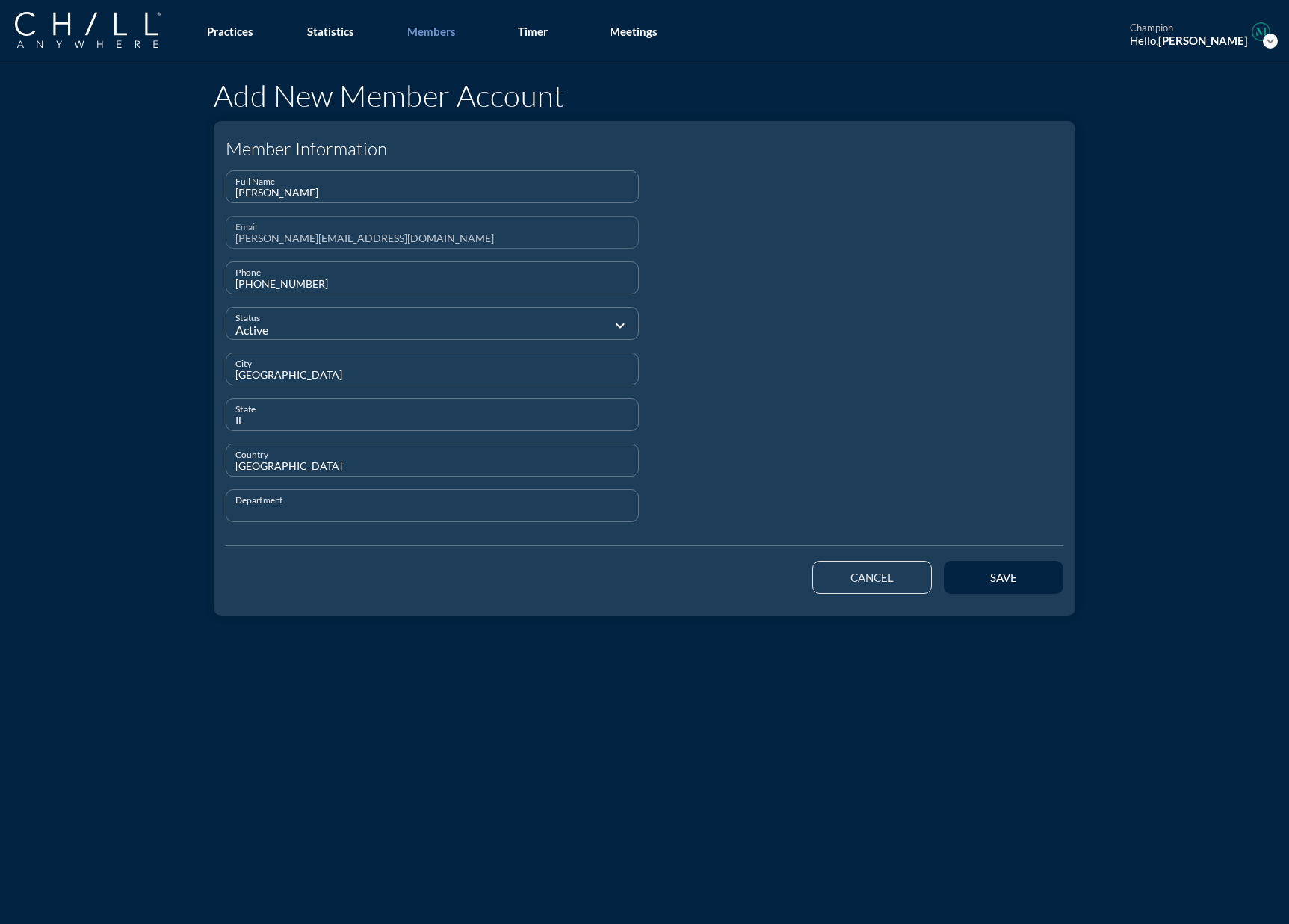
type input "S"
type input "Attorney"
click at [997, 583] on div "save" at bounding box center [1003, 577] width 67 height 13
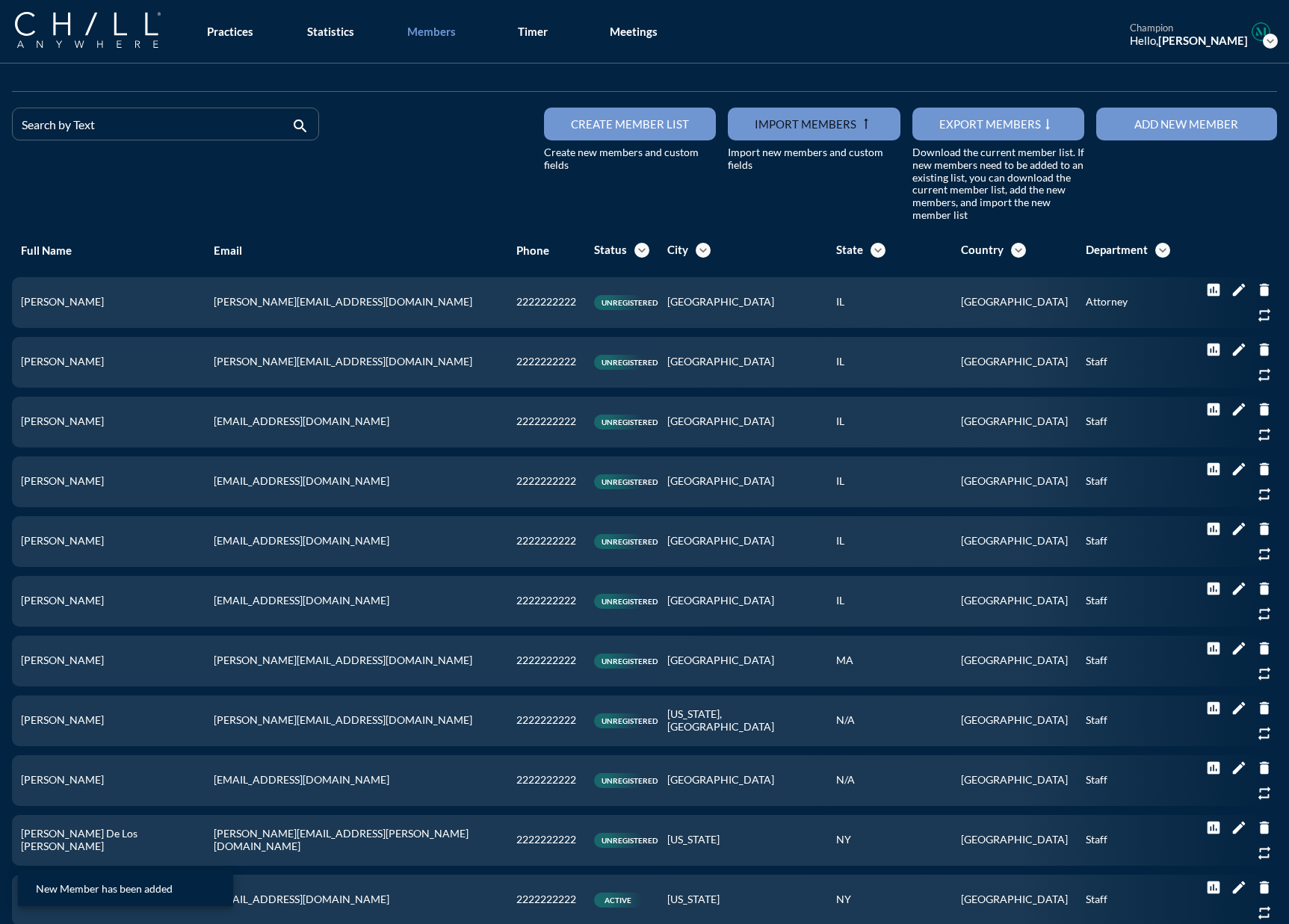
click at [997, 135] on button "Add new member" at bounding box center [1187, 124] width 181 height 33
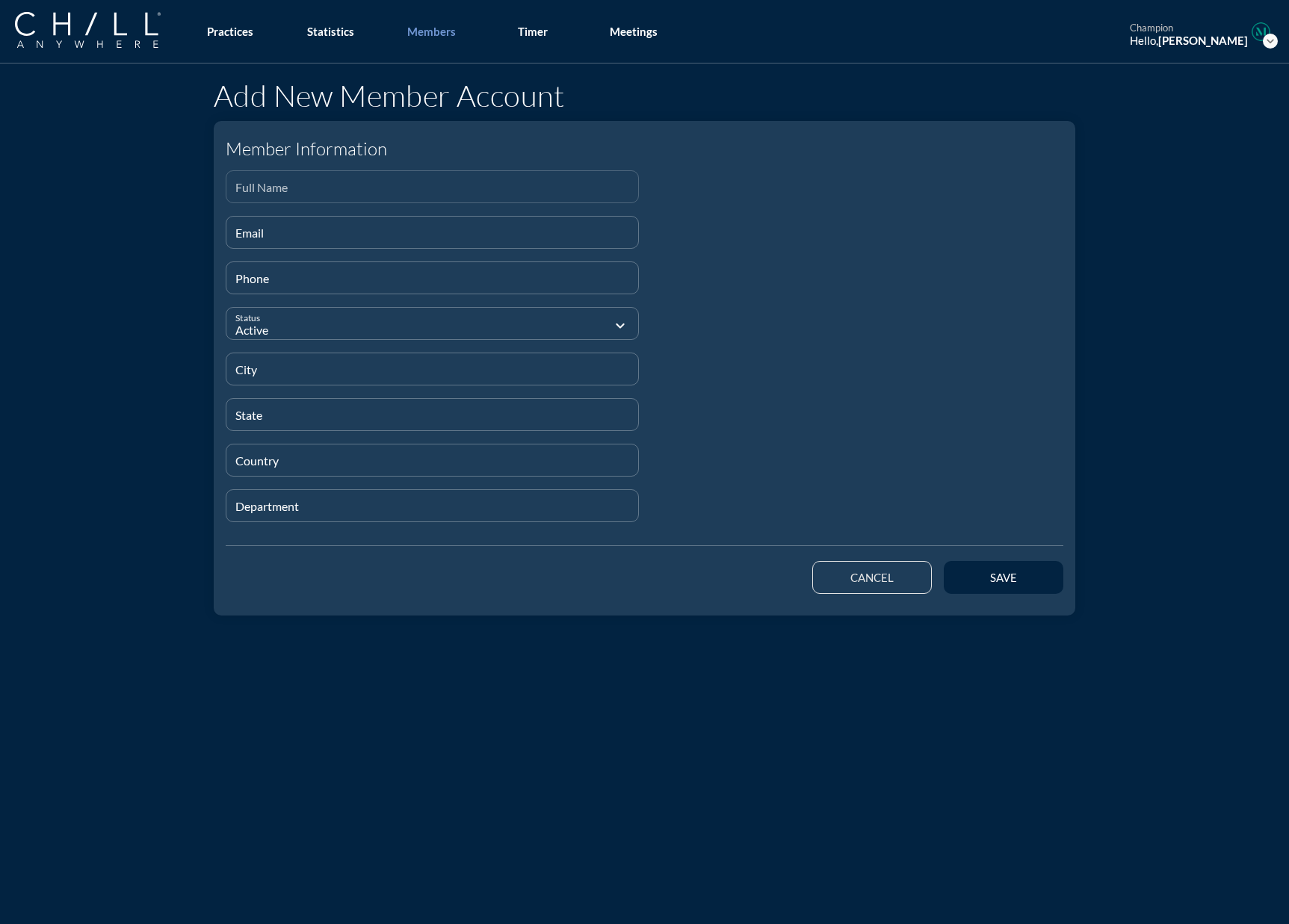
click at [251, 182] on div "Full Name" at bounding box center [432, 186] width 394 height 31
paste input "[PERSON_NAME]"
type input "[PERSON_NAME]"
click at [304, 227] on div "Email" at bounding box center [432, 232] width 394 height 31
paste input "[EMAIL_ADDRESS][DOMAIN_NAME]"
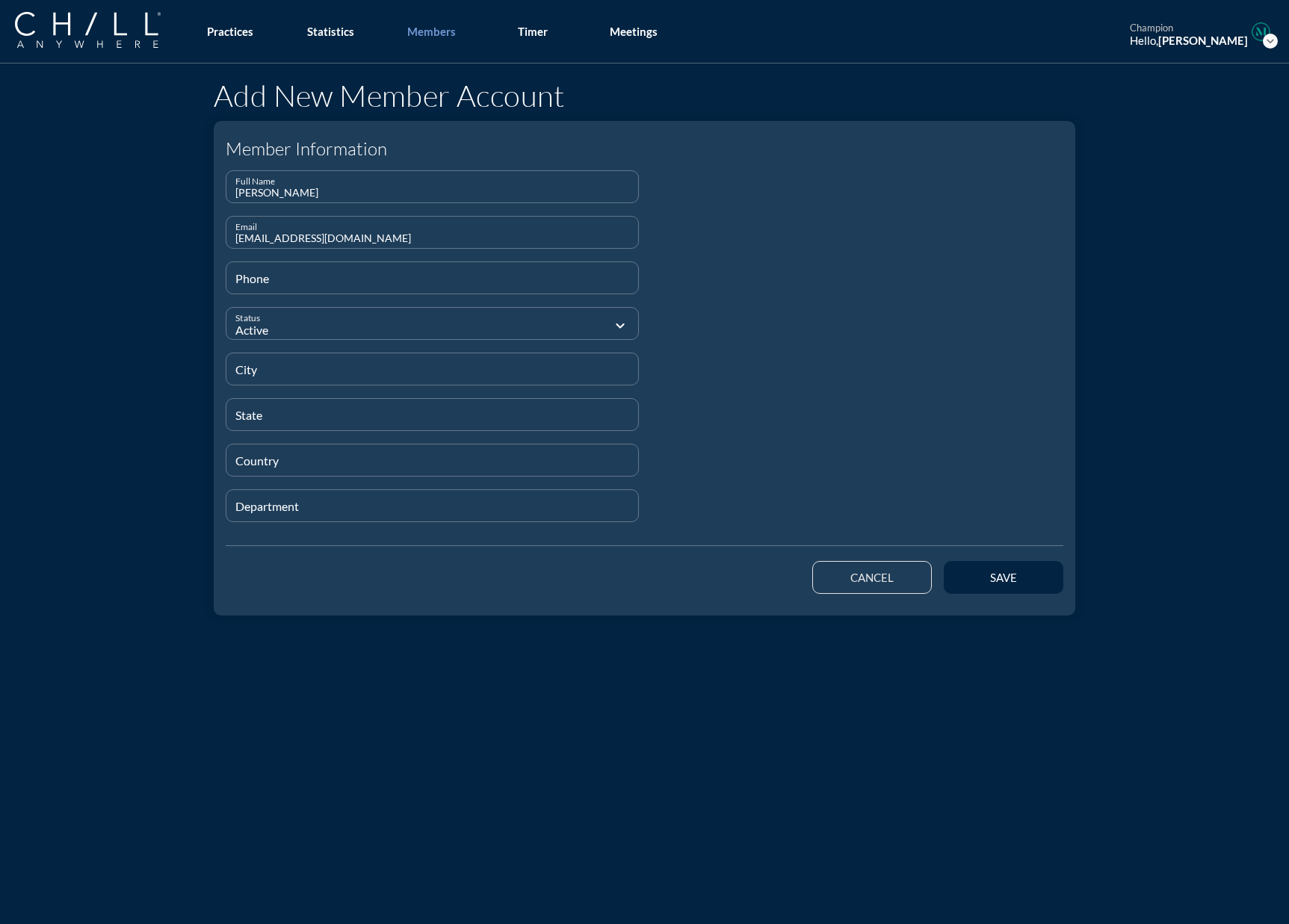
type input "[EMAIL_ADDRESS][DOMAIN_NAME]"
type input "[PHONE_NUMBER]"
type input "[GEOGRAPHIC_DATA]"
type input "IL"
type input "[GEOGRAPHIC_DATA]"
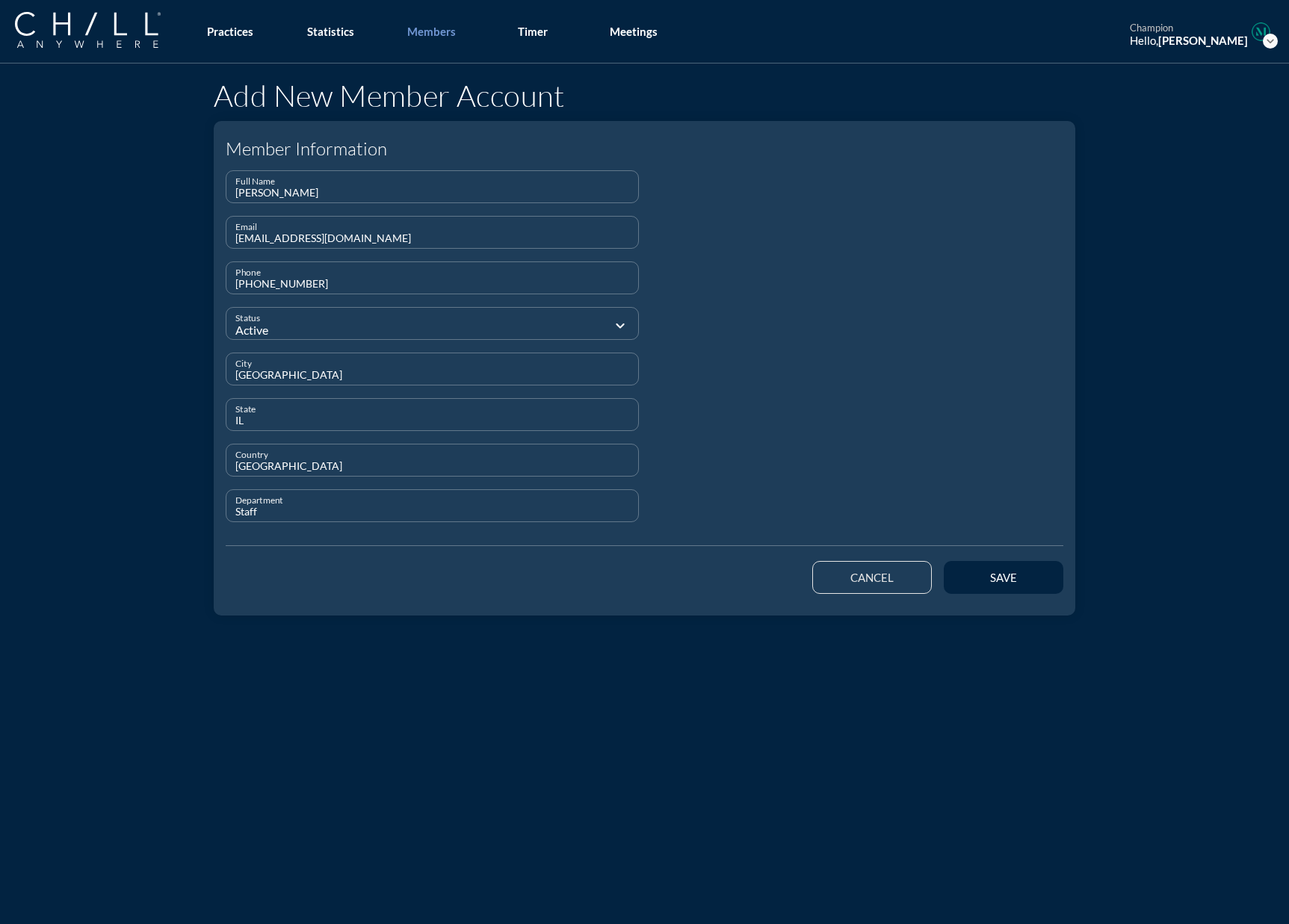
drag, startPoint x: 258, startPoint y: 512, endPoint x: 211, endPoint y: 514, distance: 47.0
click at [213, 514] on div "Member Information Full Name [PERSON_NAME] Email [EMAIL_ADDRESS][DOMAIN_NAME] P…" at bounding box center [644, 368] width 861 height 472
type input "Attorney"
click at [997, 584] on button "save" at bounding box center [1003, 577] width 119 height 33
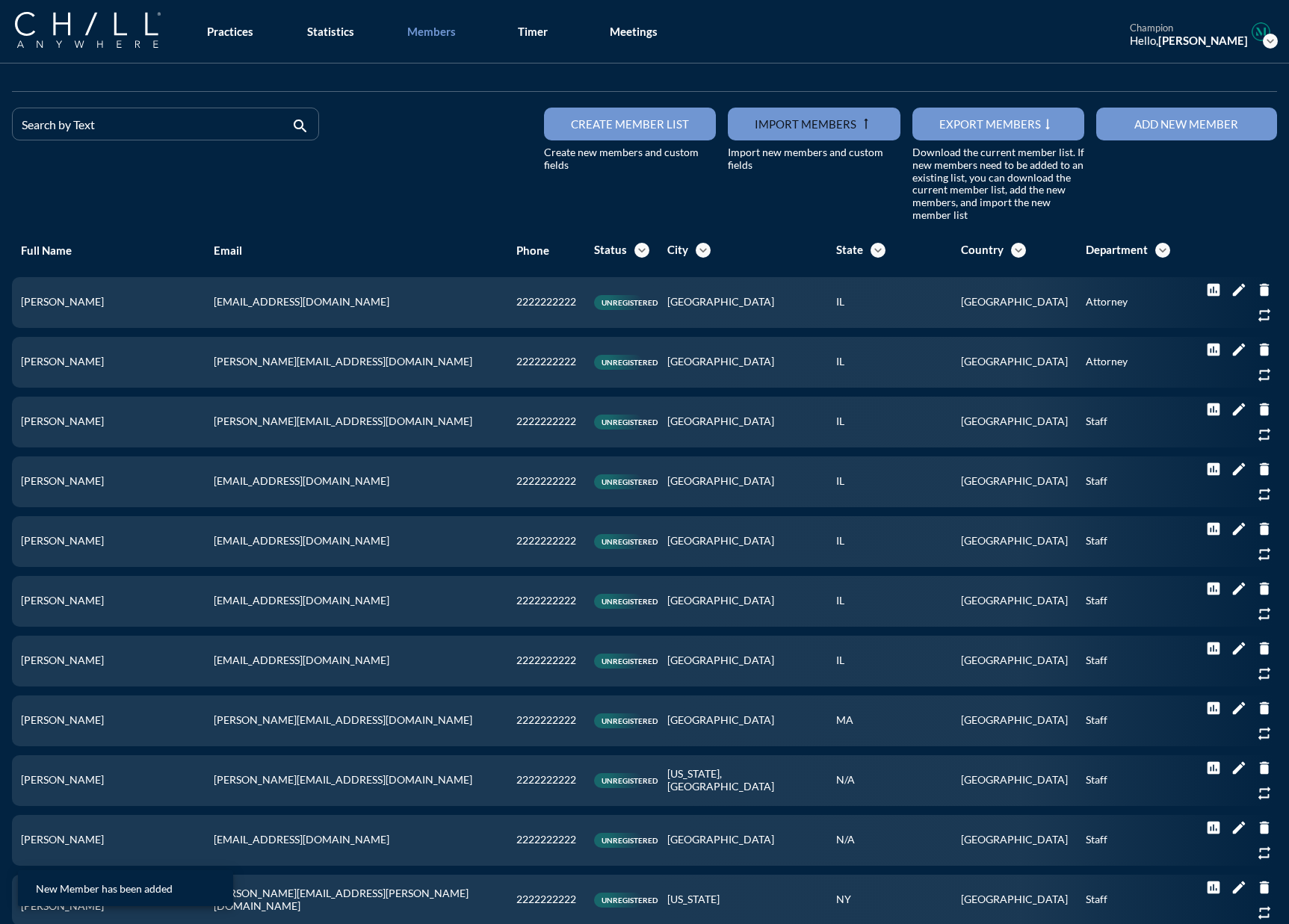
click at [997, 132] on button "Add new member" at bounding box center [1187, 124] width 181 height 33
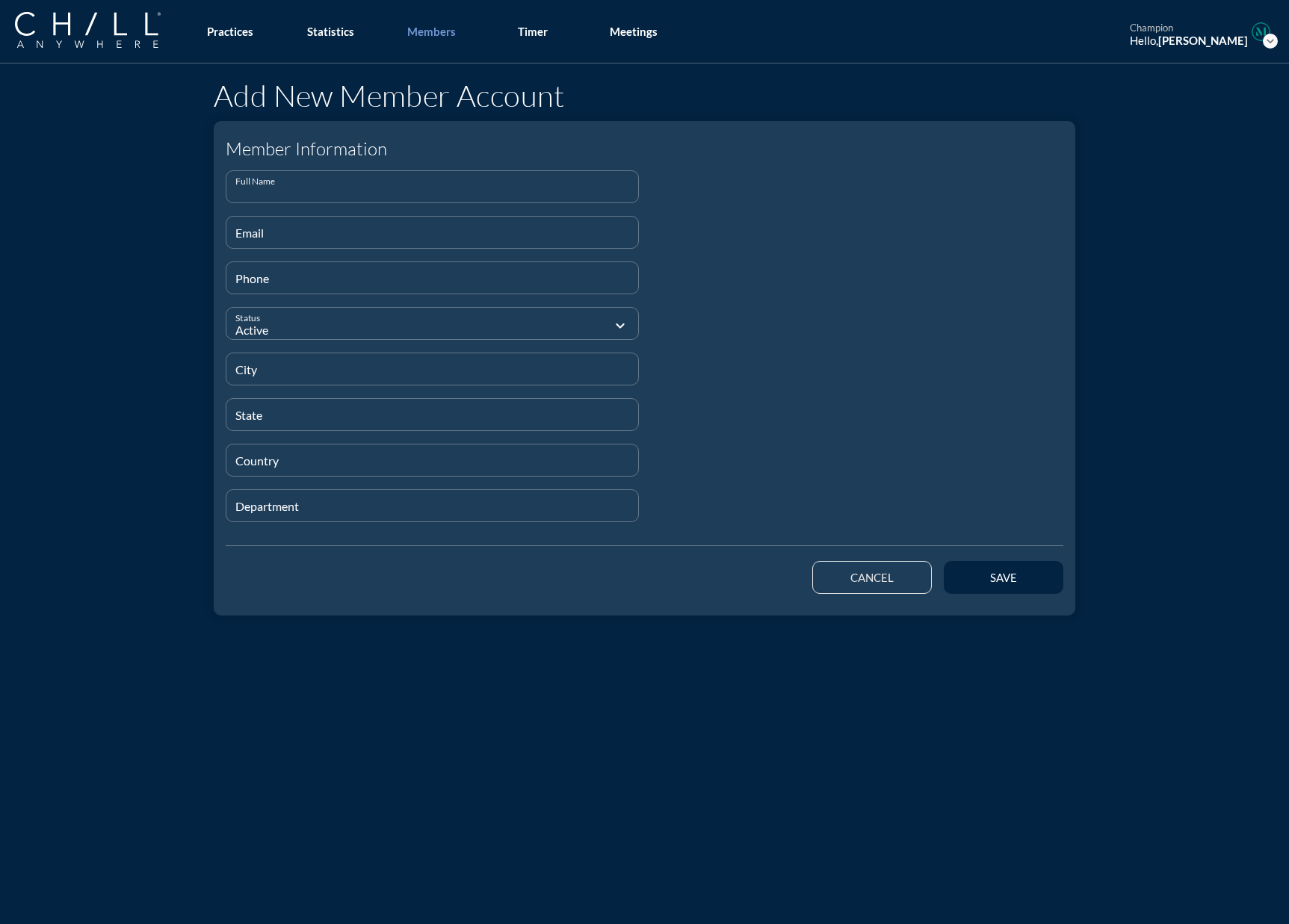
click at [290, 188] on input "Full Name" at bounding box center [432, 193] width 394 height 19
paste input "[PERSON_NAME]"
type input "[PERSON_NAME]"
click at [341, 232] on input "Email" at bounding box center [432, 238] width 394 height 19
paste input "[EMAIL_ADDRESS][DOMAIN_NAME]"
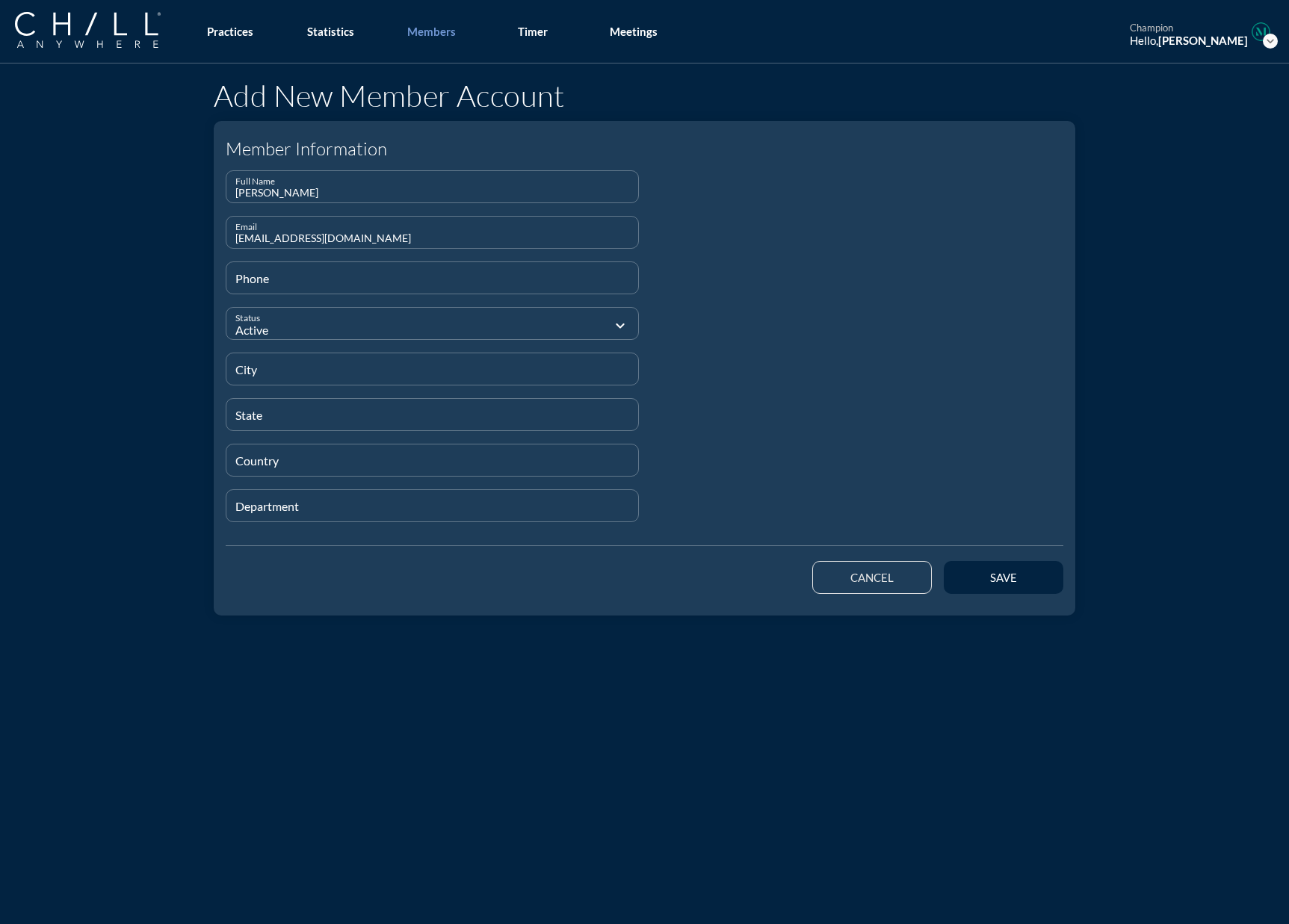
type input "[EMAIL_ADDRESS][DOMAIN_NAME]"
type input "[PHONE_NUMBER]"
type input "[GEOGRAPHIC_DATA]"
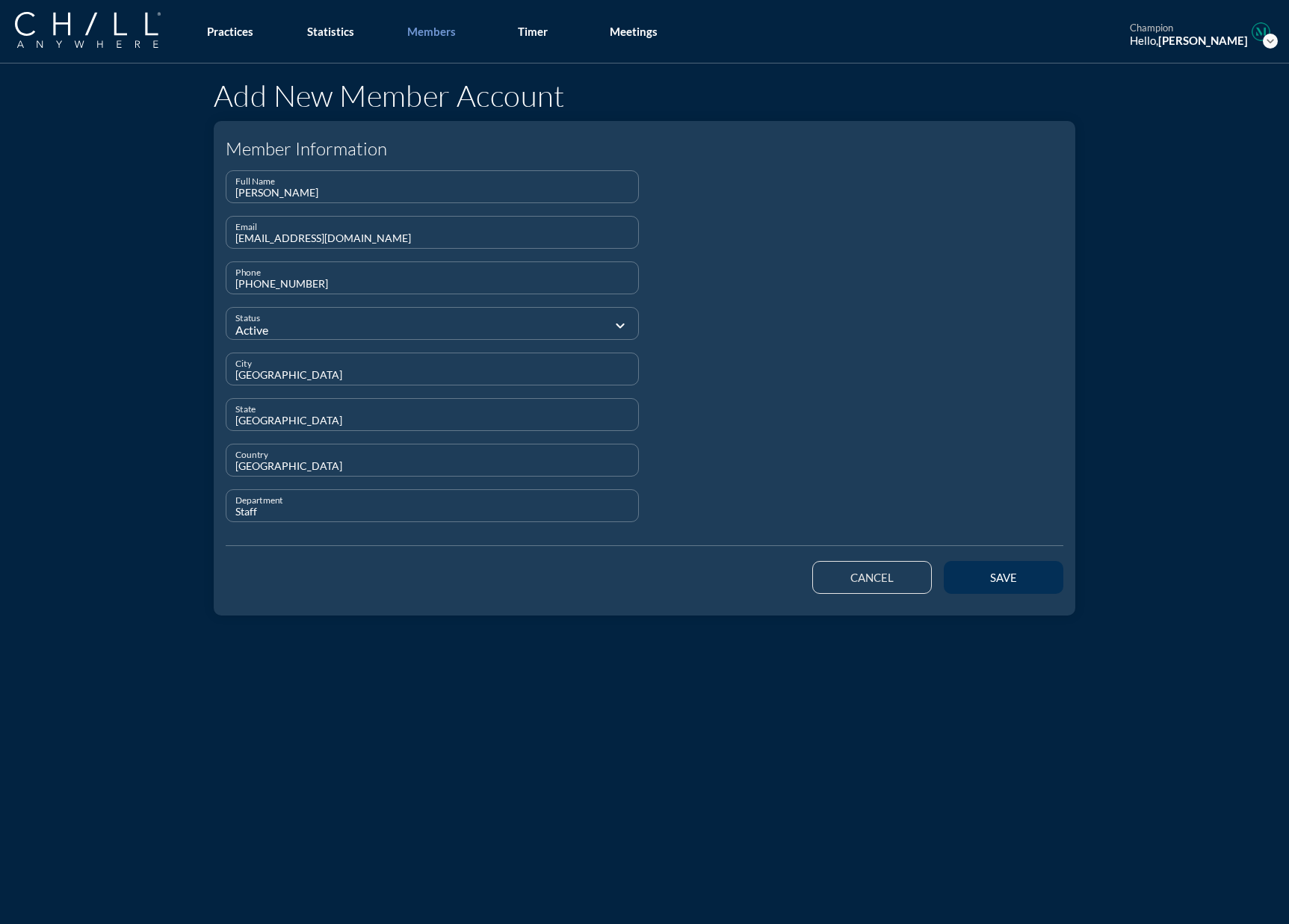
type input "Staff"
click at [997, 581] on div "save" at bounding box center [1003, 577] width 67 height 13
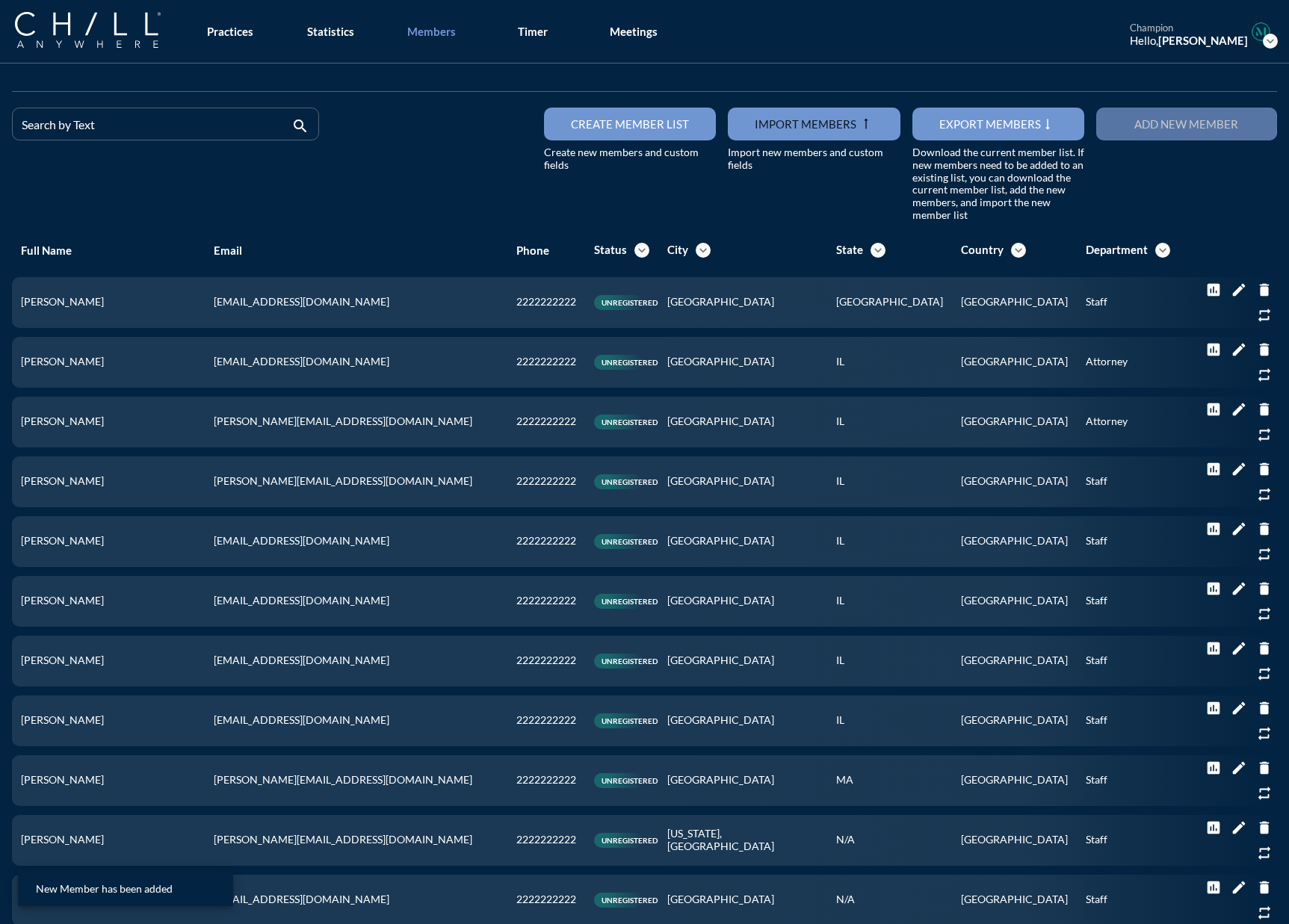
click at [997, 117] on div "Add new member" at bounding box center [1186, 124] width 128 height 13
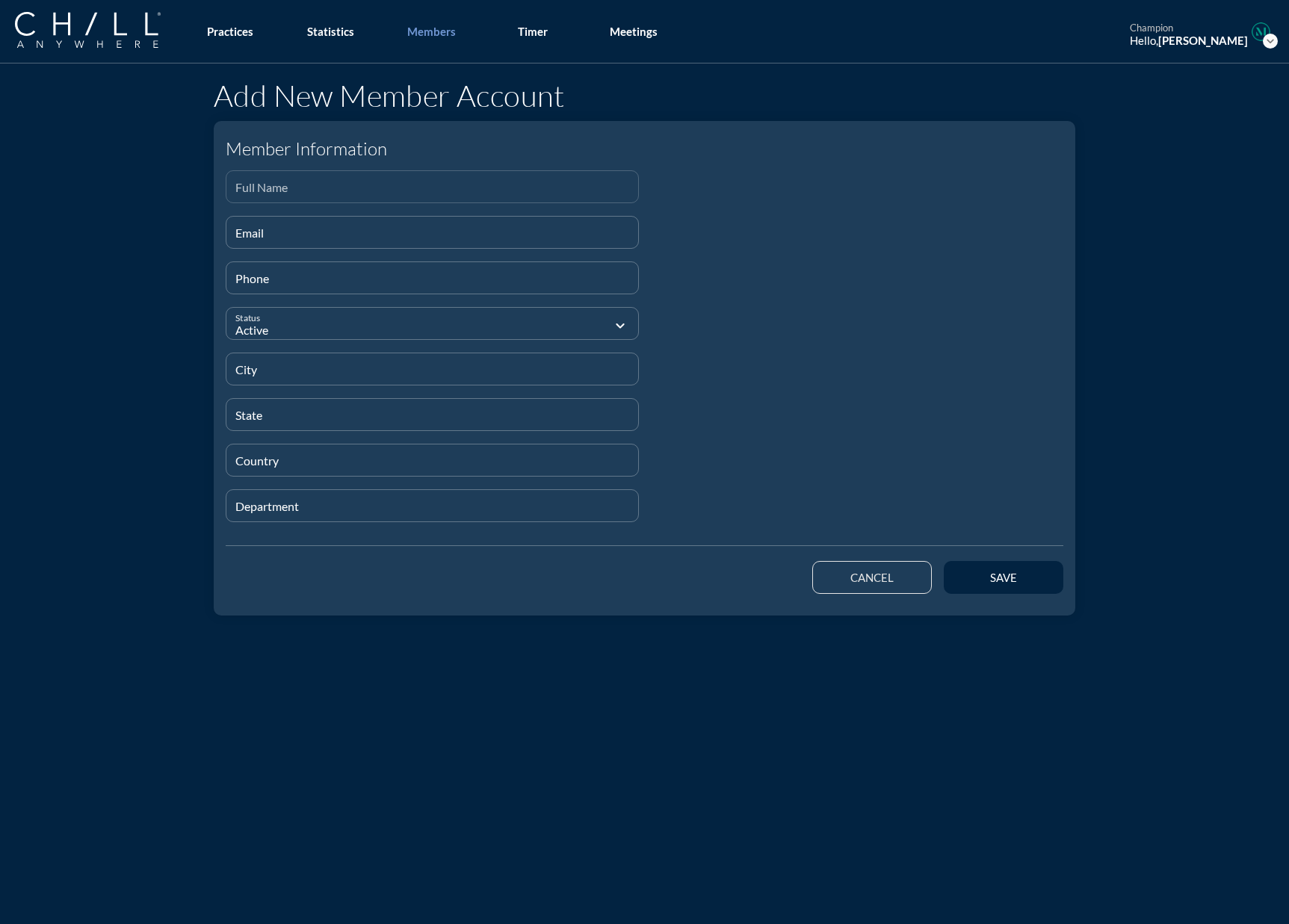
click at [257, 181] on div "Full Name" at bounding box center [432, 186] width 394 height 31
paste input "[PERSON_NAME]"
type input "[PERSON_NAME]"
click at [240, 227] on div "Email" at bounding box center [432, 232] width 394 height 31
paste input "[EMAIL_ADDRESS][DOMAIN_NAME]"
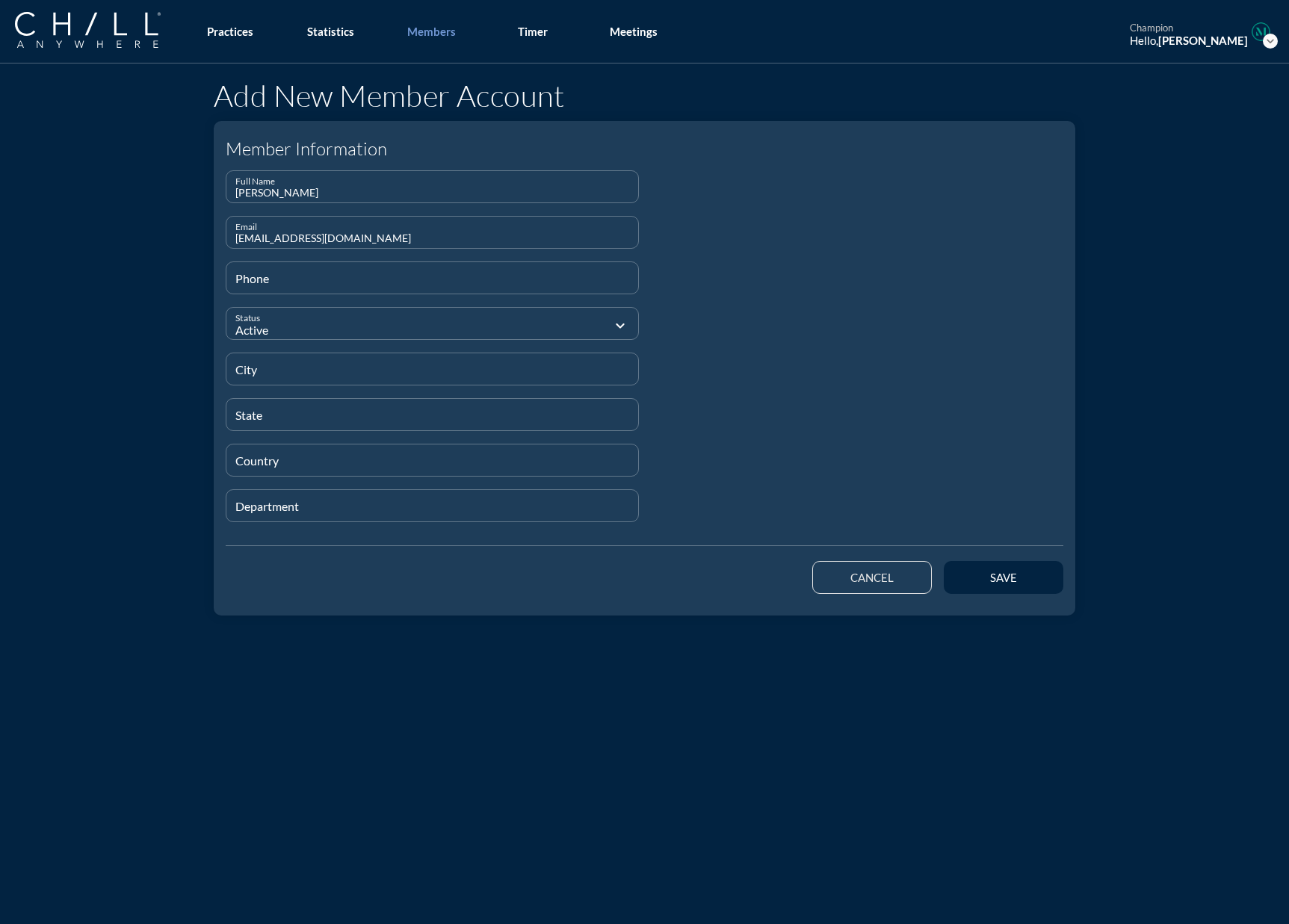
type input "[EMAIL_ADDRESS][DOMAIN_NAME]"
type input "[PHONE_NUMBER]"
type input "[GEOGRAPHIC_DATA]"
type input "N/A"
type input "UK"
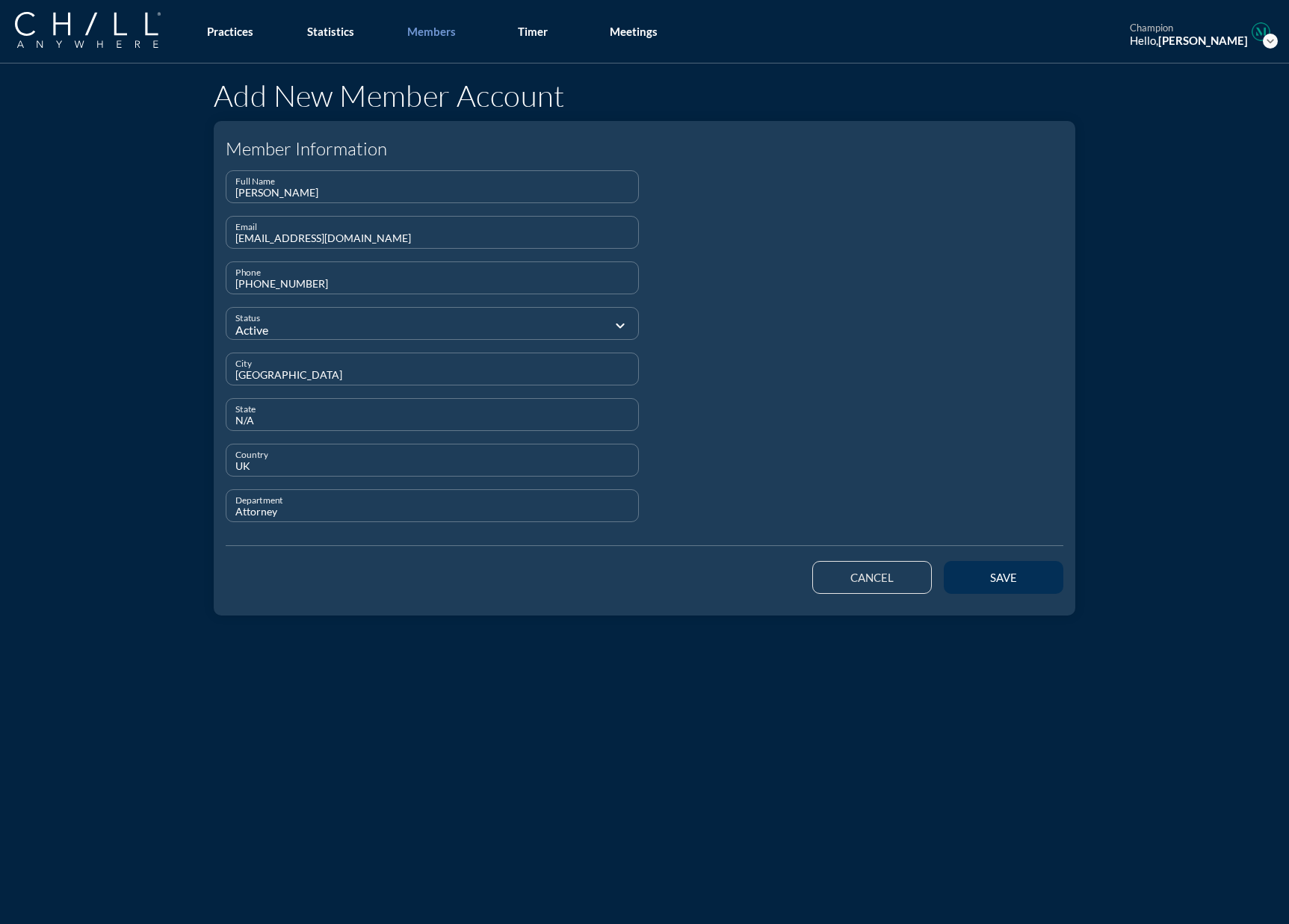
type input "Attorney"
click at [997, 563] on button "save" at bounding box center [1003, 577] width 119 height 33
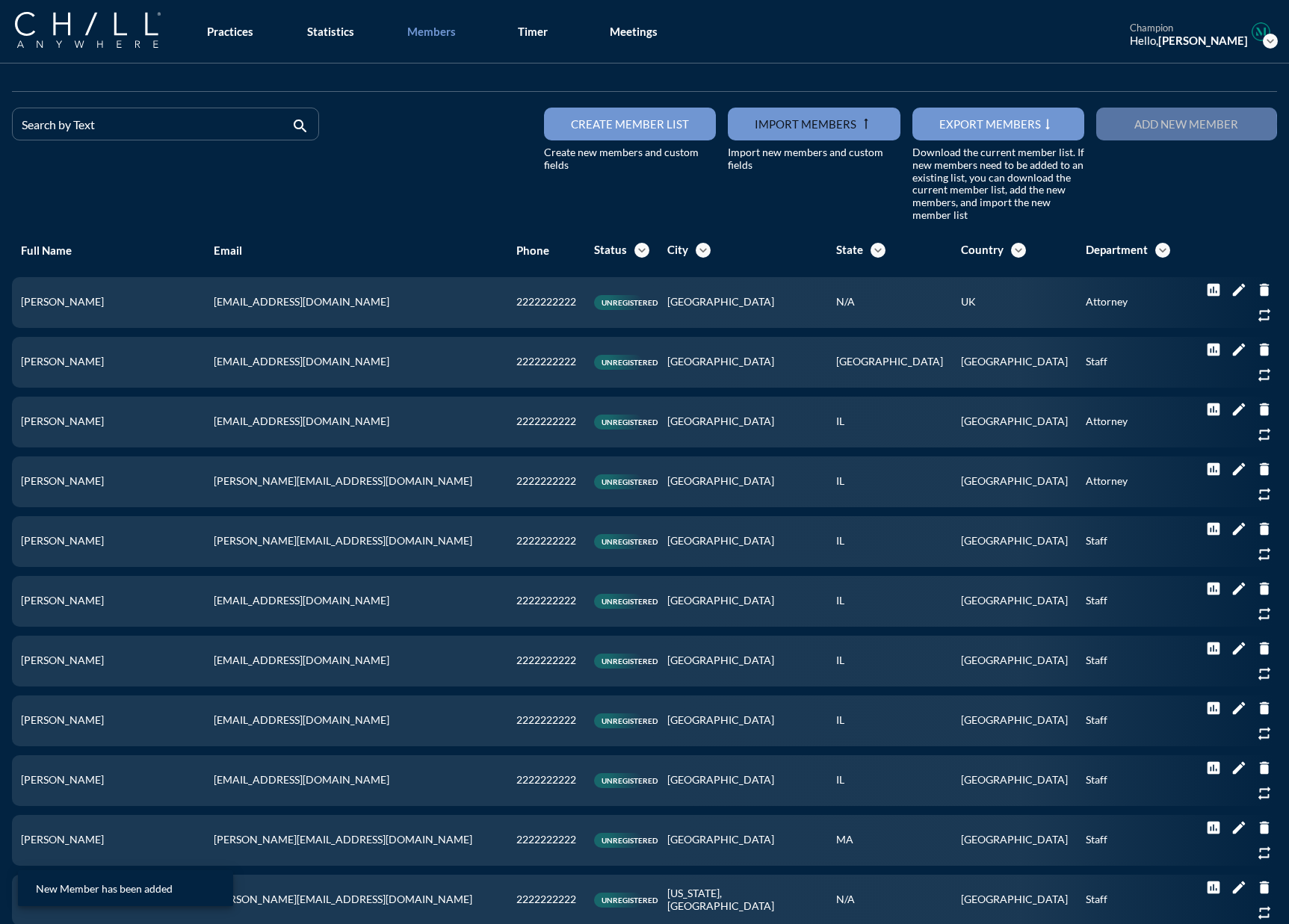
click at [997, 122] on div "Add new member" at bounding box center [1186, 124] width 128 height 13
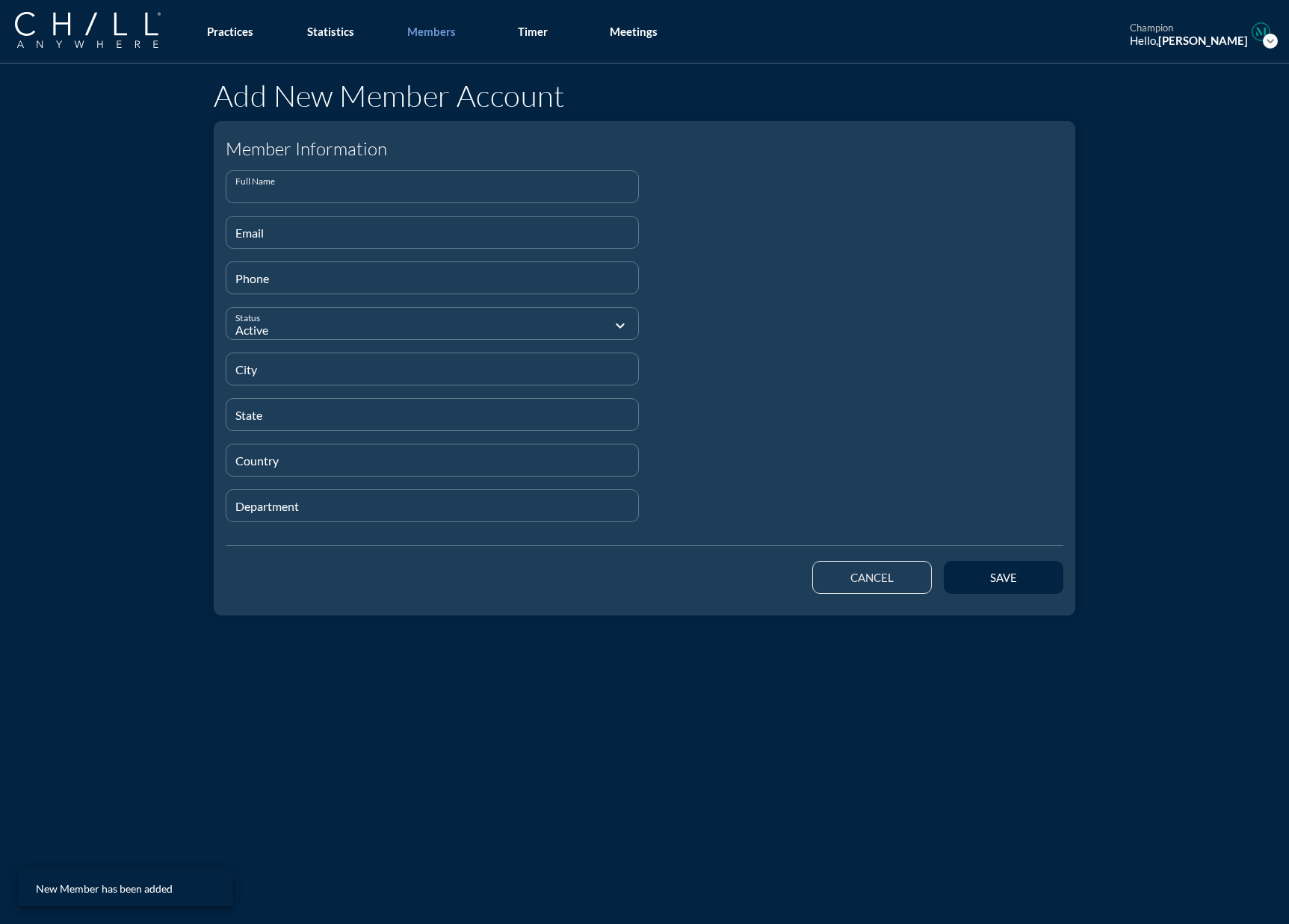
click at [305, 187] on input "Full Name" at bounding box center [432, 193] width 394 height 19
paste input "[PERSON_NAME]"
type input "[PERSON_NAME]"
click at [316, 249] on div at bounding box center [432, 254] width 395 height 9
click at [316, 244] on input "Email" at bounding box center [432, 238] width 394 height 19
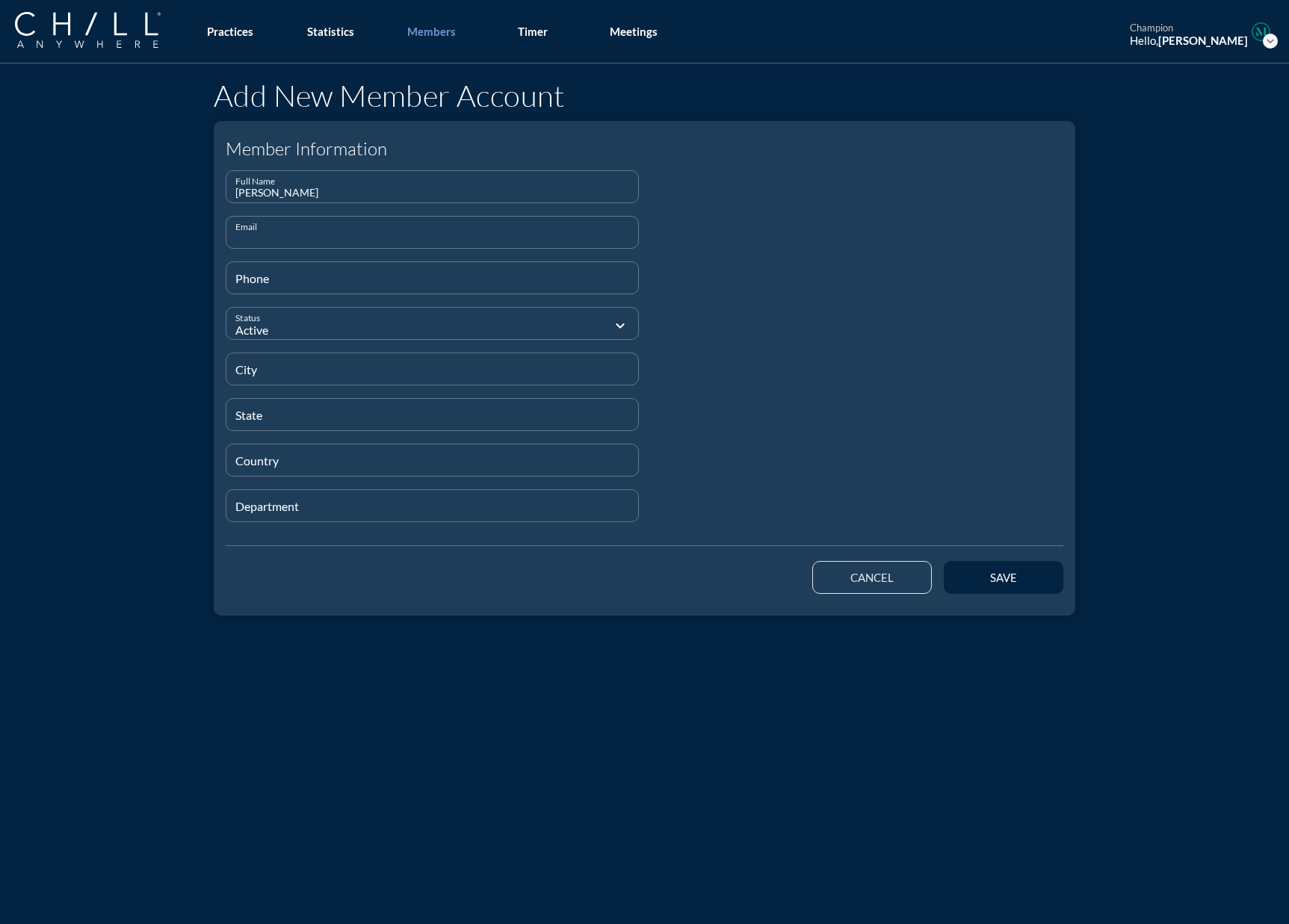
paste input "[PERSON_NAME][EMAIL_ADDRESS][DOMAIN_NAME]"
type input "[PERSON_NAME][EMAIL_ADDRESS][DOMAIN_NAME]"
type input "[PHONE_NUMBER]"
type input "[GEOGRAPHIC_DATA]"
type input "N/A"
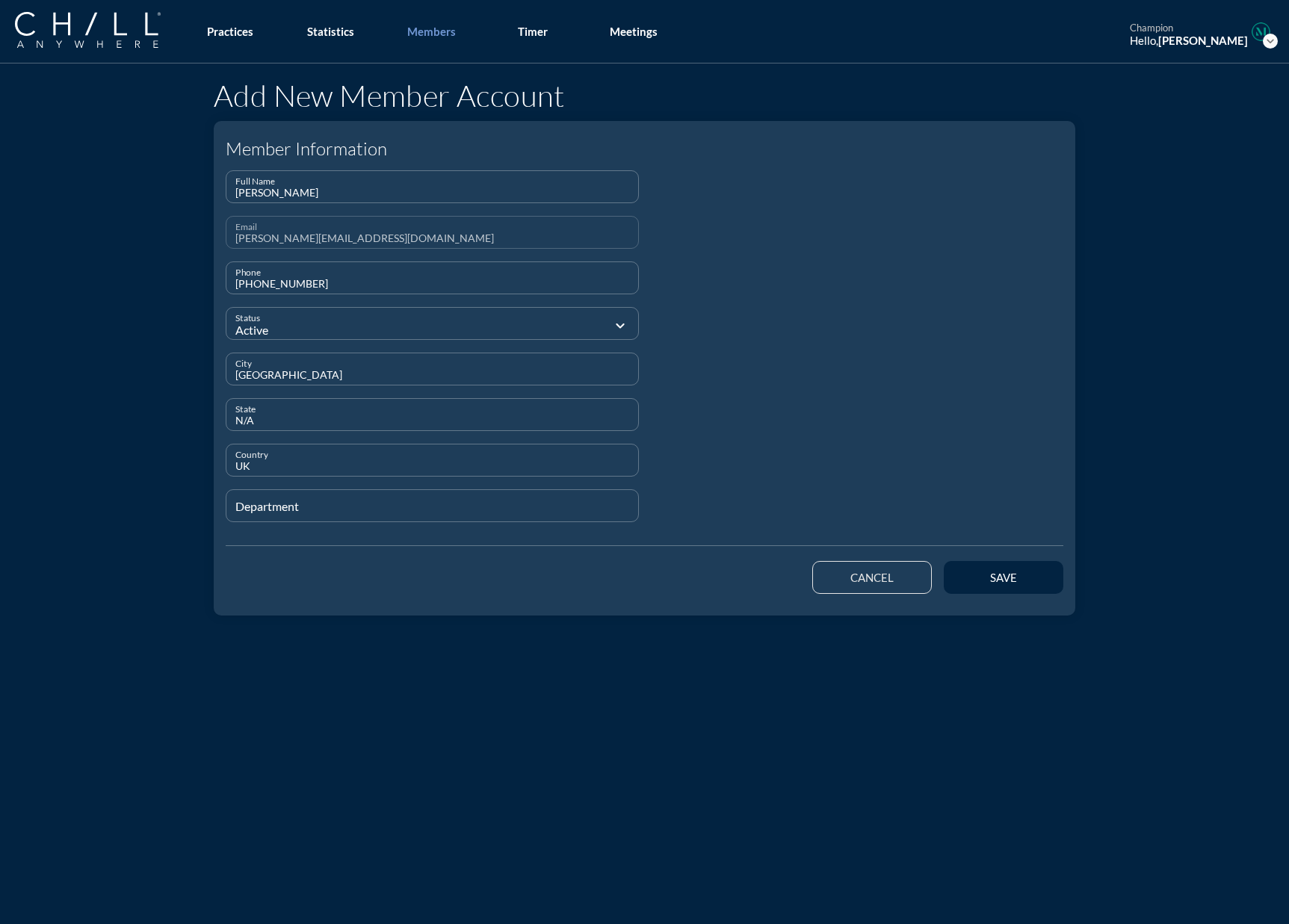
type input "UK"
type input "Staff"
click at [997, 581] on div "save" at bounding box center [1003, 577] width 67 height 13
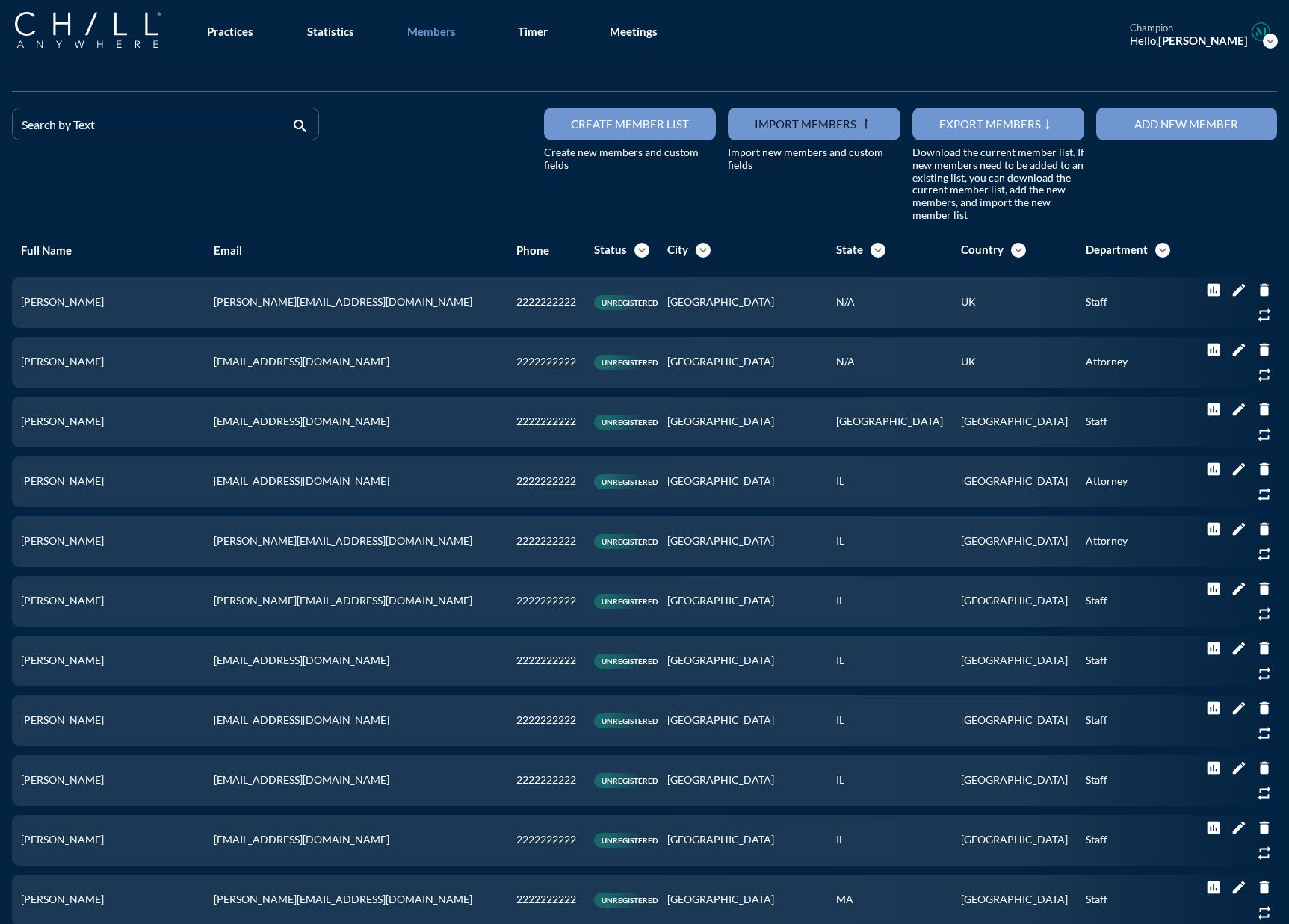
click at [997, 132] on button "Add new member" at bounding box center [1187, 124] width 181 height 33
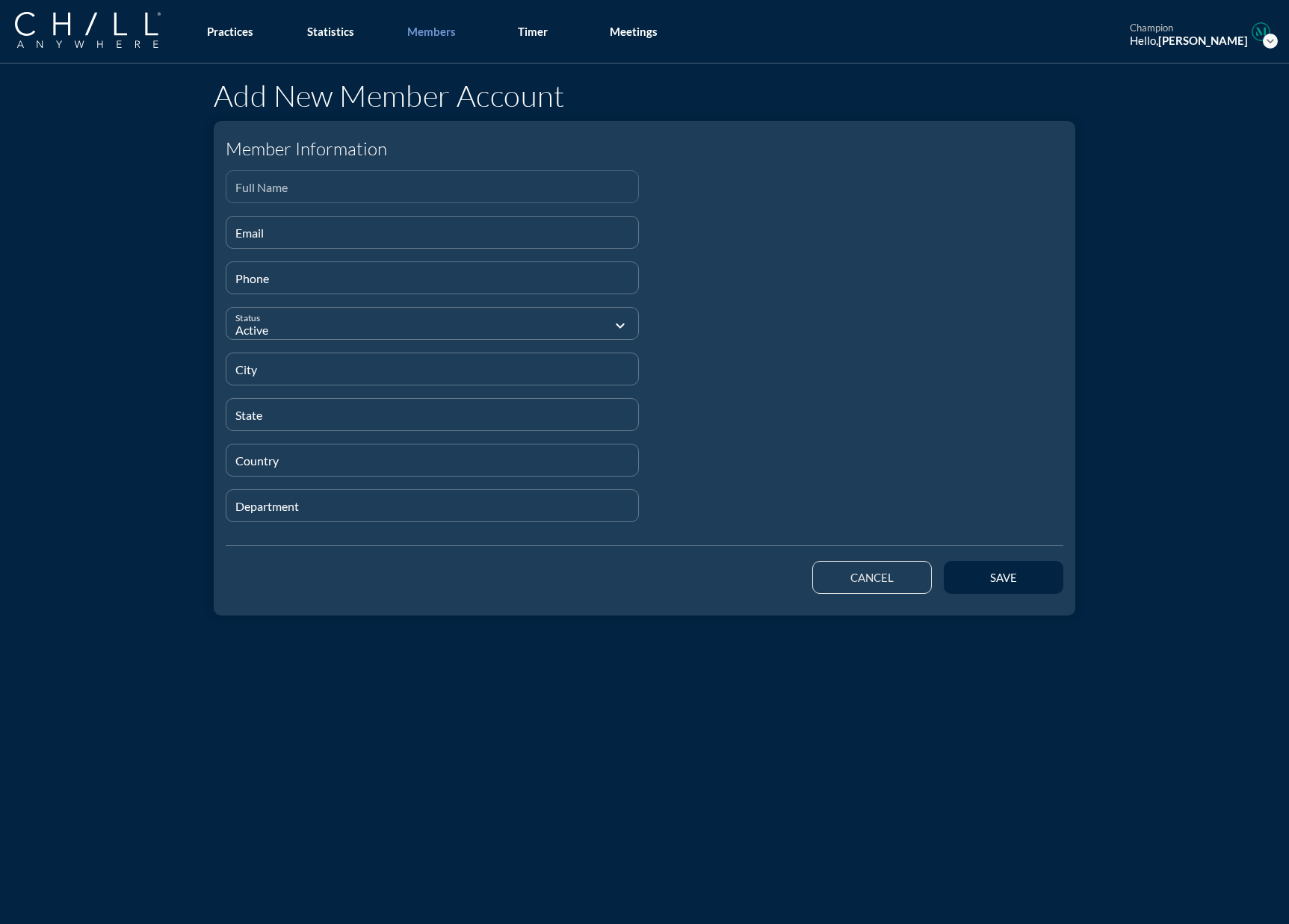
click at [280, 187] on input "Full Name" at bounding box center [432, 193] width 394 height 19
paste input "[PERSON_NAME]"
type input "[PERSON_NAME]"
click at [266, 243] on input "Email" at bounding box center [432, 238] width 394 height 19
paste input "[EMAIL_ADDRESS][DOMAIN_NAME]"
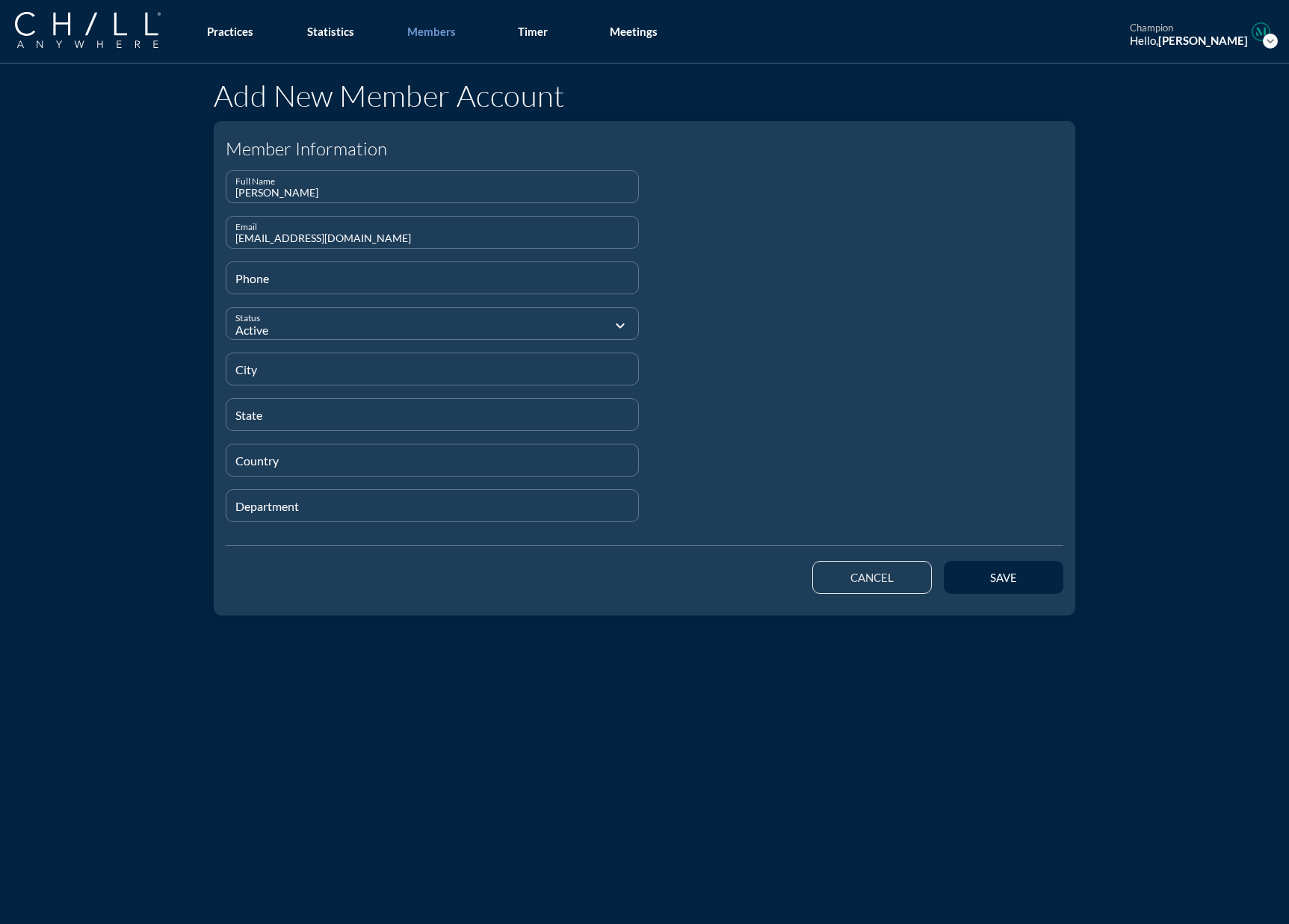
type input "[EMAIL_ADDRESS][DOMAIN_NAME]"
type input "[PHONE_NUMBER]"
type input "[GEOGRAPHIC_DATA]"
type input "N/A"
type input "[GEOGRAPHIC_DATA]"
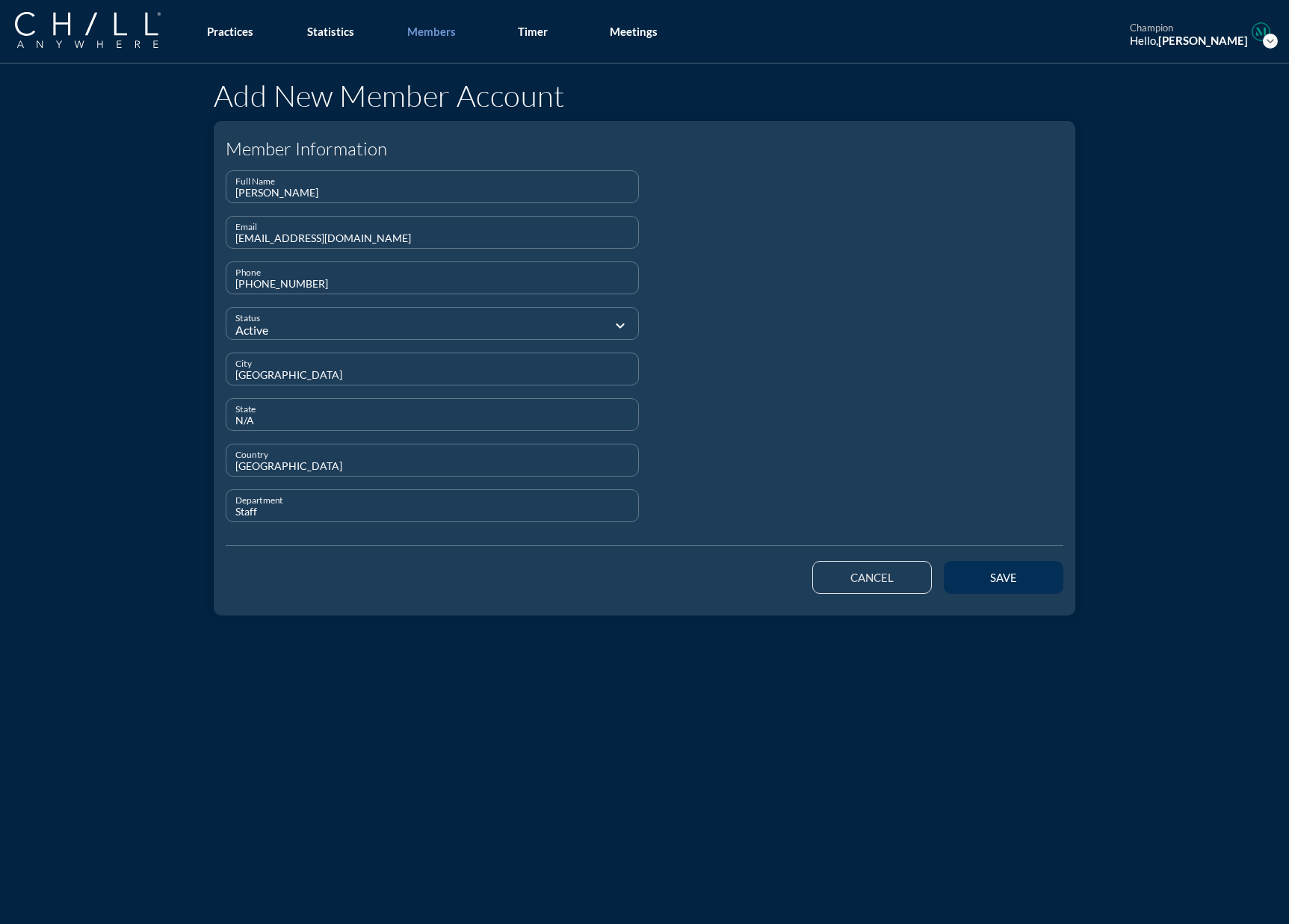
type input "Staff"
click at [991, 572] on div "save" at bounding box center [1003, 577] width 67 height 13
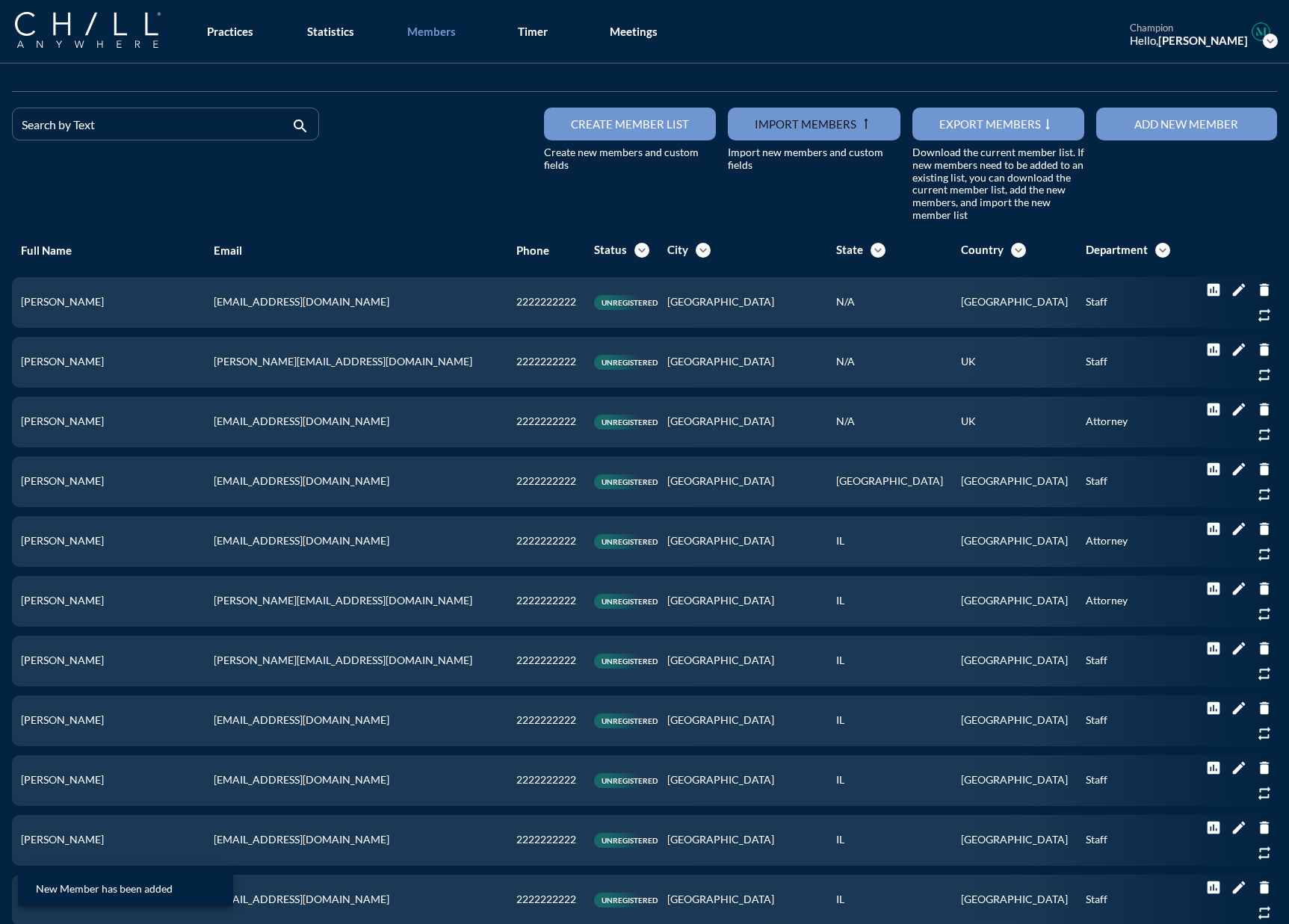
click at [997, 122] on div "Add new member" at bounding box center [1186, 124] width 128 height 13
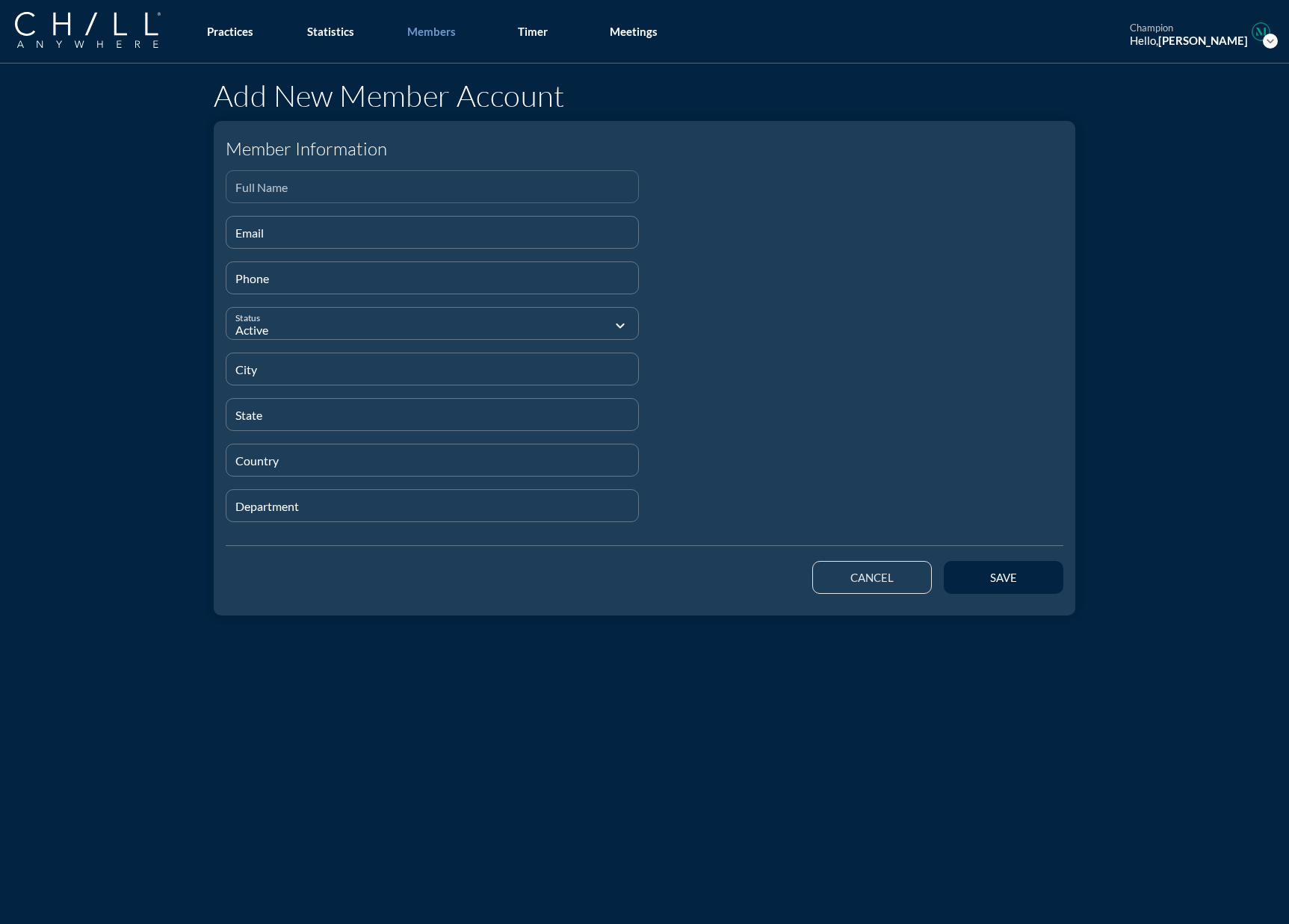
click at [236, 178] on div "Full Name" at bounding box center [432, 186] width 394 height 31
paste input "[PERSON_NAME]"
type input "[PERSON_NAME]"
click at [330, 241] on input "Email" at bounding box center [432, 238] width 394 height 19
paste input "[EMAIL_ADDRESS][DOMAIN_NAME]"
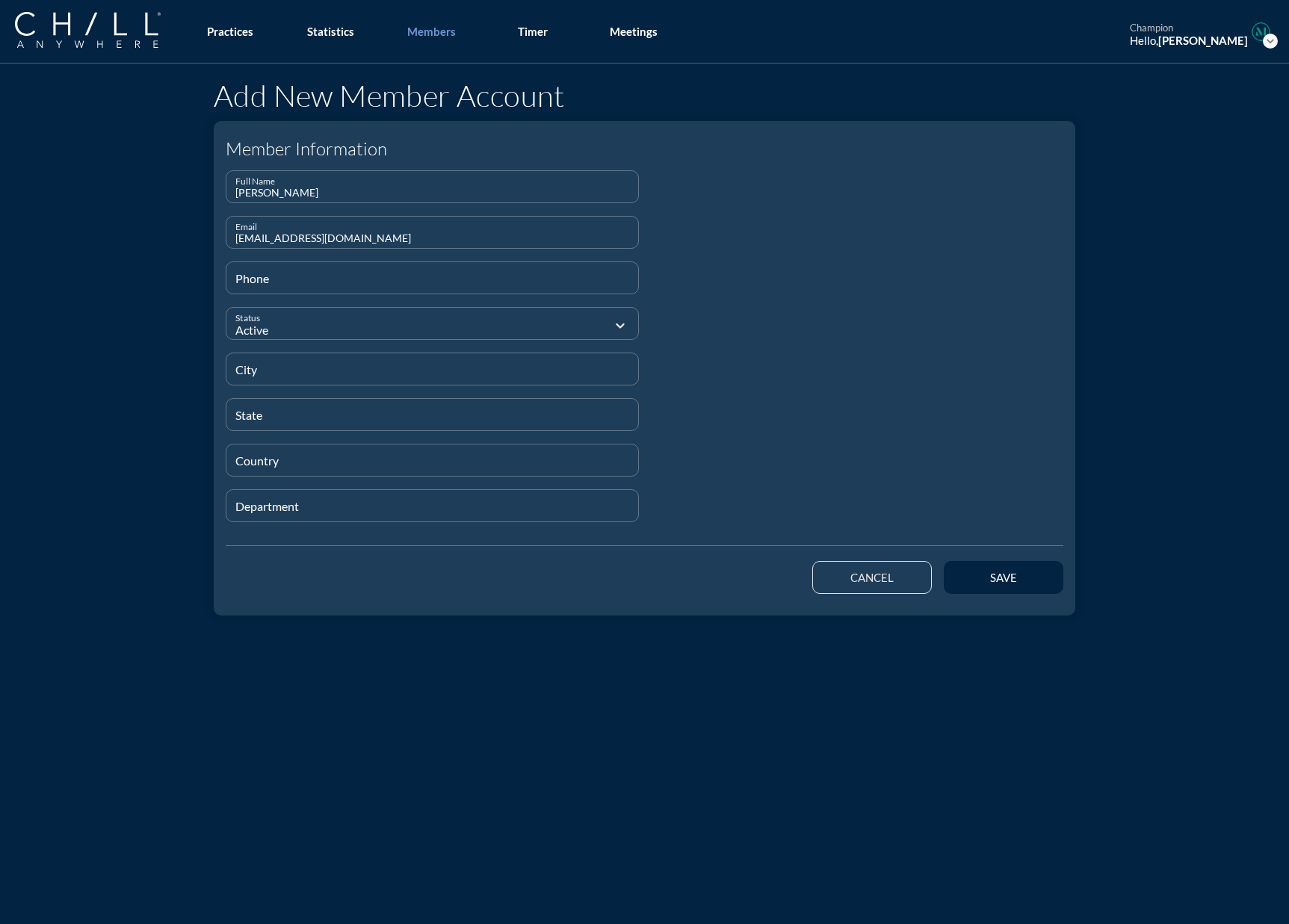
type input "[EMAIL_ADDRESS][DOMAIN_NAME]"
type input "[PHONE_NUMBER]"
type input "[US_STATE]"
type input "NY"
type input "[GEOGRAPHIC_DATA]"
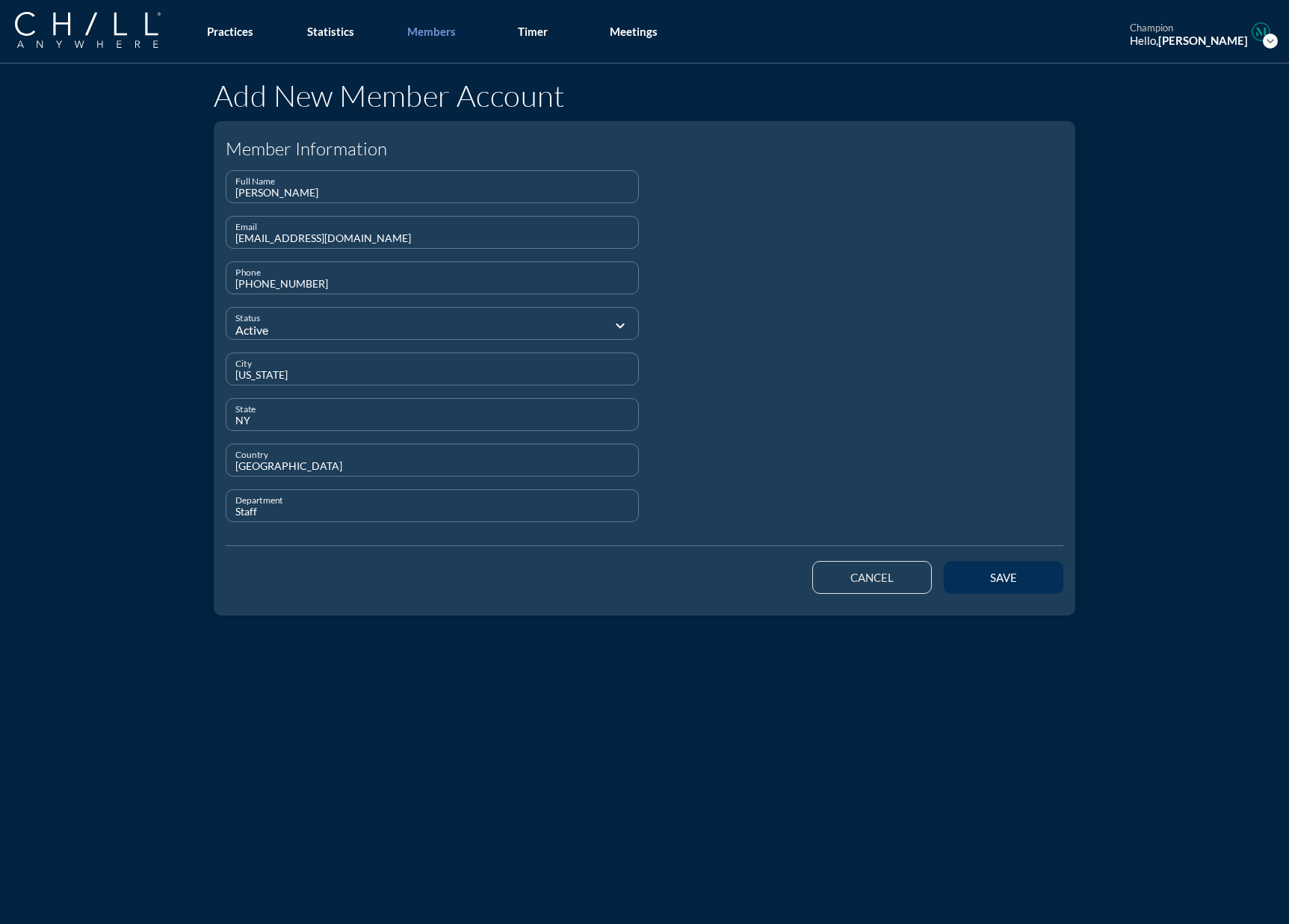
type input "Staff"
click at [986, 576] on div "save" at bounding box center [1003, 577] width 67 height 13
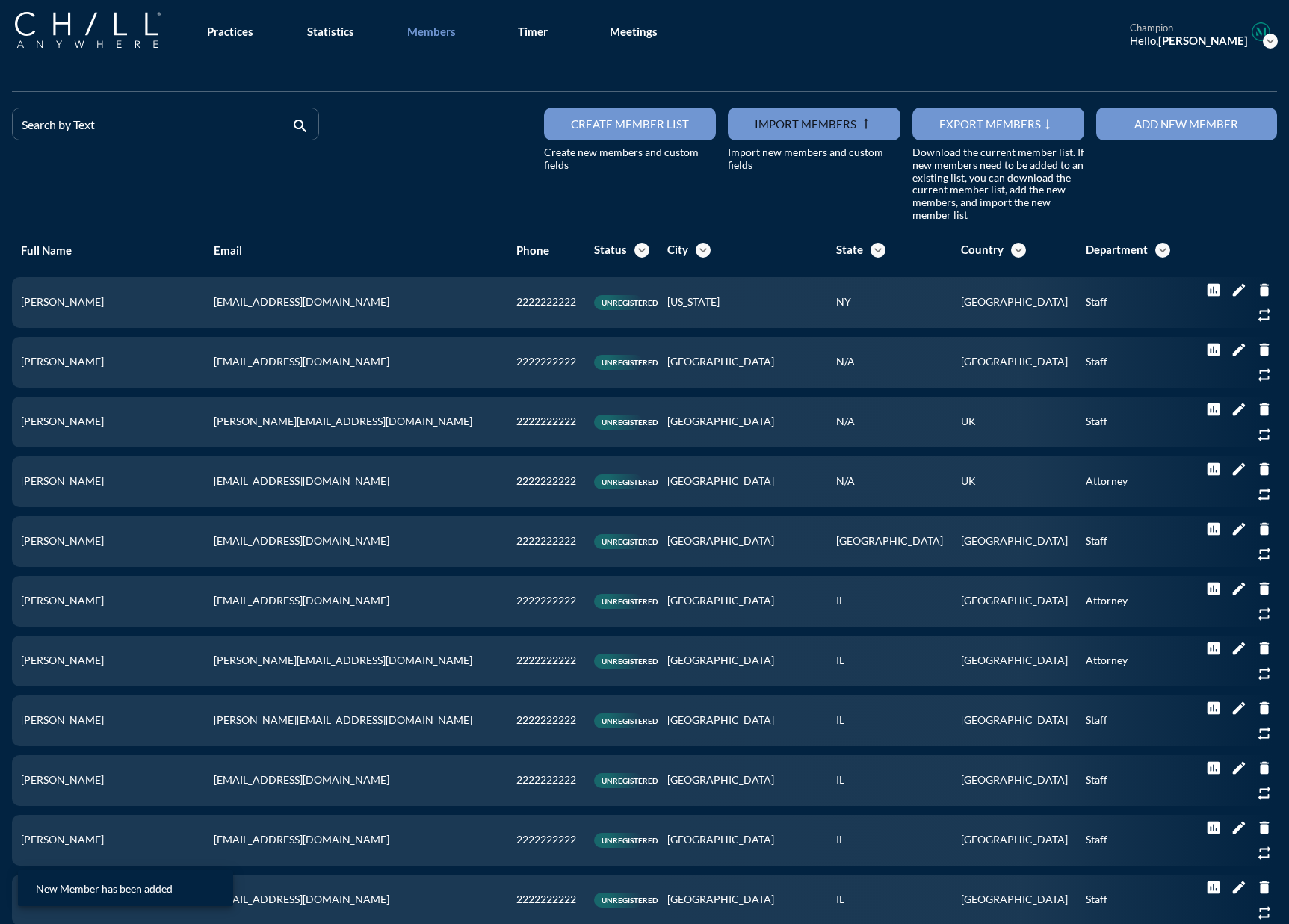
click at [997, 123] on button "Add new member" at bounding box center [1187, 124] width 181 height 33
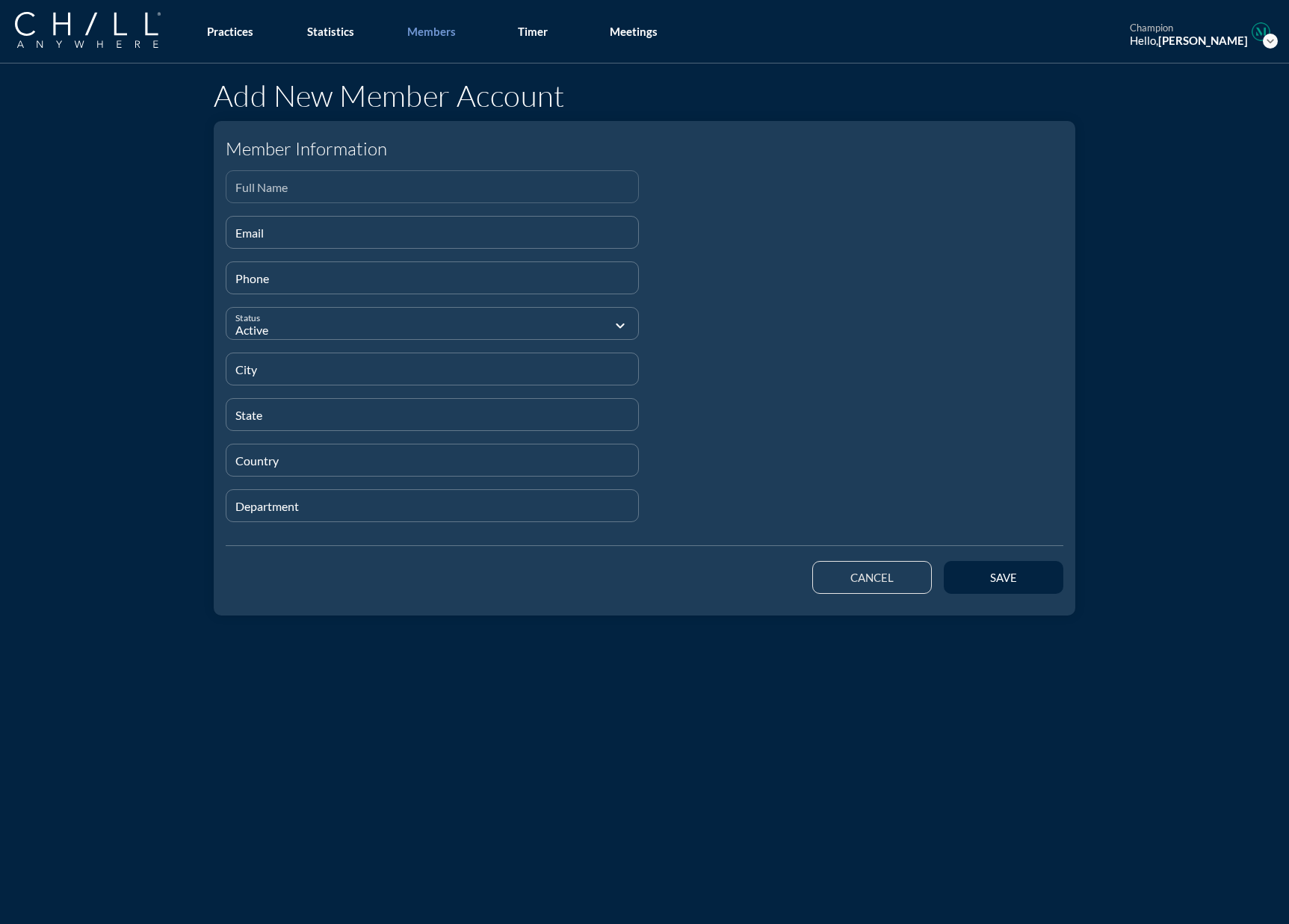
click at [237, 180] on div "Full Name" at bounding box center [432, 186] width 394 height 31
paste input "[PERSON_NAME]"
type input "[PERSON_NAME]"
click at [256, 235] on input "Email" at bounding box center [432, 238] width 394 height 19
paste input "[EMAIL_ADDRESS][DOMAIN_NAME]"
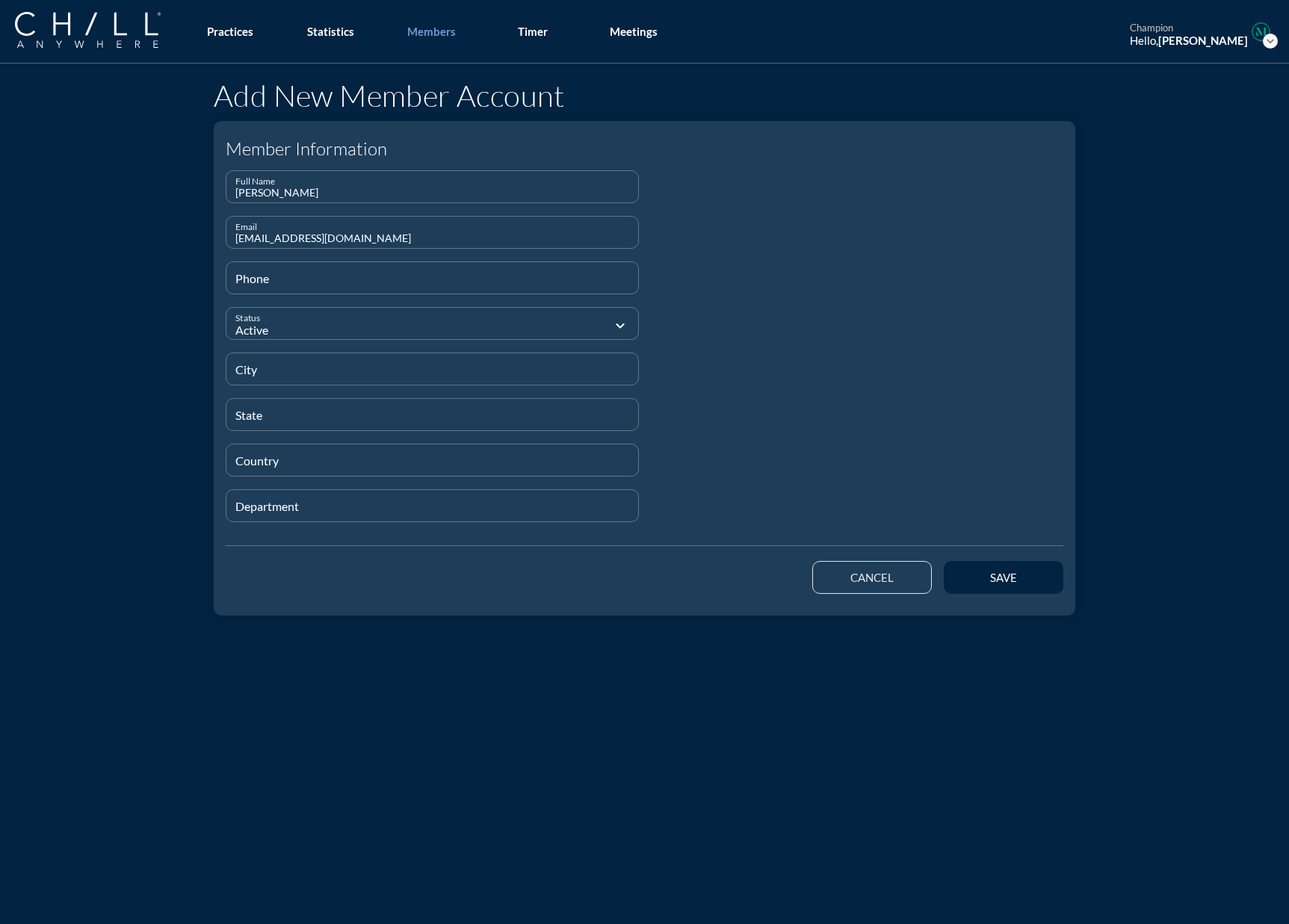
type input "[EMAIL_ADDRESS][DOMAIN_NAME]"
type input "[PHONE_NUMBER]"
type input "[GEOGRAPHIC_DATA]"
type input "CA"
type input "[GEOGRAPHIC_DATA]"
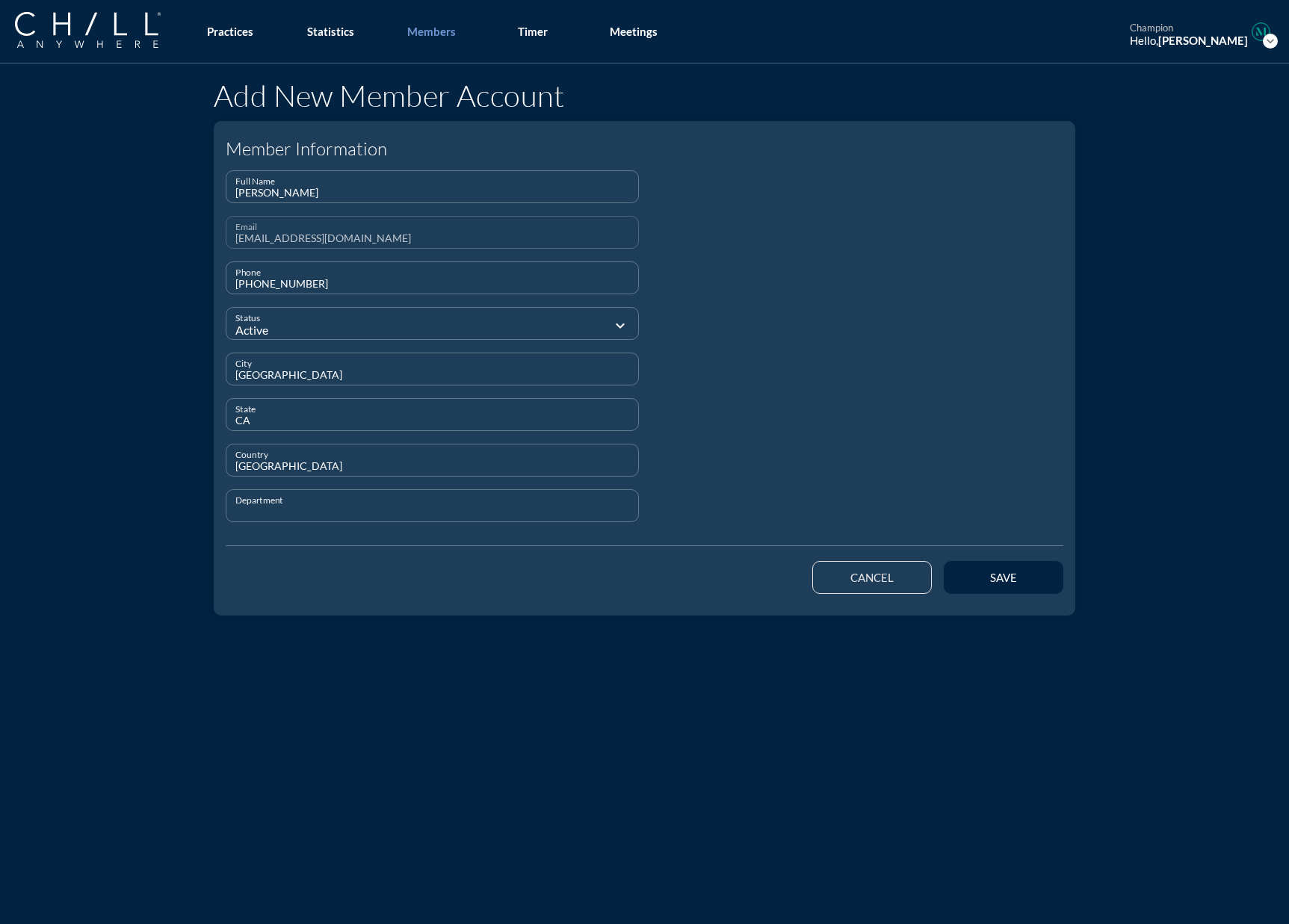
type input "S"
type input "Attorney"
click at [984, 582] on div "save" at bounding box center [1003, 577] width 67 height 13
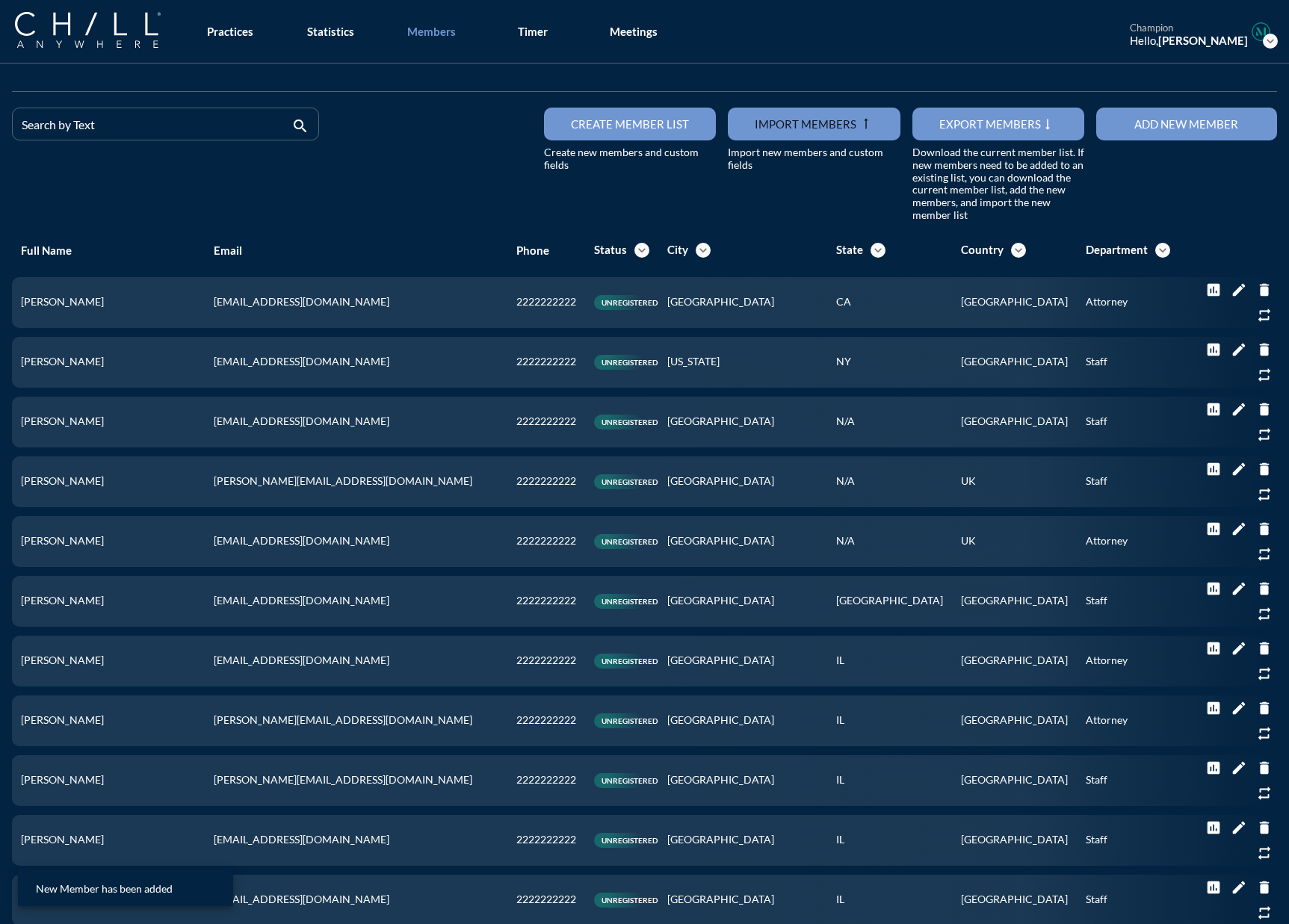
click at [997, 128] on button "Add new member" at bounding box center [1187, 124] width 181 height 33
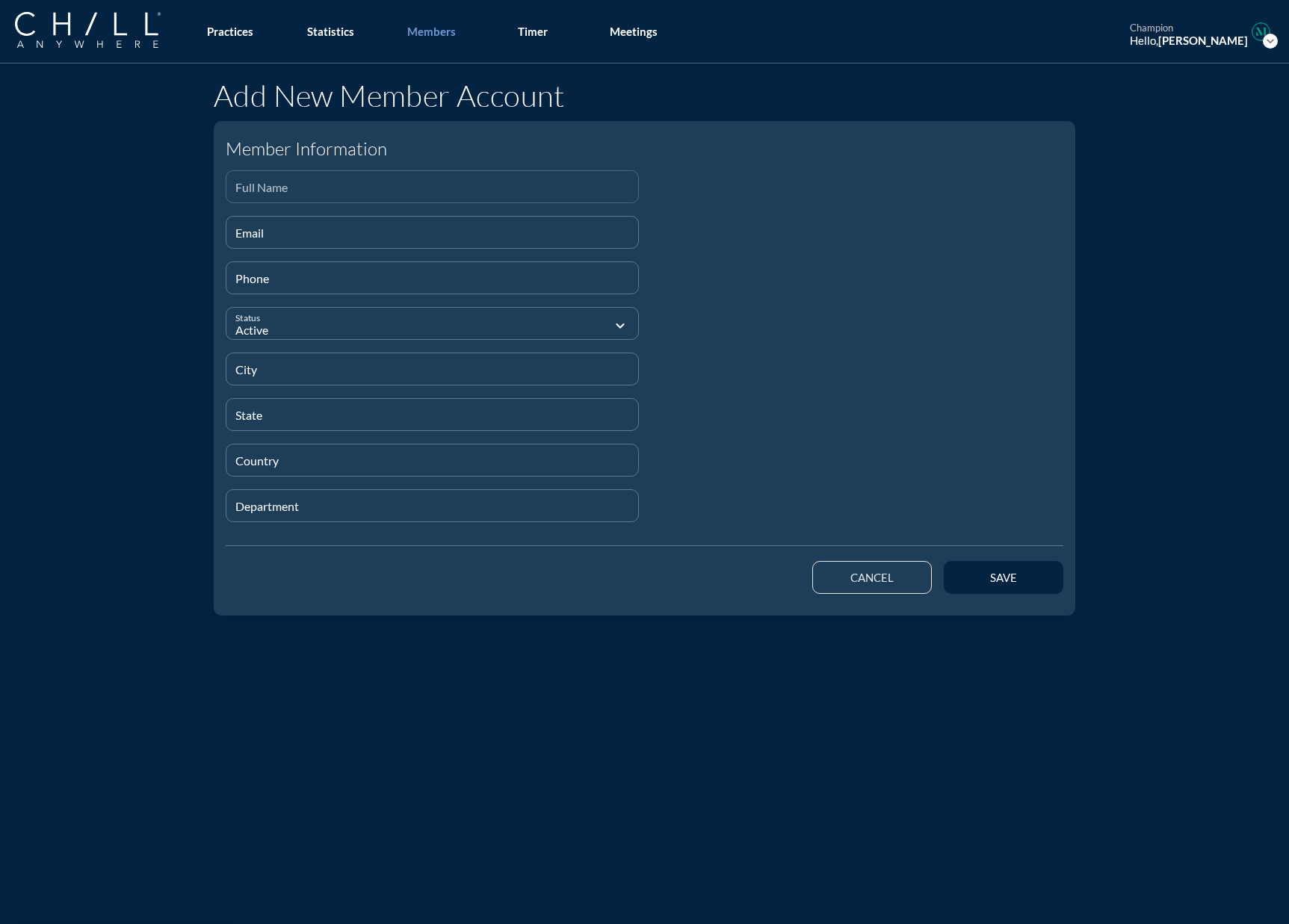
click at [499, 179] on div "Full Name" at bounding box center [432, 186] width 394 height 31
paste input "[PERSON_NAME]"
click at [314, 237] on input "Email" at bounding box center [432, 238] width 394 height 19
paste input "[EMAIL_ADDRESS][DOMAIN_NAME]"
click at [997, 577] on button "save" at bounding box center [1003, 577] width 119 height 33
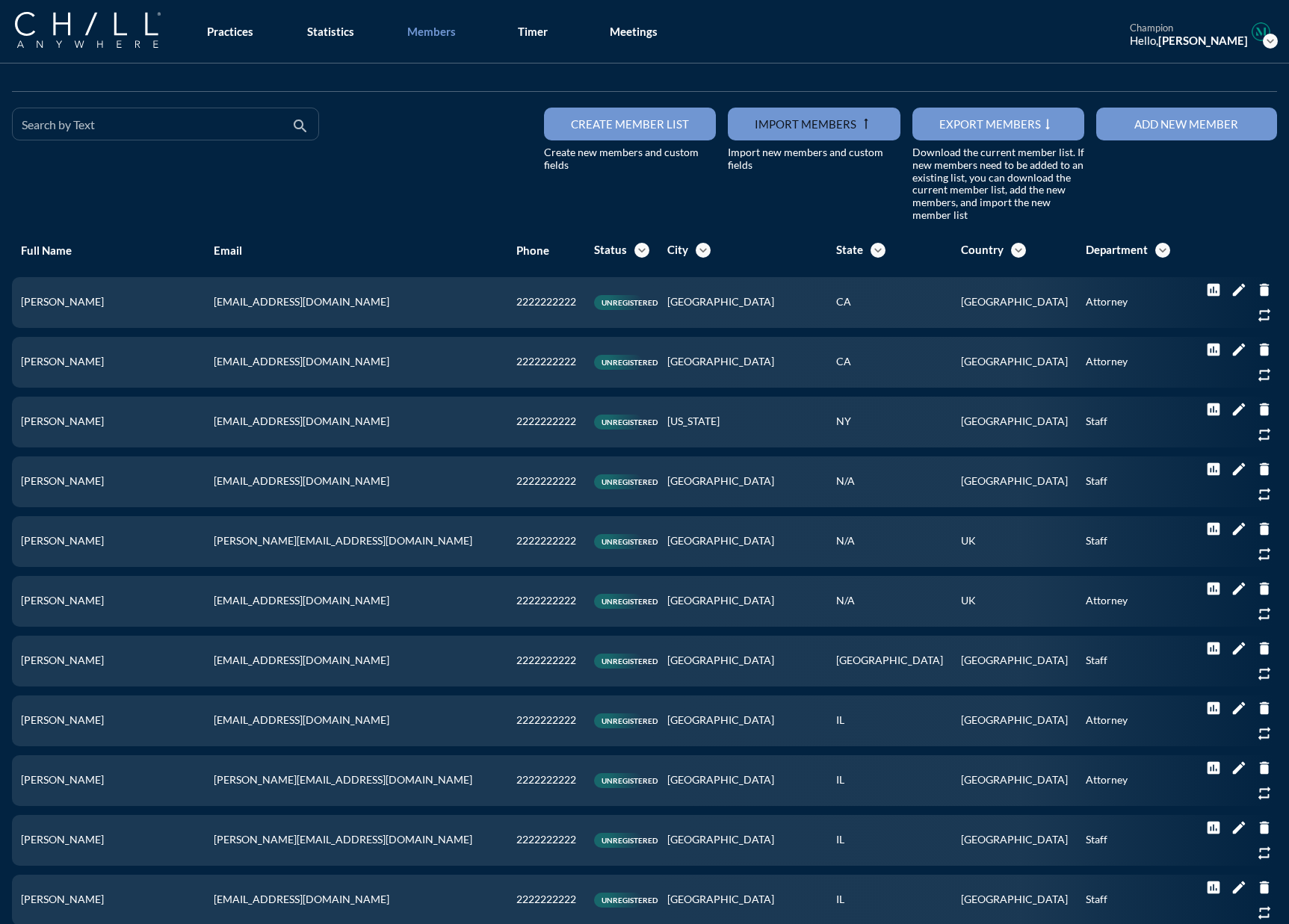
click at [106, 137] on input "Search by Text" at bounding box center [155, 130] width 267 height 19
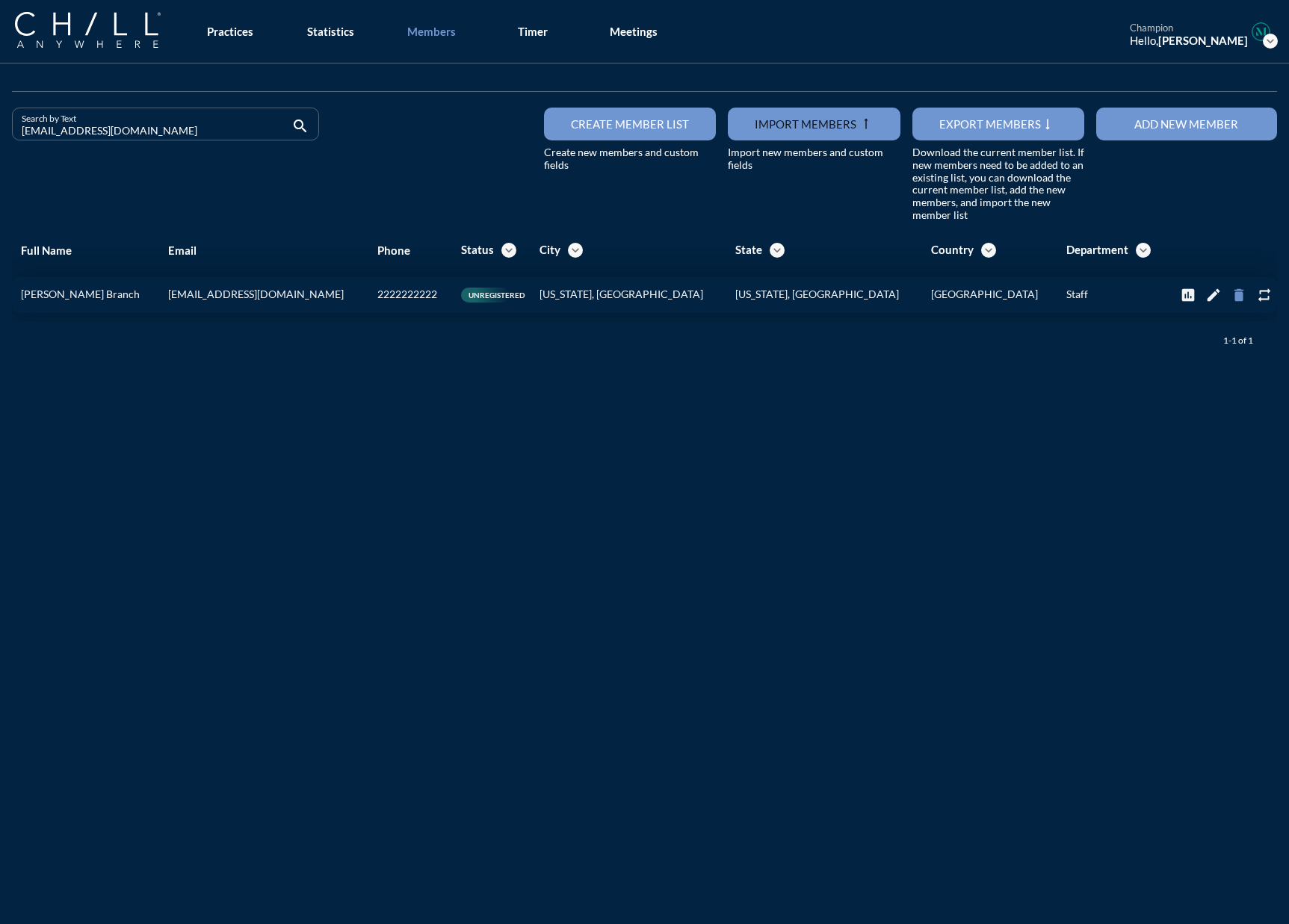
click at [997, 289] on icon "delete" at bounding box center [1239, 295] width 16 height 16
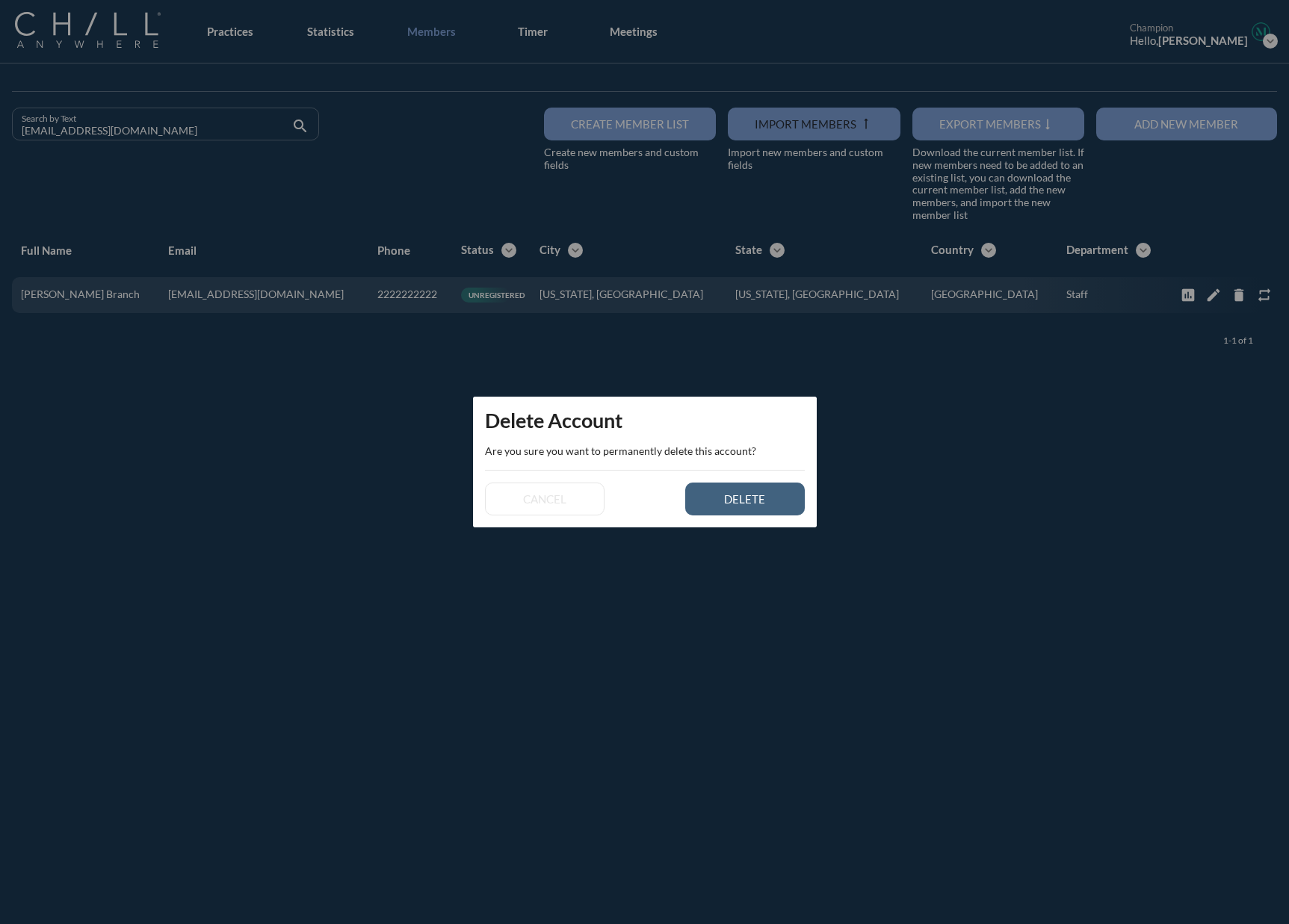
click at [738, 492] on div "delete" at bounding box center [744, 498] width 67 height 13
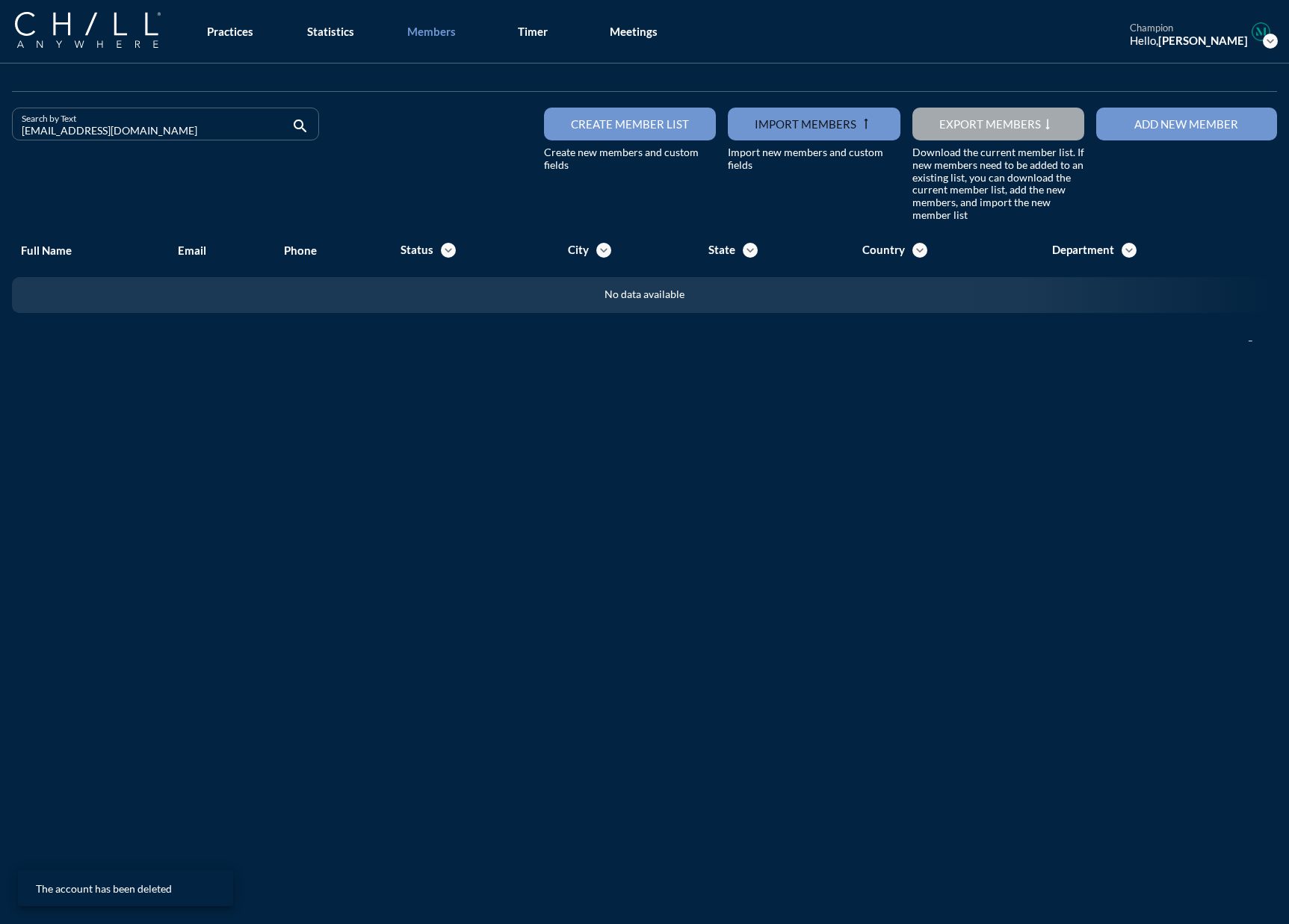
drag, startPoint x: 134, startPoint y: 128, endPoint x: -198, endPoint y: 141, distance: 332.3
click at [0, 141] on html "All Administrative Administrative (non-[PERSON_NAME]) Associate Attorney Attorn…" at bounding box center [644, 462] width 1289 height 924
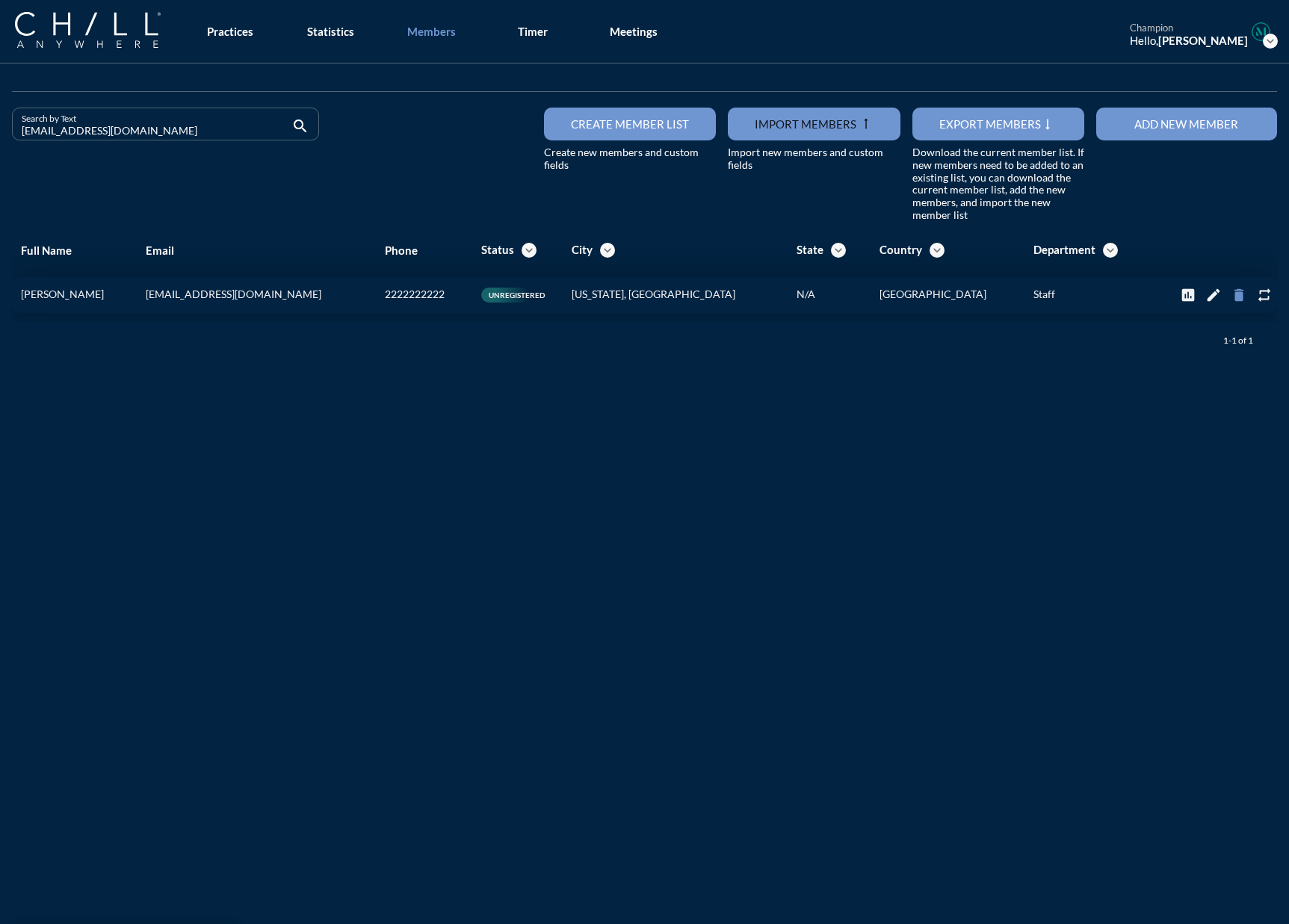
click at [997, 292] on icon "delete" at bounding box center [1239, 295] width 16 height 16
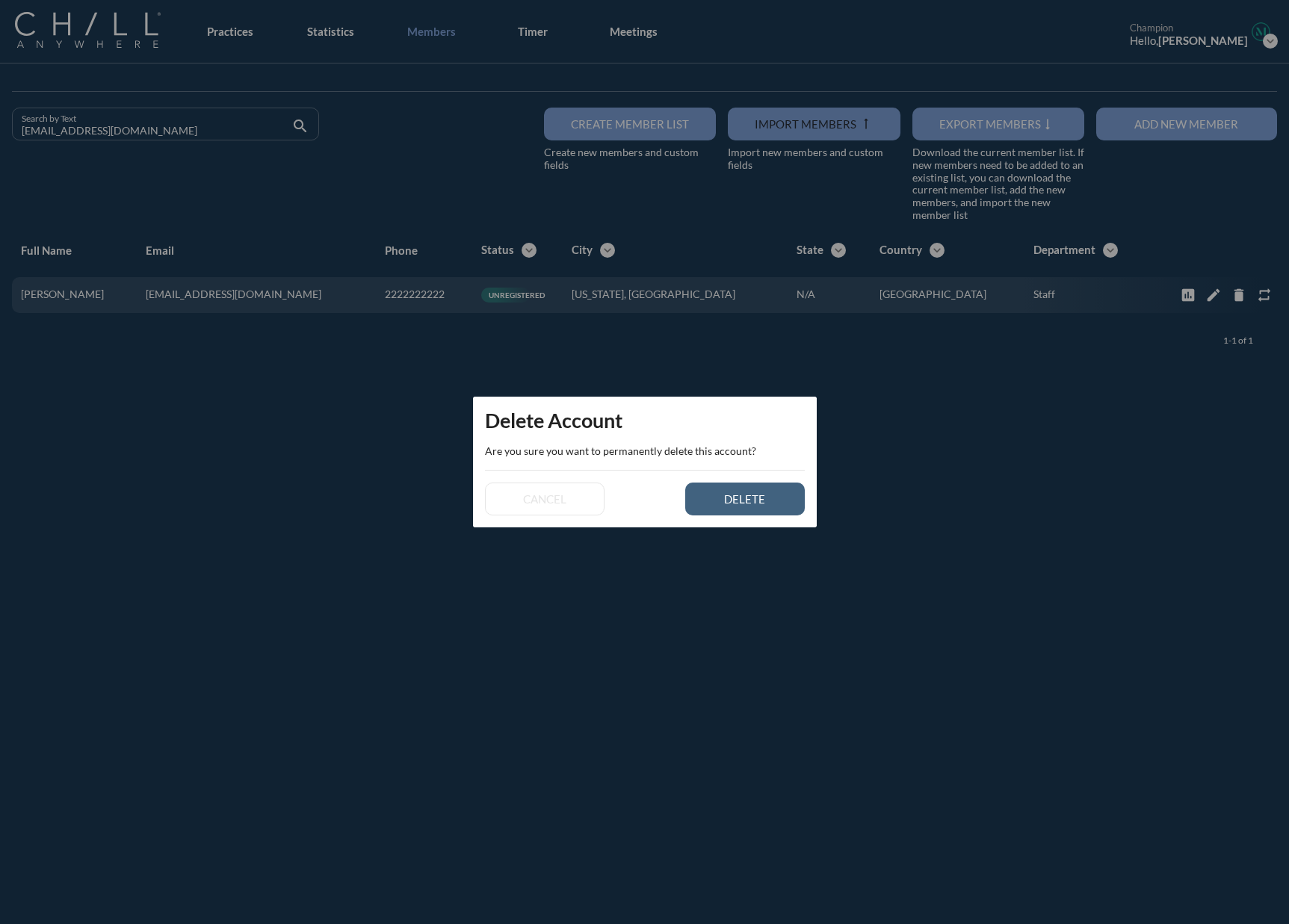
click at [760, 506] on button "delete" at bounding box center [744, 498] width 119 height 33
